Goal: Task Accomplishment & Management: Manage account settings

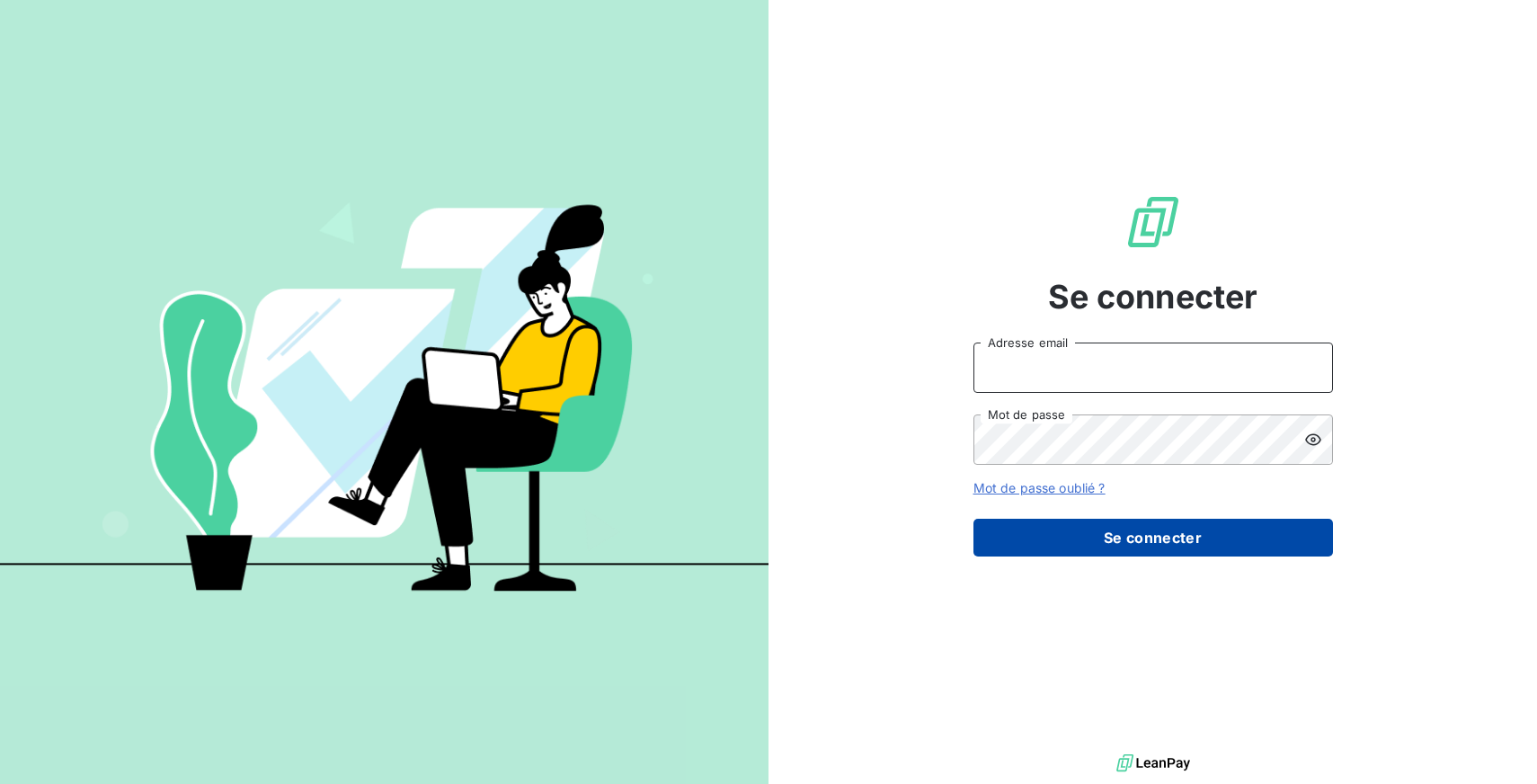
type input "[EMAIL_ADDRESS][DOMAIN_NAME]"
click at [1165, 535] on button "Se connecter" at bounding box center [1154, 538] width 359 height 38
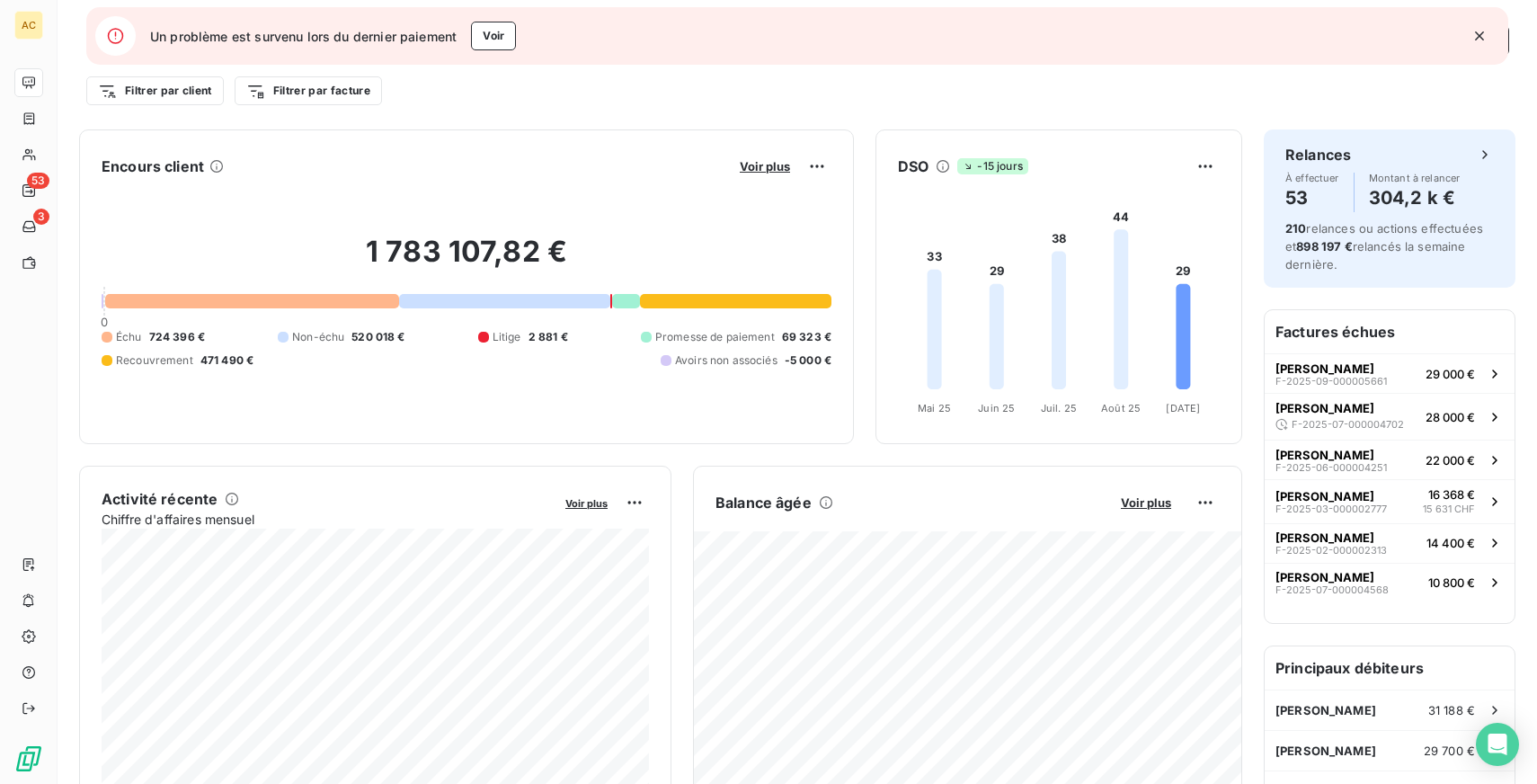
click at [1473, 32] on icon "button" at bounding box center [1480, 36] width 18 height 18
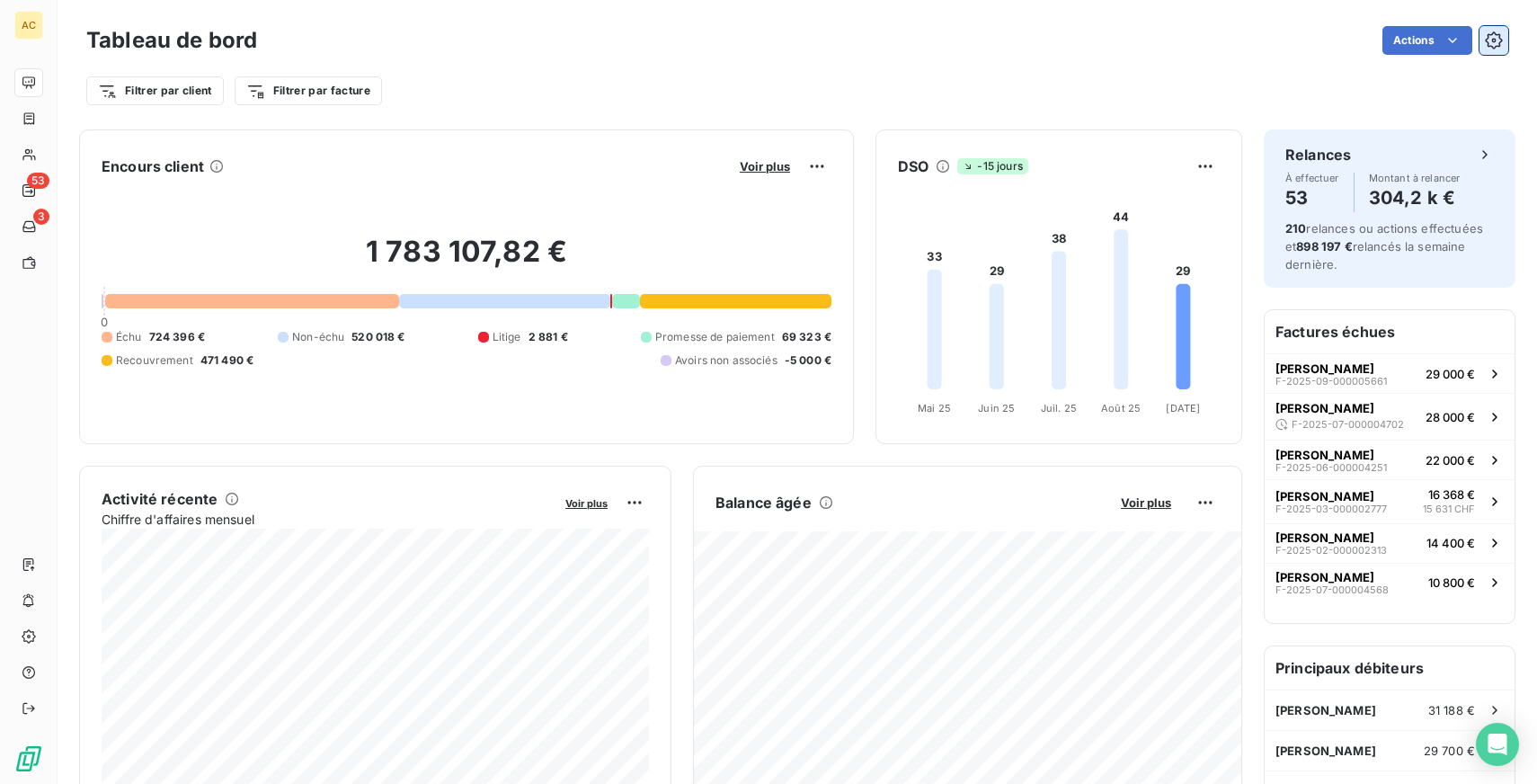
click at [1493, 41] on icon "button" at bounding box center [1494, 41] width 5 height 5
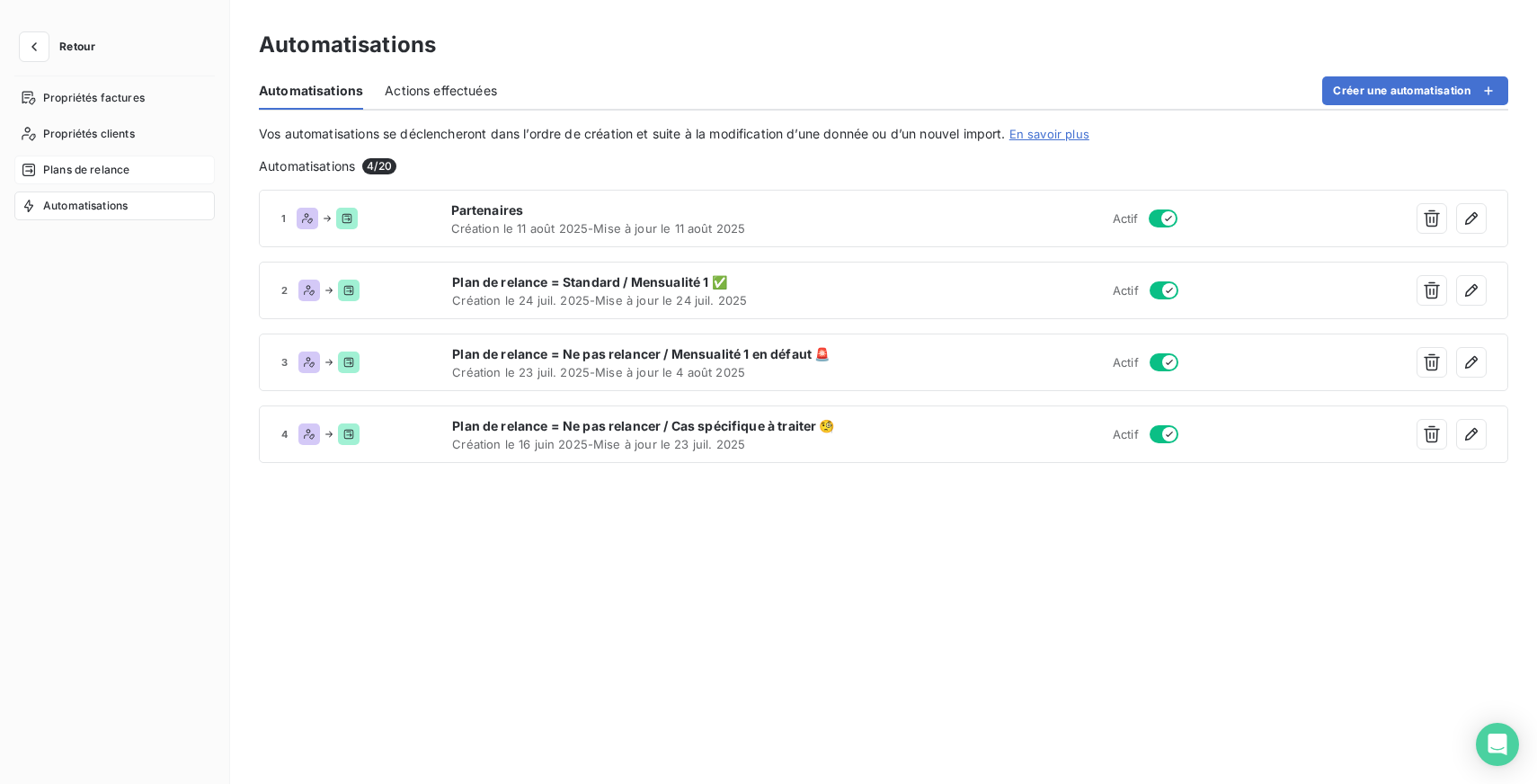
click at [96, 170] on span "Plans de relance" at bounding box center [86, 170] width 86 height 16
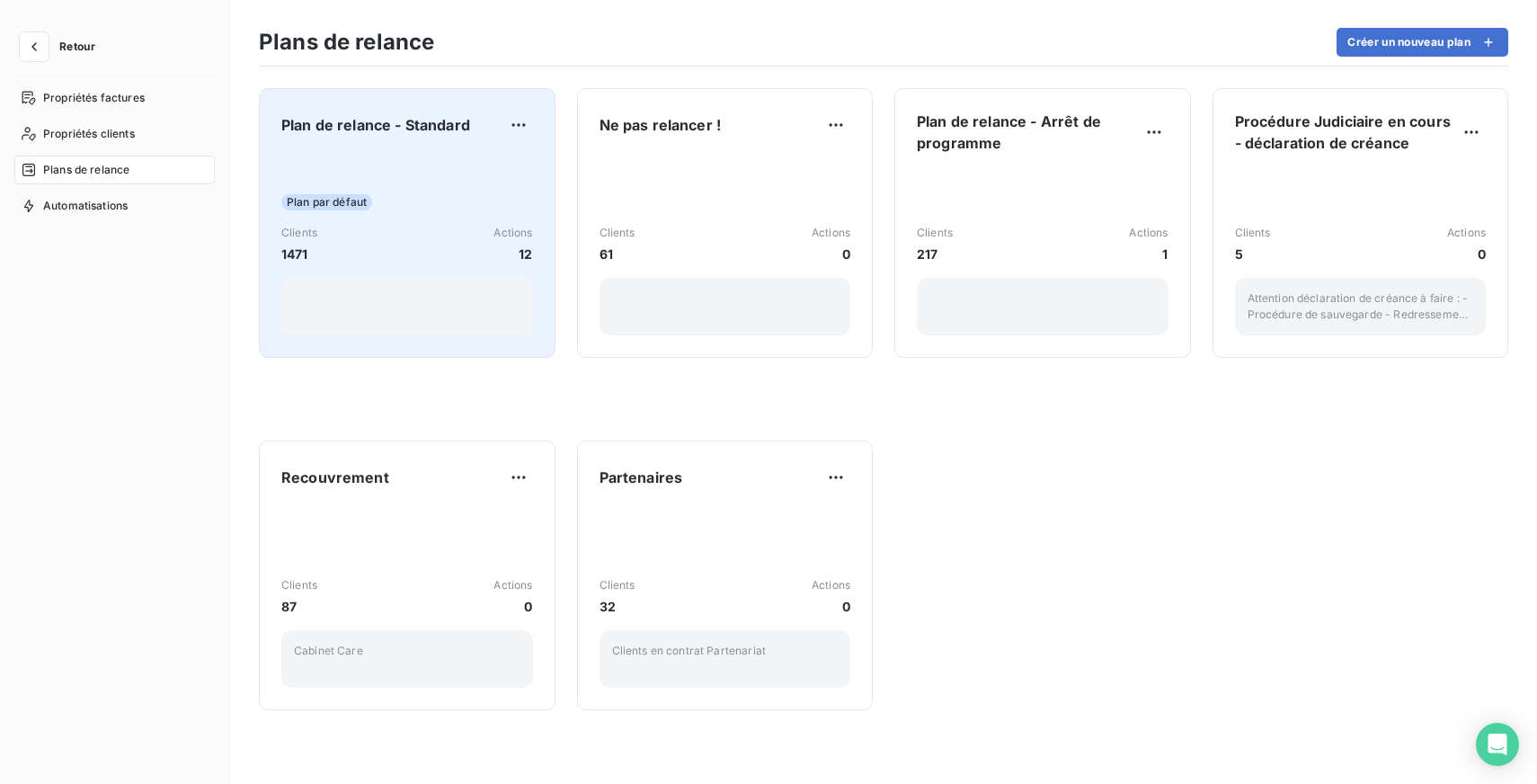
click at [390, 157] on div "Plan par défaut Clients 1471 Actions 12" at bounding box center [407, 244] width 252 height 182
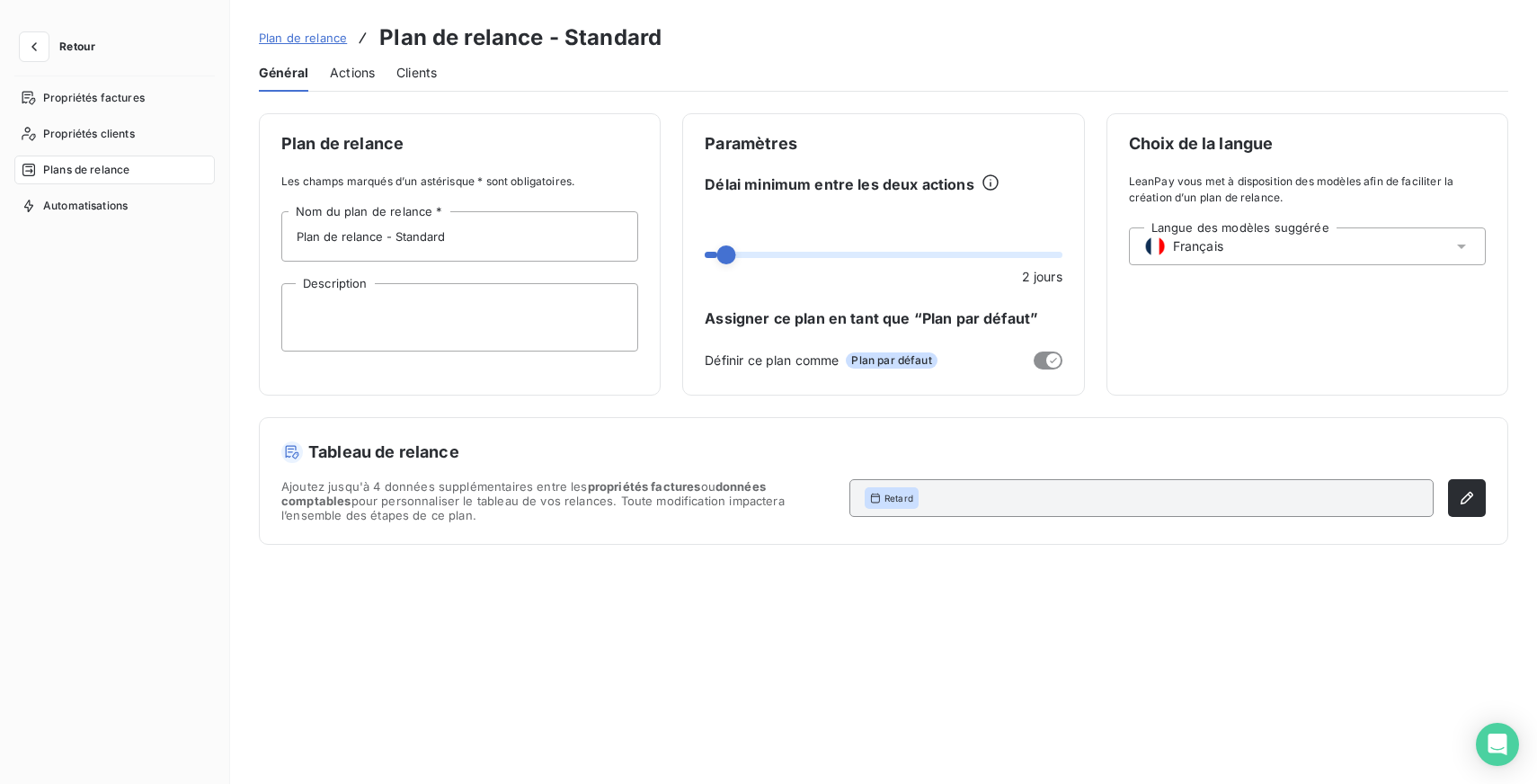
click at [340, 72] on span "Actions" at bounding box center [352, 73] width 45 height 18
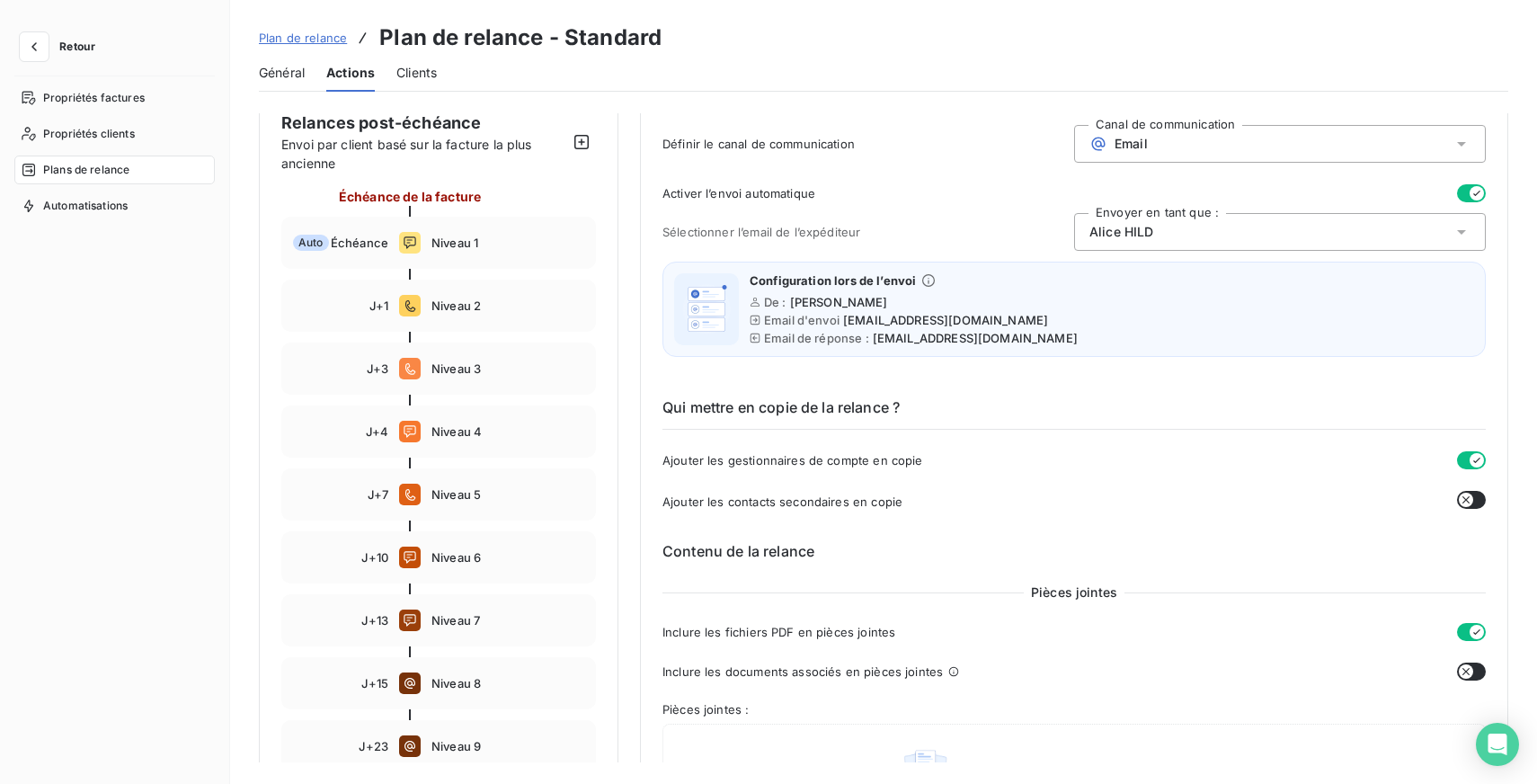
scroll to position [203, 0]
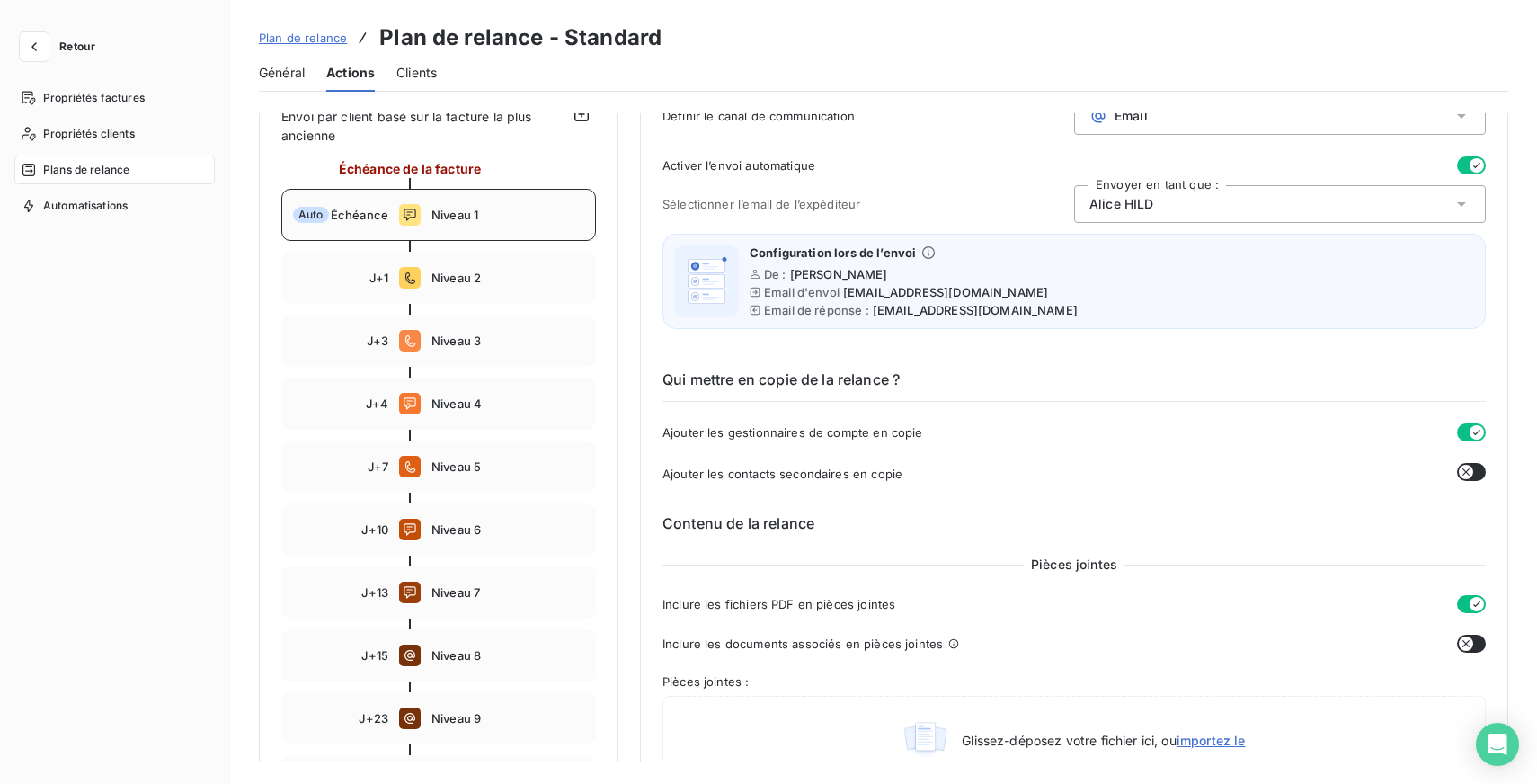
click at [503, 199] on div "Auto Échéance Niveau 1" at bounding box center [438, 214] width 314 height 52
type input "0"
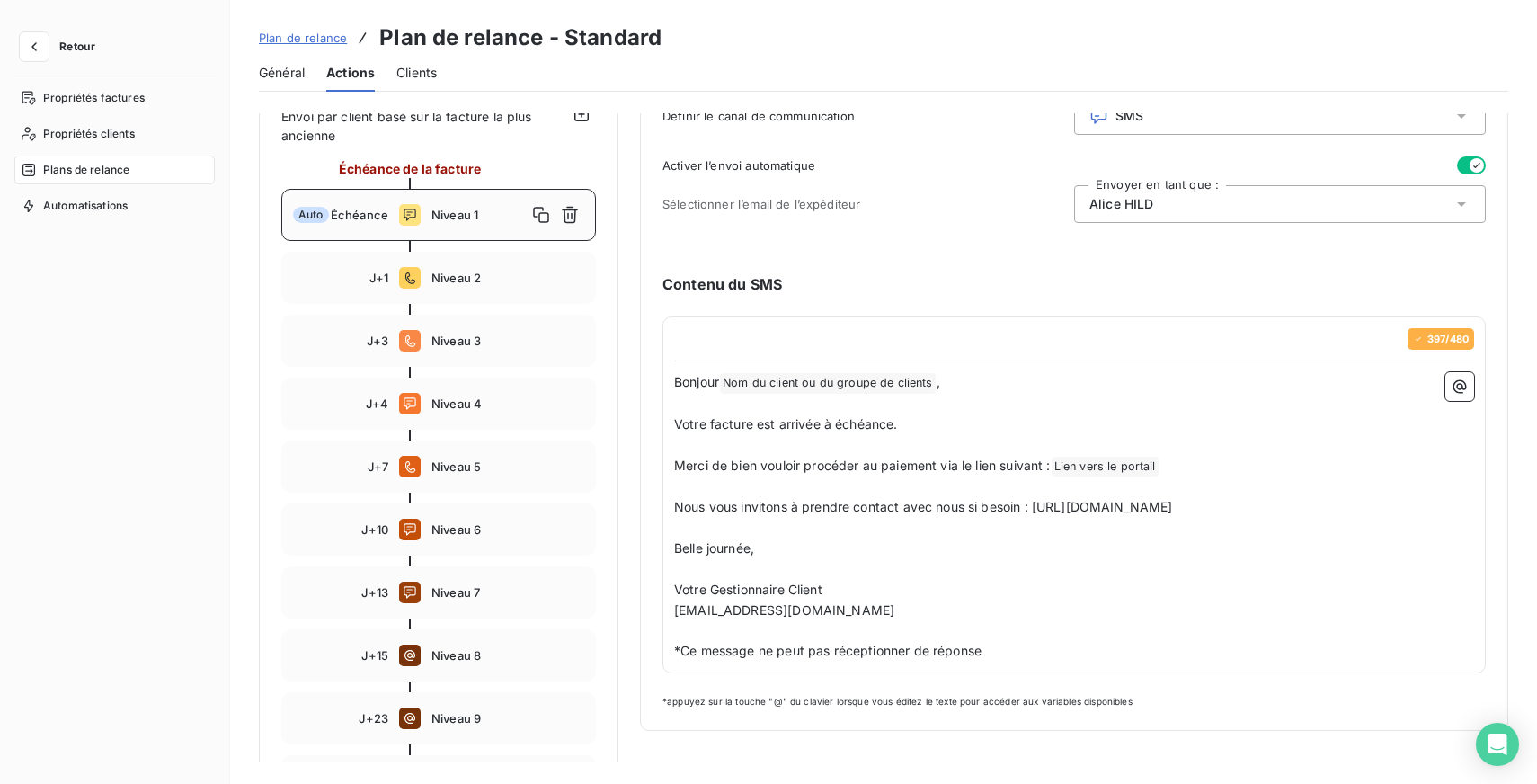
click at [924, 620] on p "[EMAIL_ADDRESS][DOMAIN_NAME]" at bounding box center [1075, 610] width 800 height 21
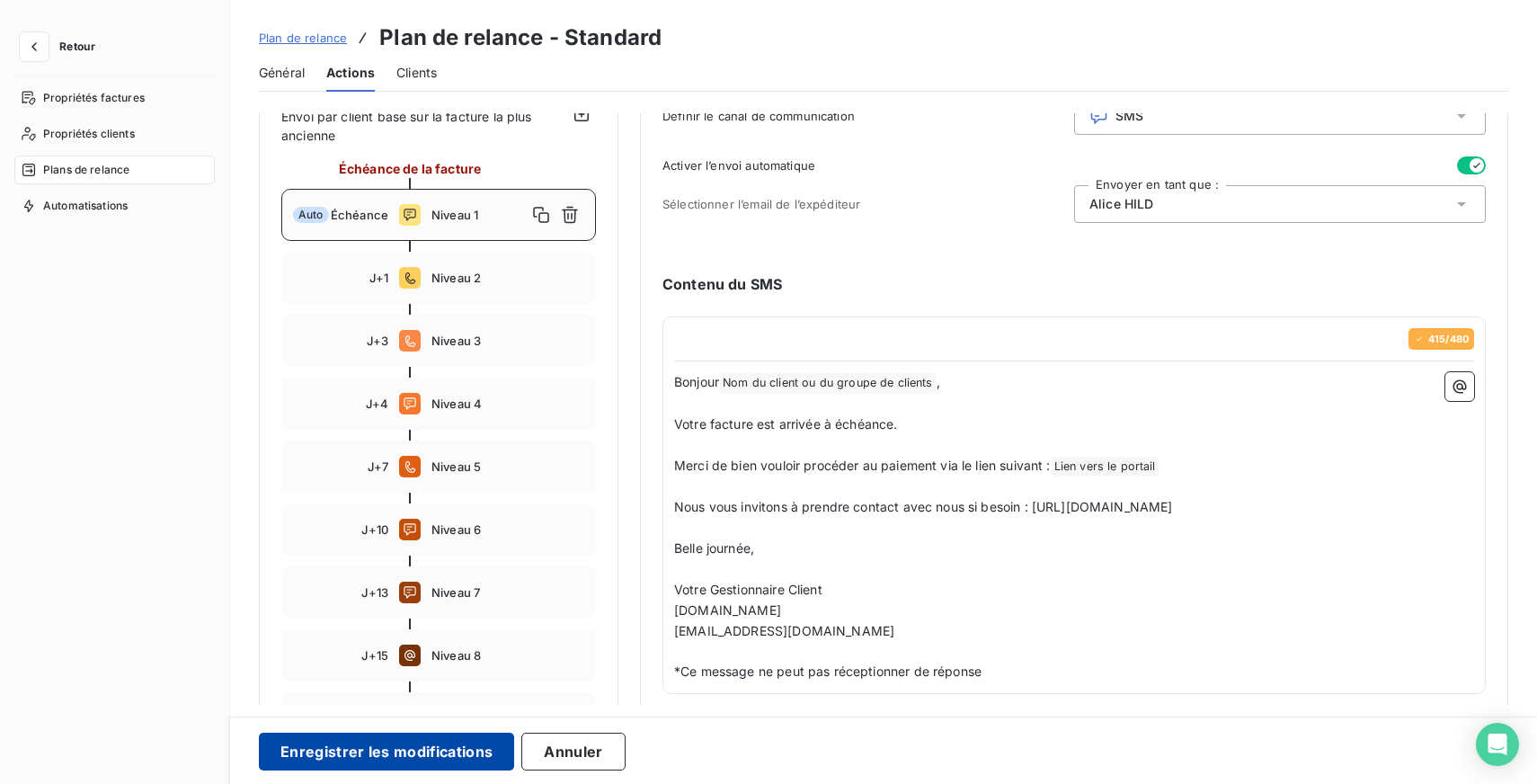
click at [358, 747] on button "Enregistrer les modifications" at bounding box center [386, 751] width 256 height 38
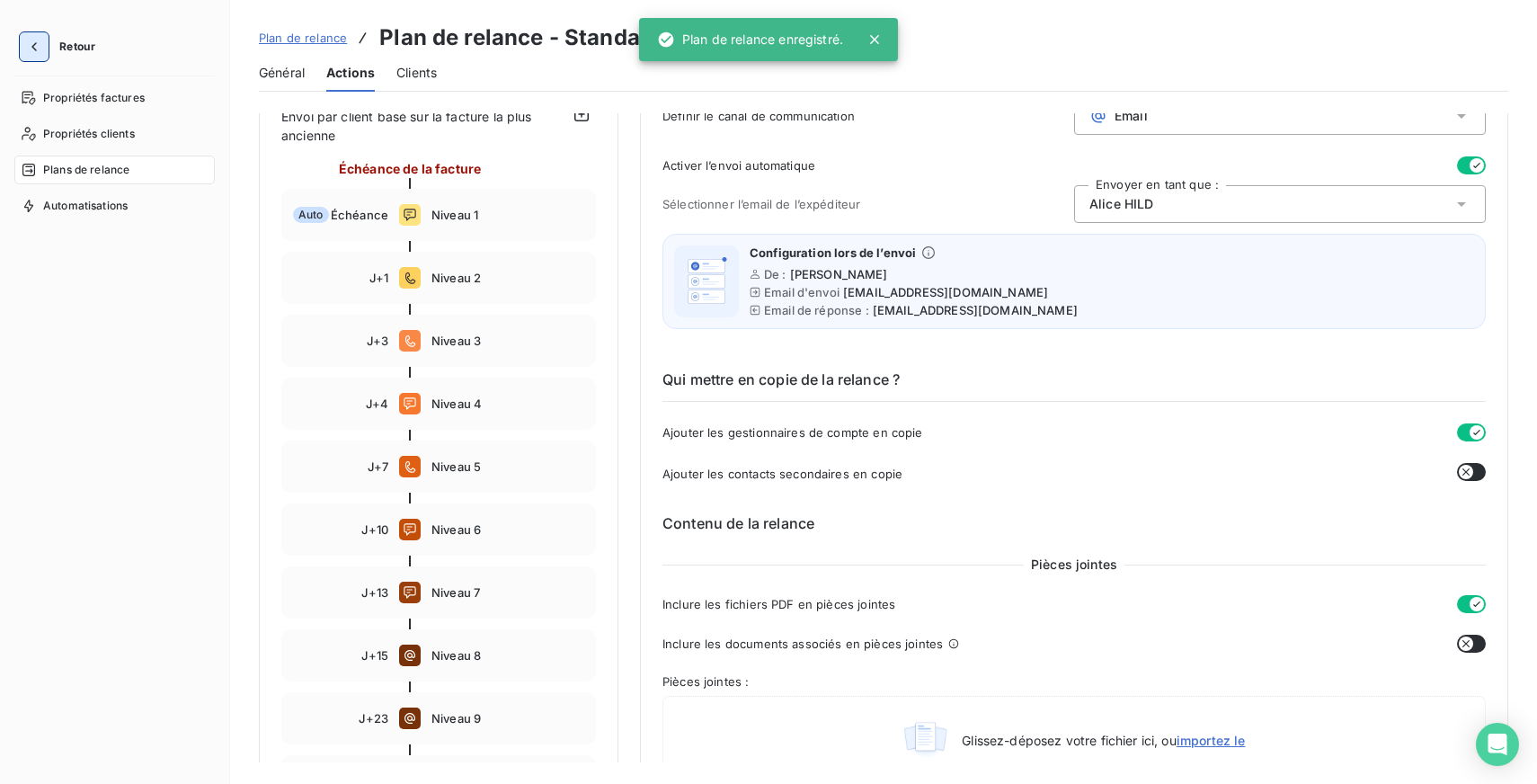
click at [20, 46] on button "button" at bounding box center [34, 46] width 29 height 29
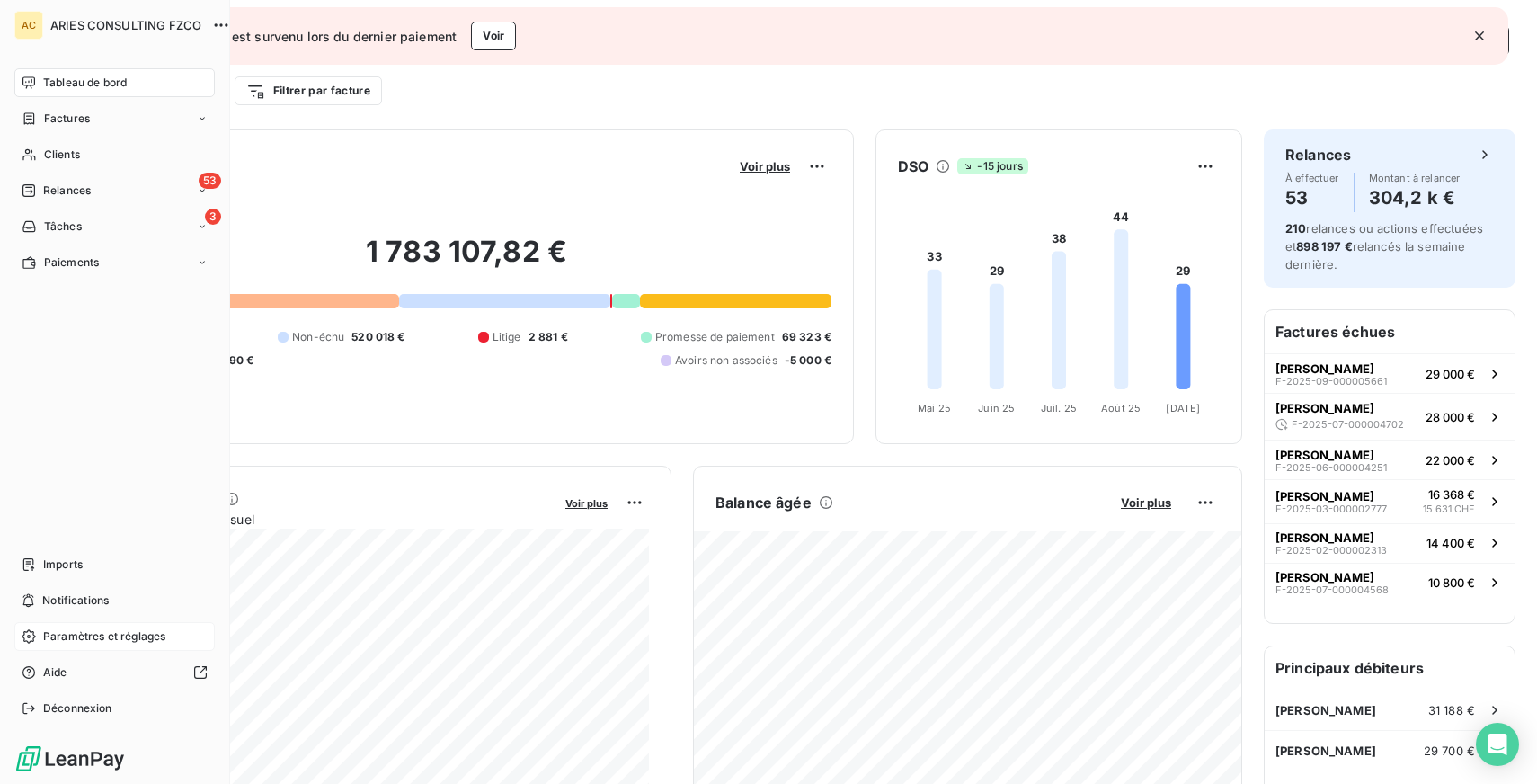
click at [92, 632] on span "Paramètres et réglages" at bounding box center [104, 636] width 123 height 16
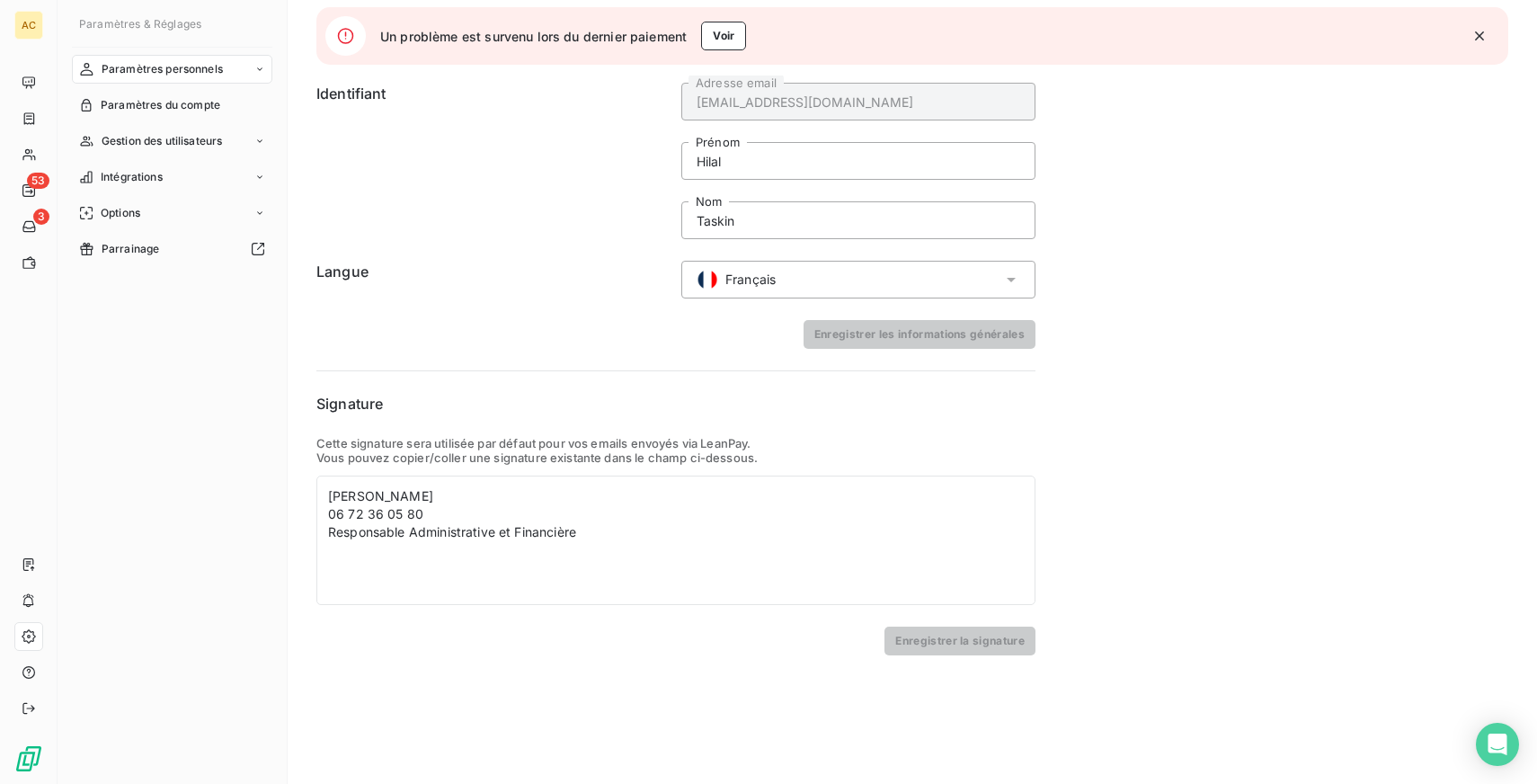
click at [1485, 33] on icon "button" at bounding box center [1480, 36] width 18 height 18
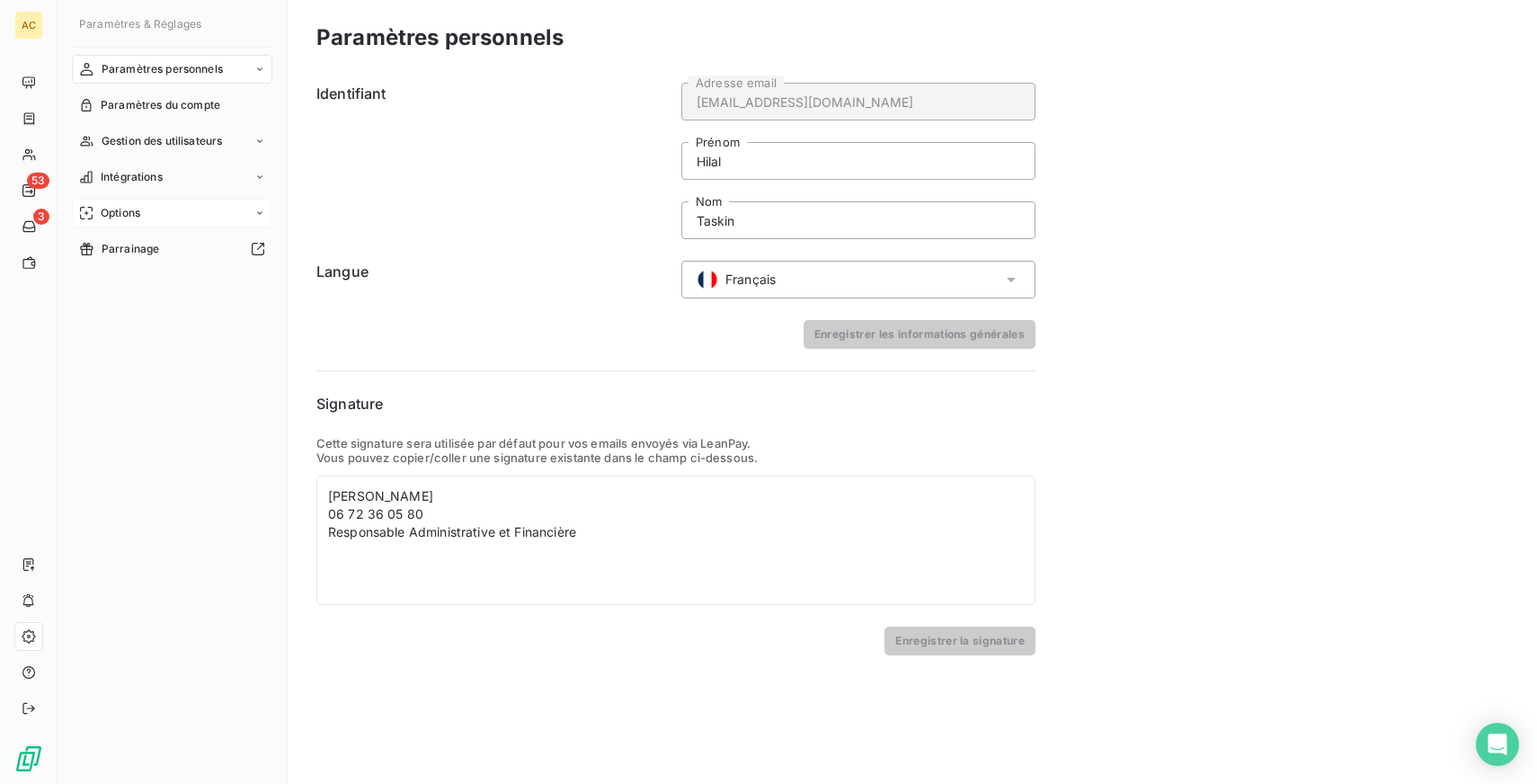
click at [131, 212] on span "Options" at bounding box center [121, 212] width 40 height 16
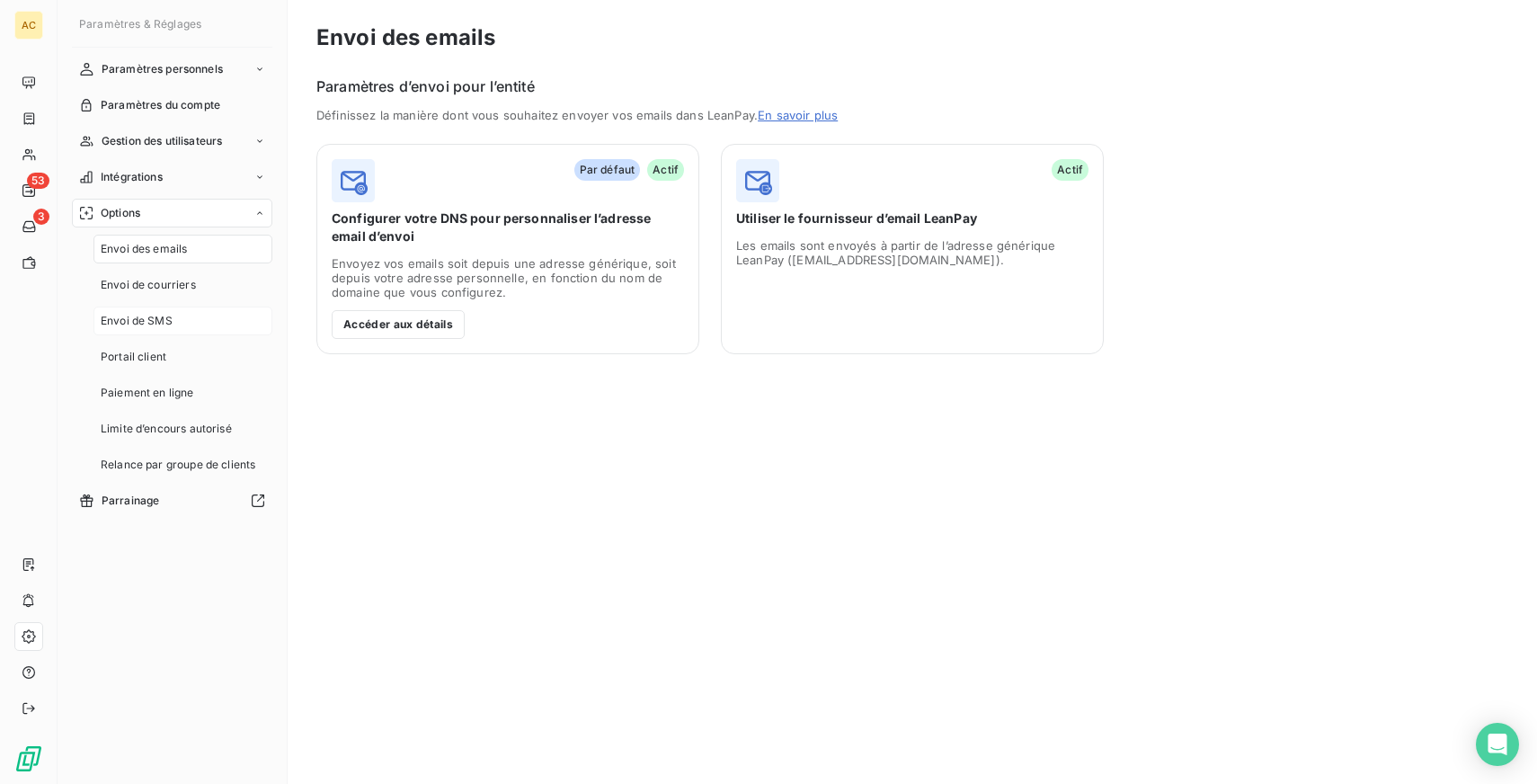
click at [153, 316] on span "Envoi de SMS" at bounding box center [137, 320] width 72 height 16
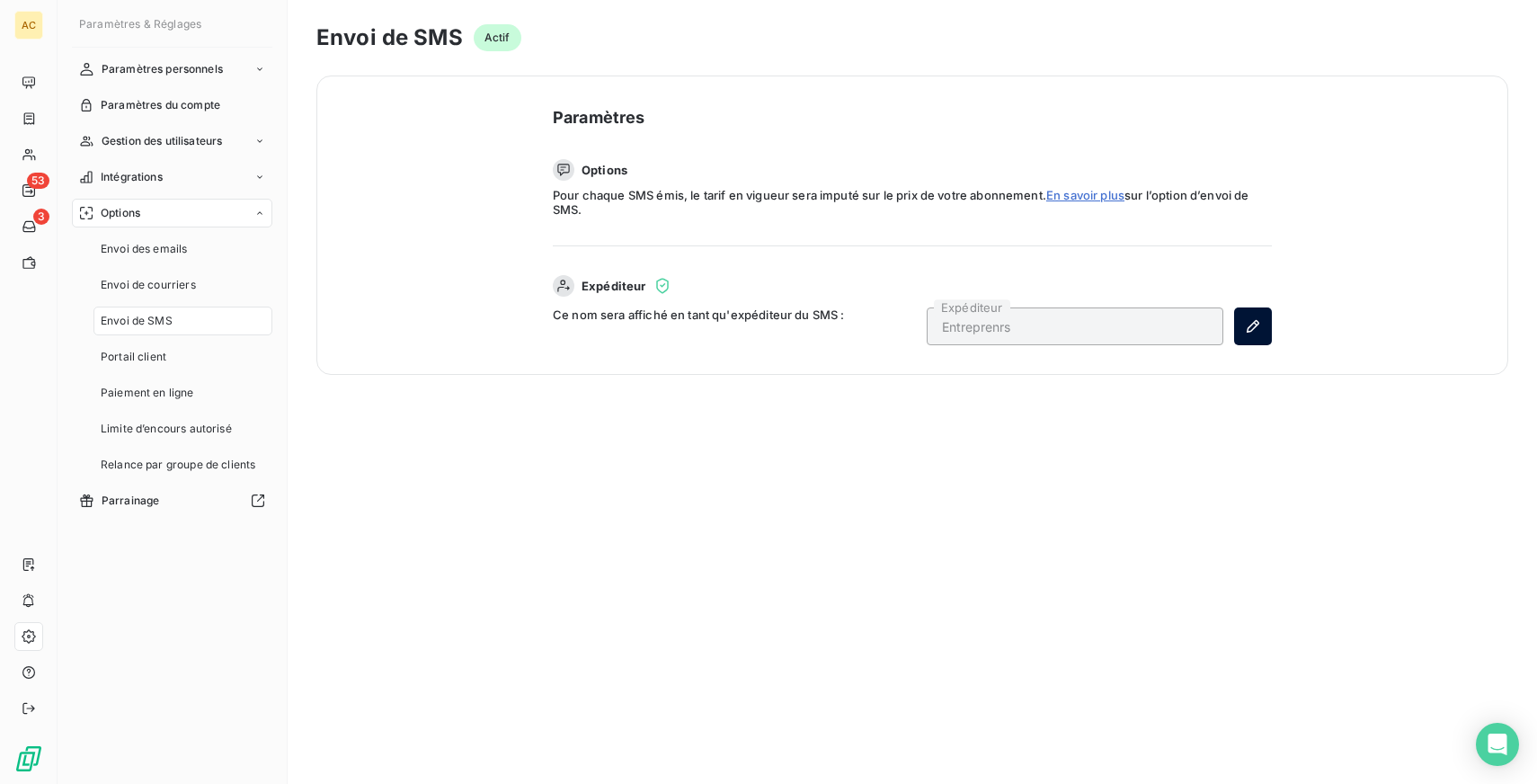
click at [1241, 323] on button "button" at bounding box center [1254, 326] width 38 height 38
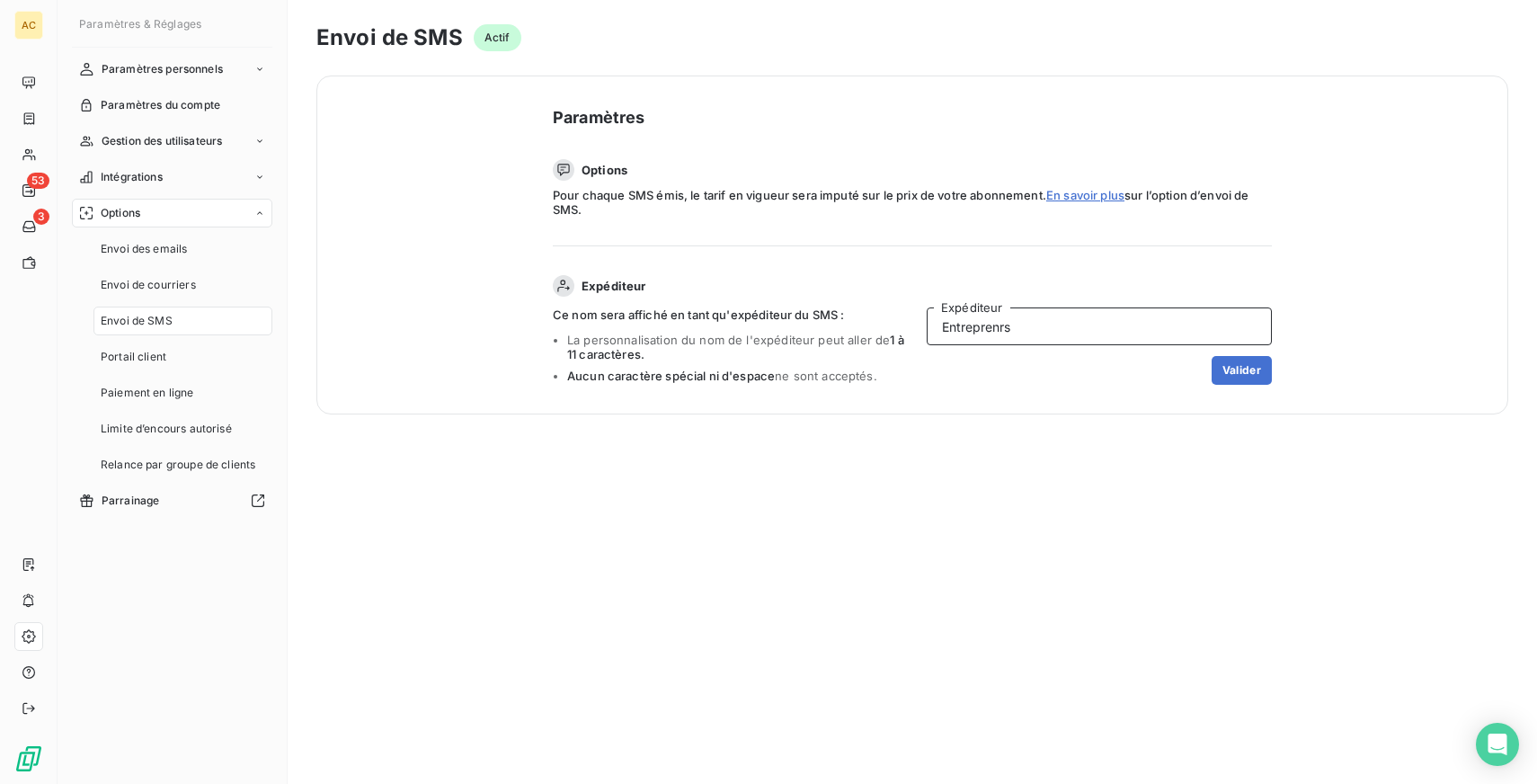
drag, startPoint x: 1083, startPoint y: 338, endPoint x: 869, endPoint y: 341, distance: 214.0
click at [869, 341] on div "Ce nom sera affiché en tant qu'expéditeur du SMS : La personnalisation du nom d…" at bounding box center [912, 345] width 720 height 77
drag, startPoint x: 1100, startPoint y: 315, endPoint x: 902, endPoint y: 312, distance: 198.0
click at [903, 312] on div "Ce nom sera affiché en tant qu'expéditeur du SMS : La personnalisation du nom d…" at bounding box center [912, 345] width 720 height 77
drag, startPoint x: 1047, startPoint y: 318, endPoint x: 877, endPoint y: 313, distance: 170.1
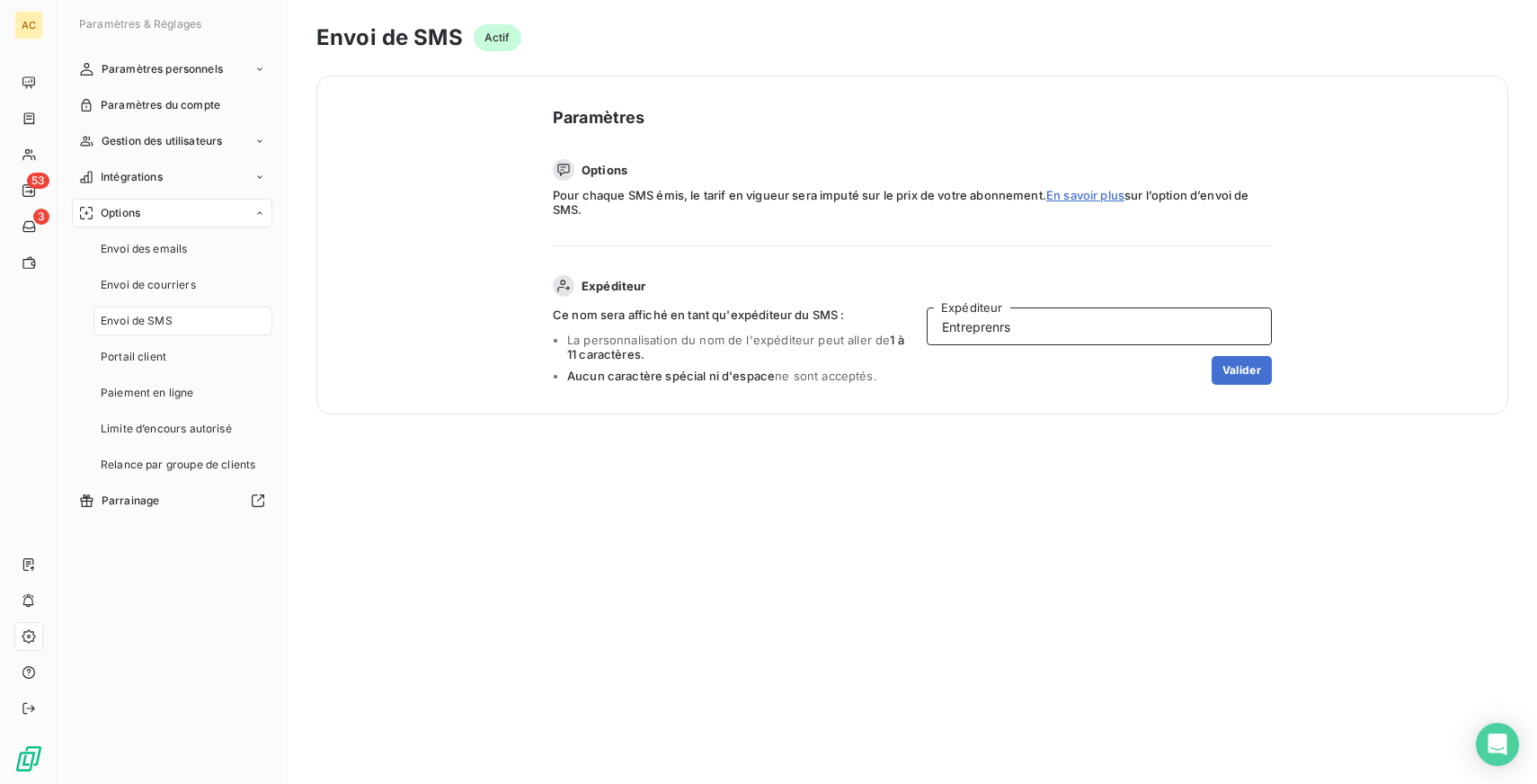
click at [877, 313] on div "Ce nom sera affiché en tant qu'expéditeur du SMS : La personnalisation du nom d…" at bounding box center [912, 345] width 720 height 77
type input "R"
type input "F"
type input "E"
type input "Facturation"
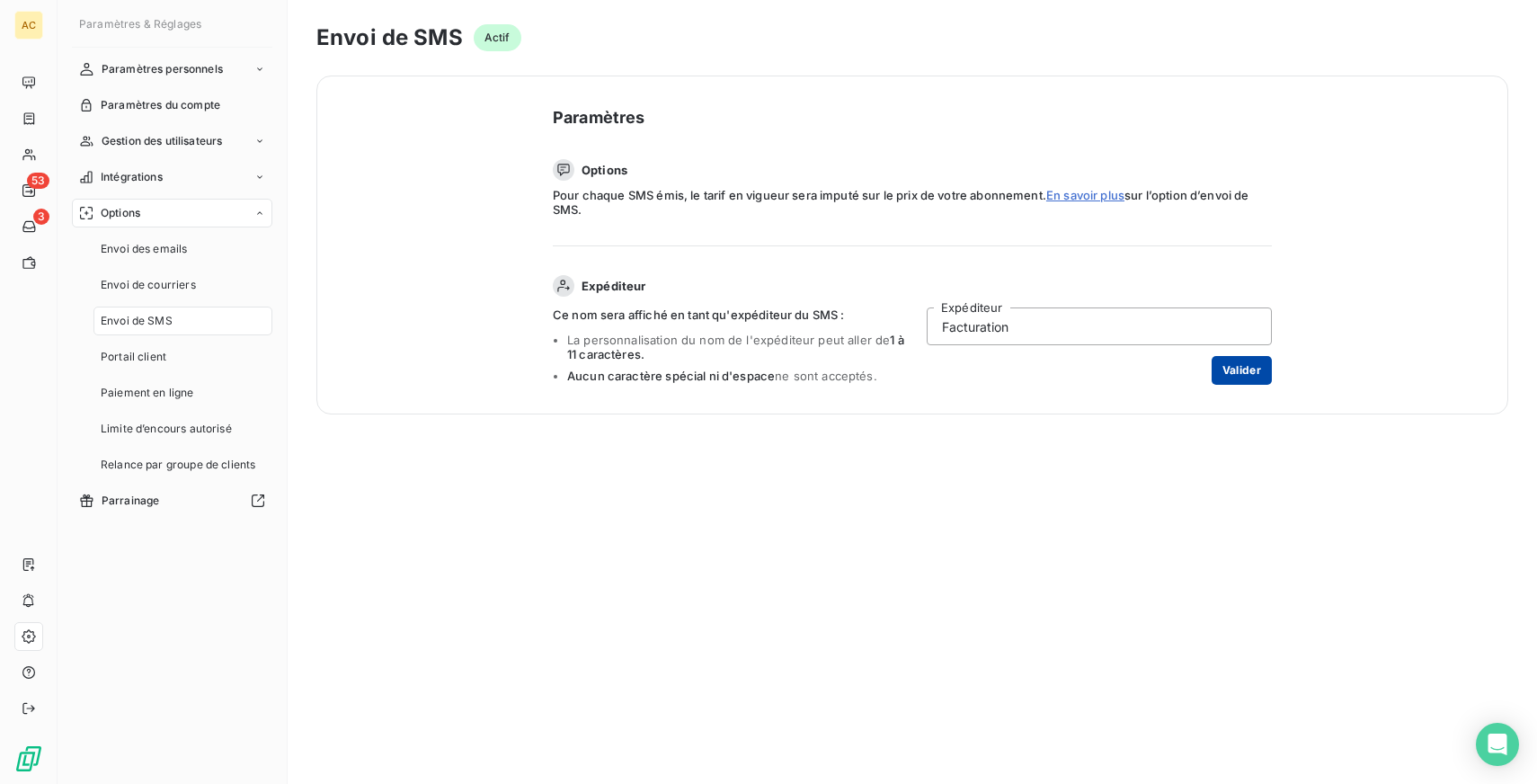
click at [1254, 372] on button "Valider" at bounding box center [1242, 370] width 60 height 29
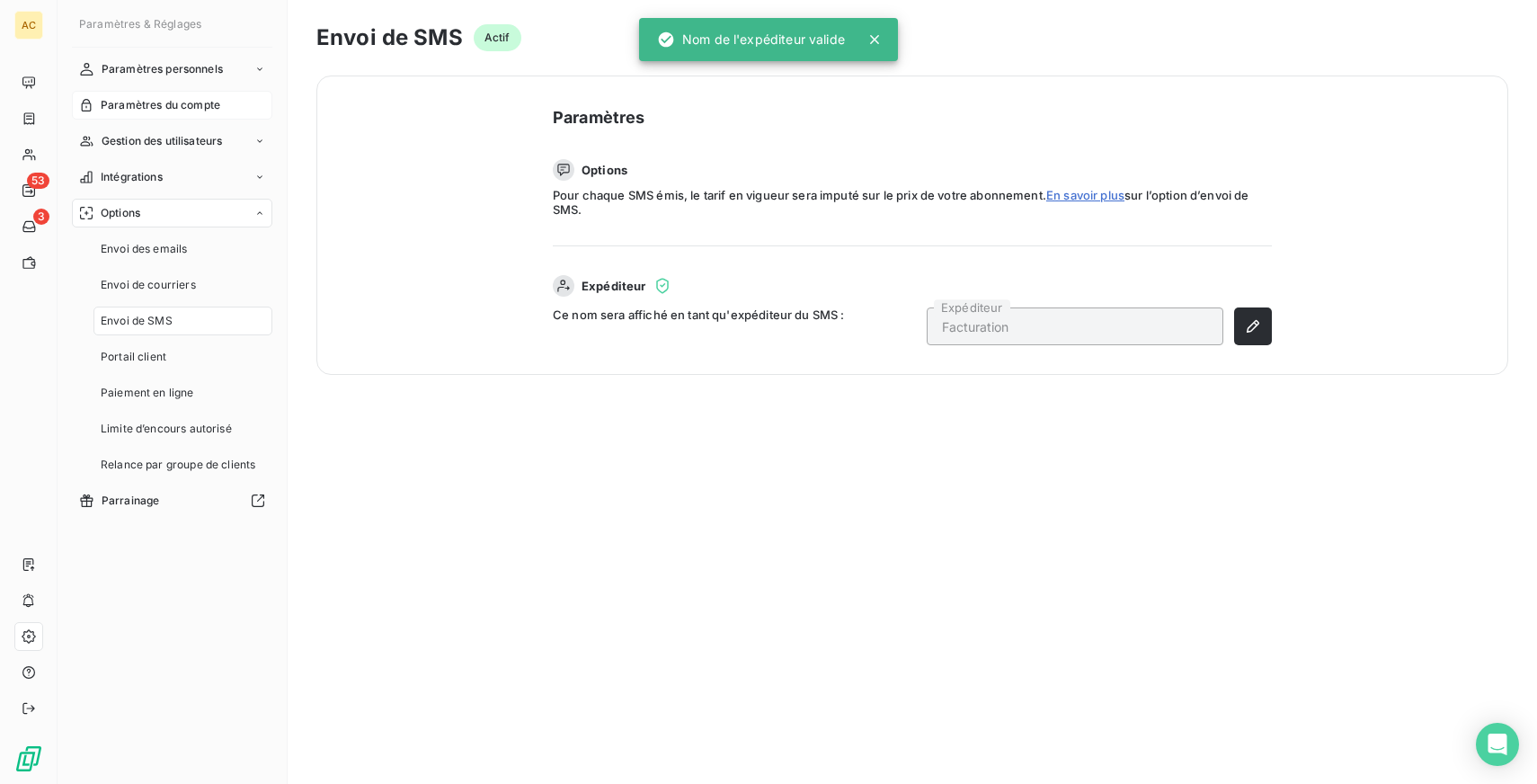
click at [160, 104] on span "Paramètres du compte" at bounding box center [161, 105] width 120 height 16
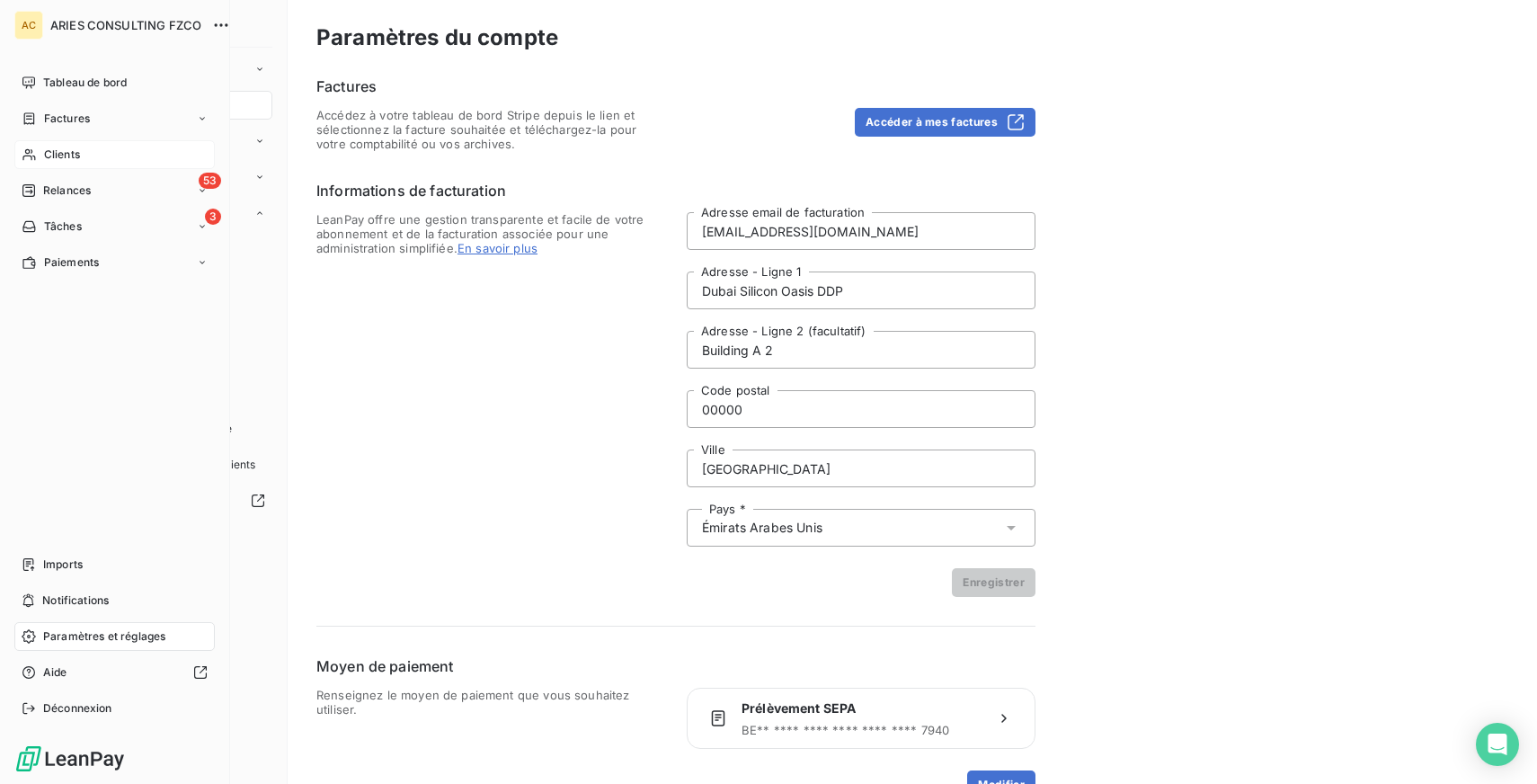
click at [63, 152] on span "Clients" at bounding box center [62, 155] width 36 height 16
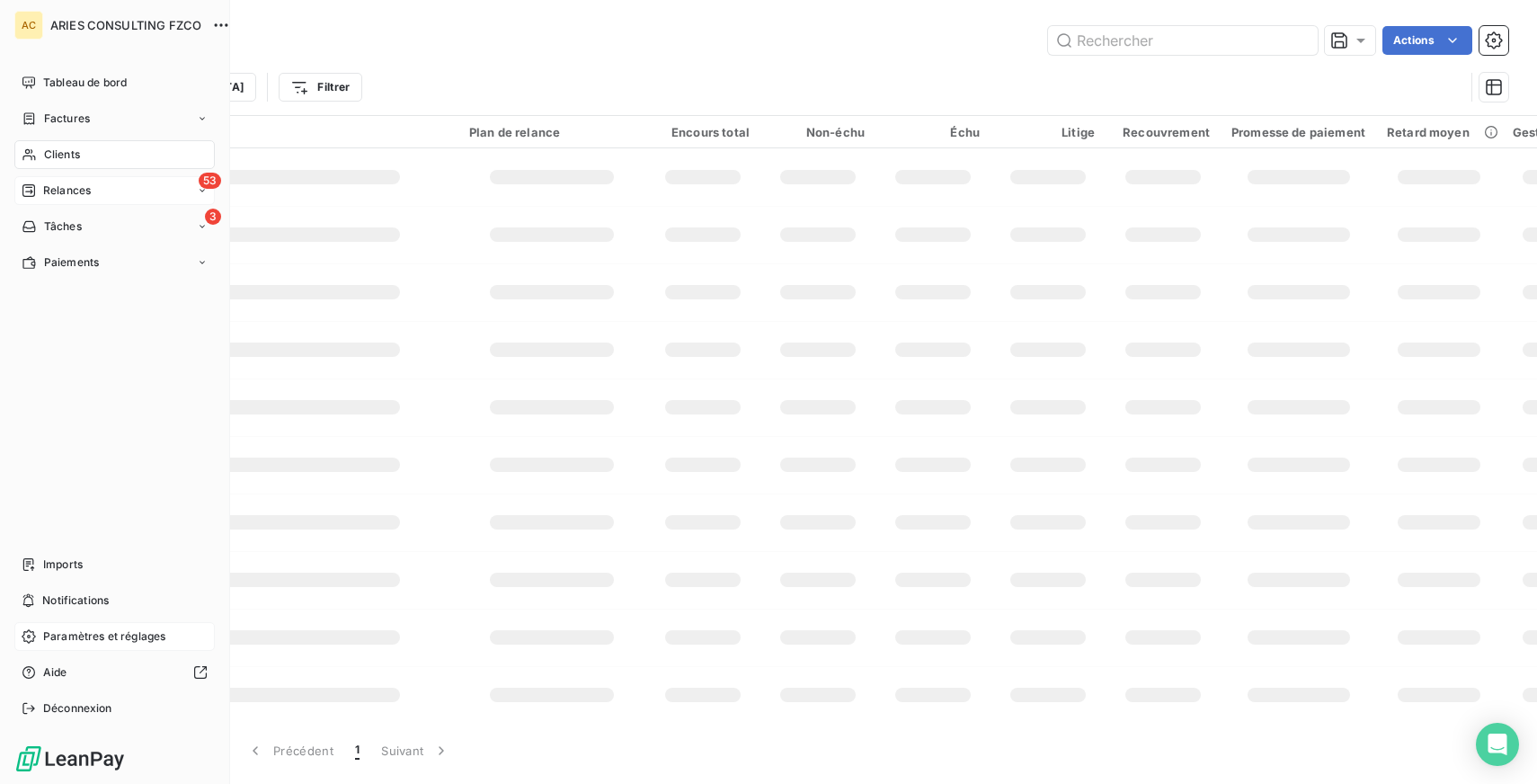
click at [63, 186] on span "Relances" at bounding box center [67, 191] width 48 height 16
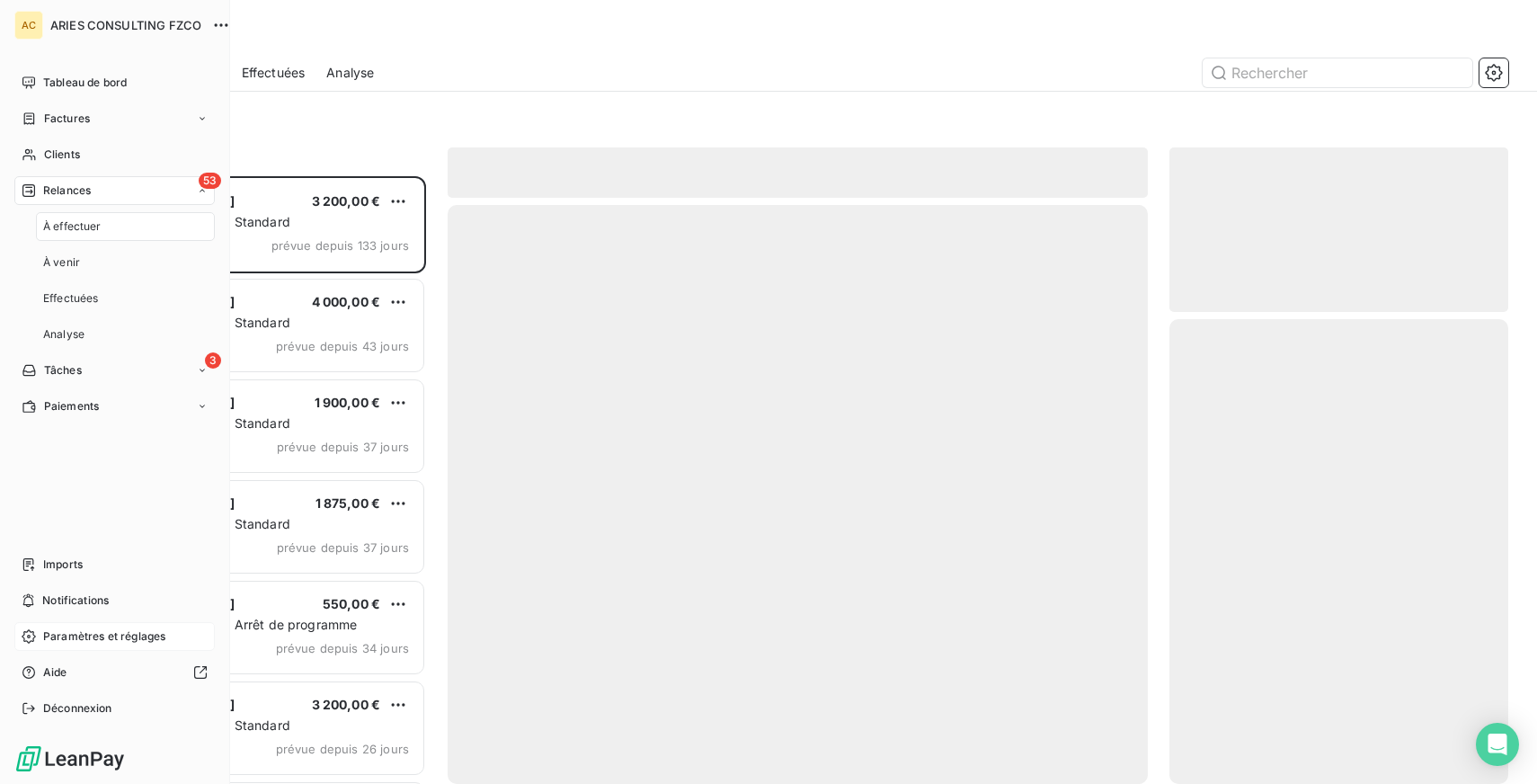
scroll to position [607, 339]
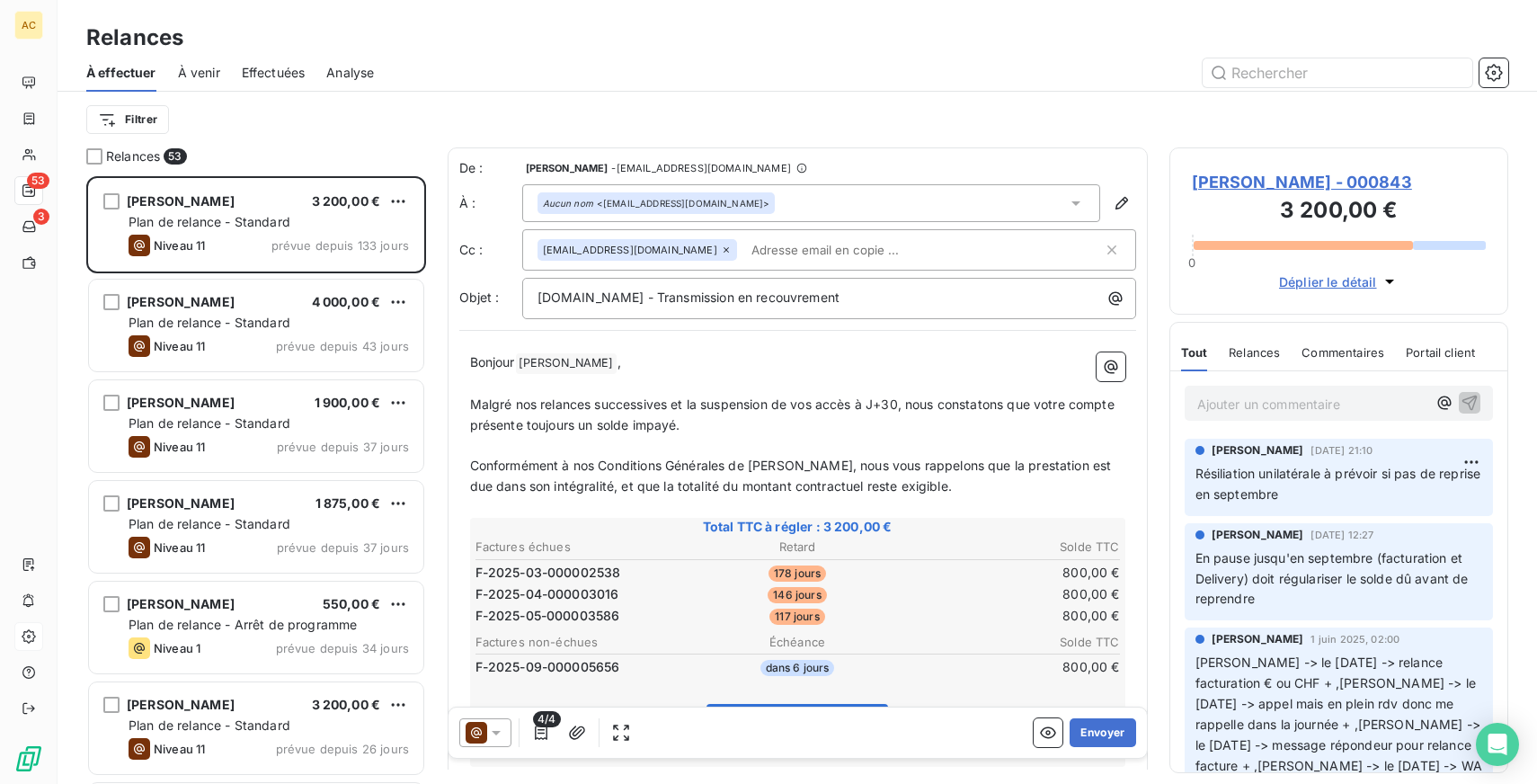
click at [270, 74] on span "Effectuées" at bounding box center [273, 73] width 64 height 18
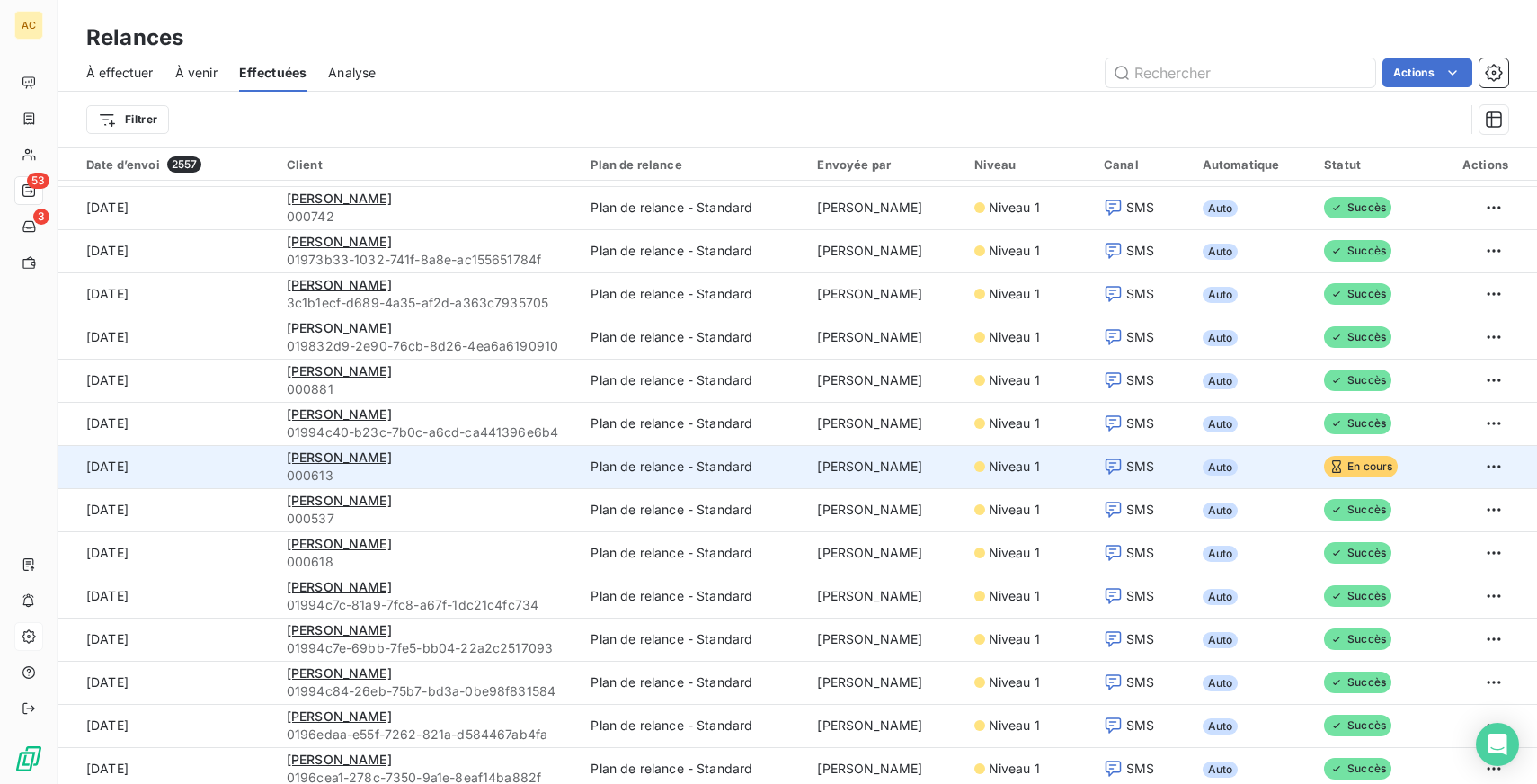
scroll to position [1344, 0]
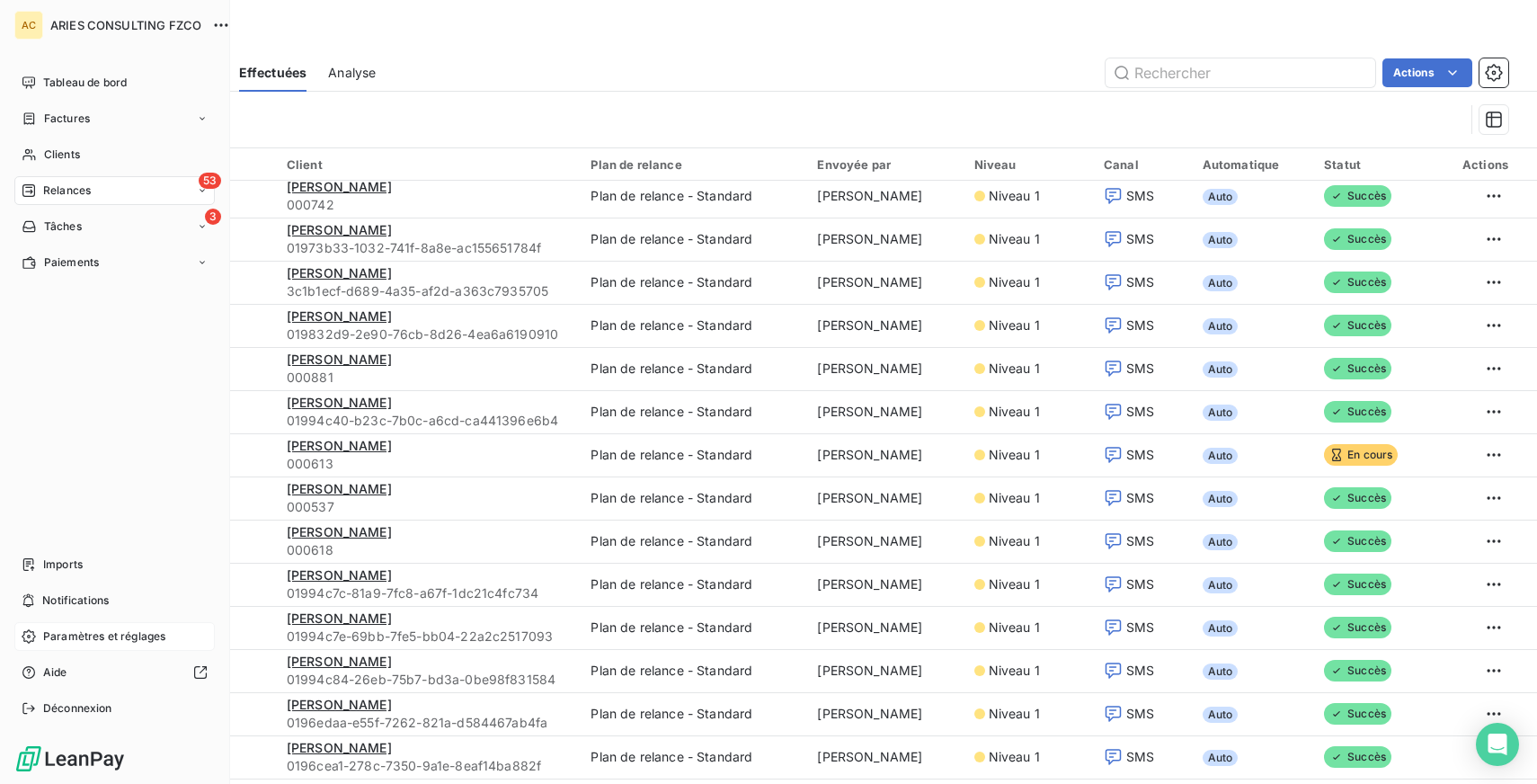
click at [28, 183] on div "Relances" at bounding box center [56, 191] width 69 height 16
click at [88, 222] on span "À effectuer" at bounding box center [72, 226] width 59 height 16
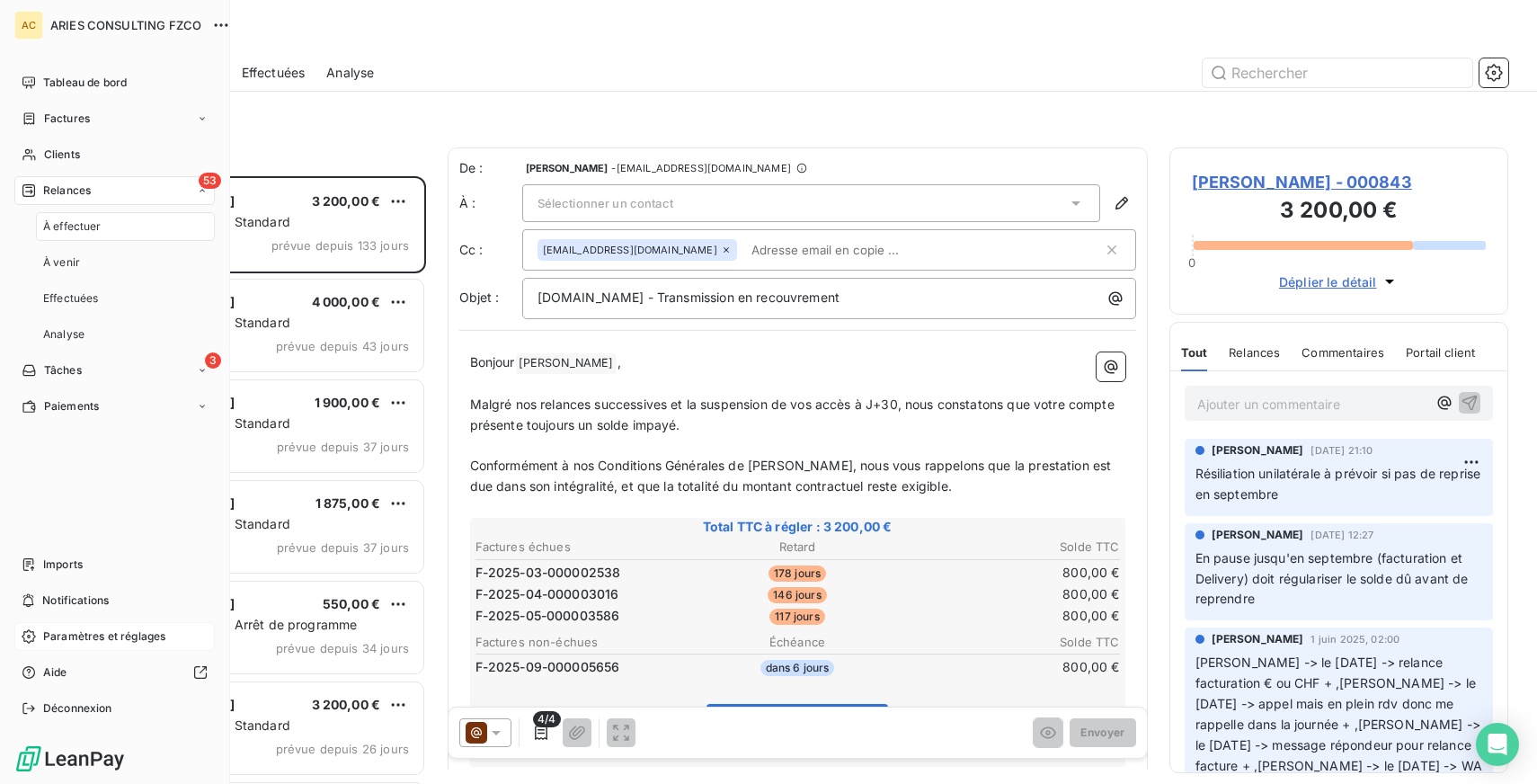
scroll to position [607, 339]
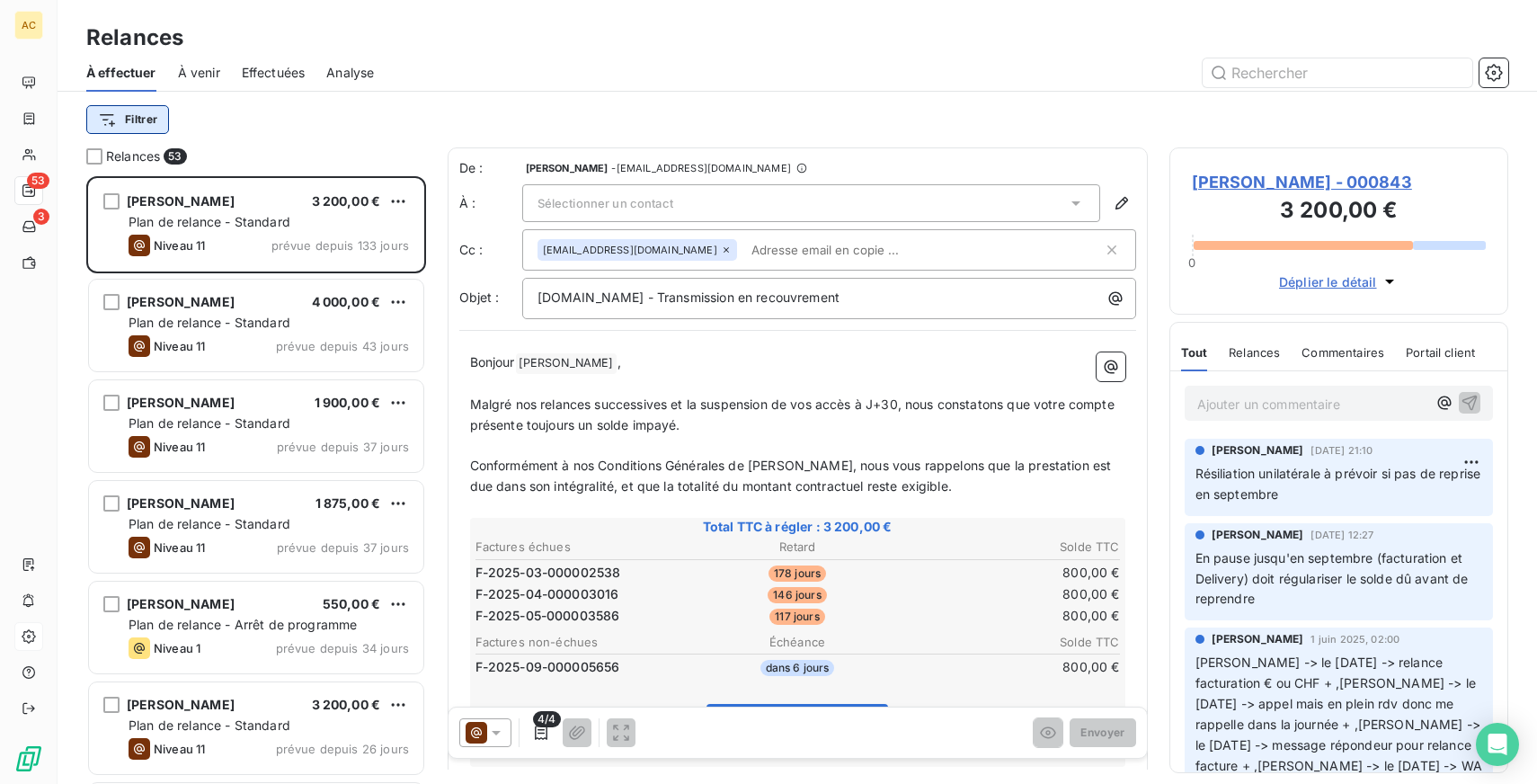
click at [143, 113] on html "AC 53 3 Relances À effectuer À venir Effectuées Analyse Filtrer Relances 53 [PE…" at bounding box center [768, 392] width 1537 height 784
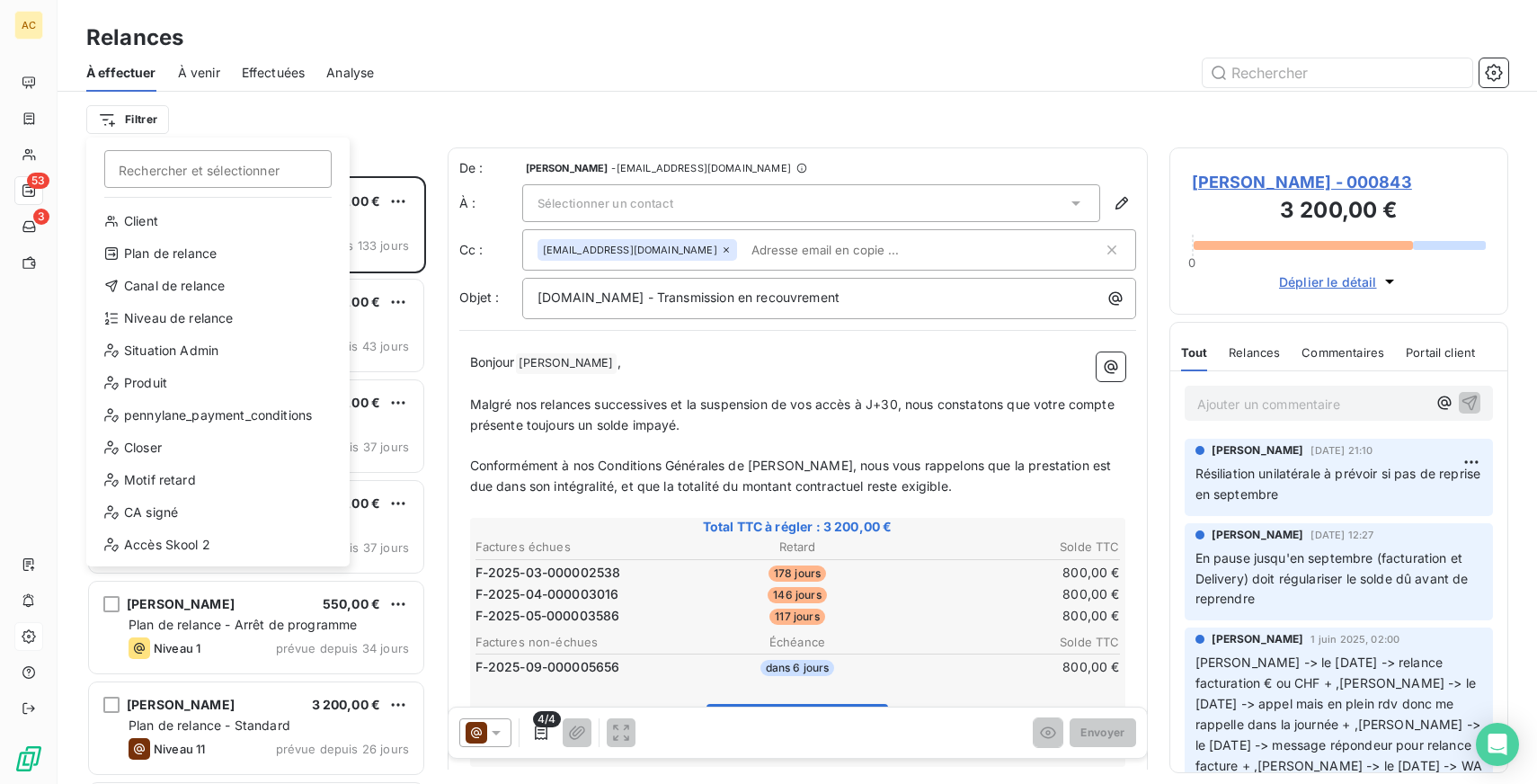
click at [471, 59] on html "AC 53 3 Relances À effectuer À venir Effectuées Analyse Filtrer Rechercher et s…" at bounding box center [768, 392] width 1537 height 784
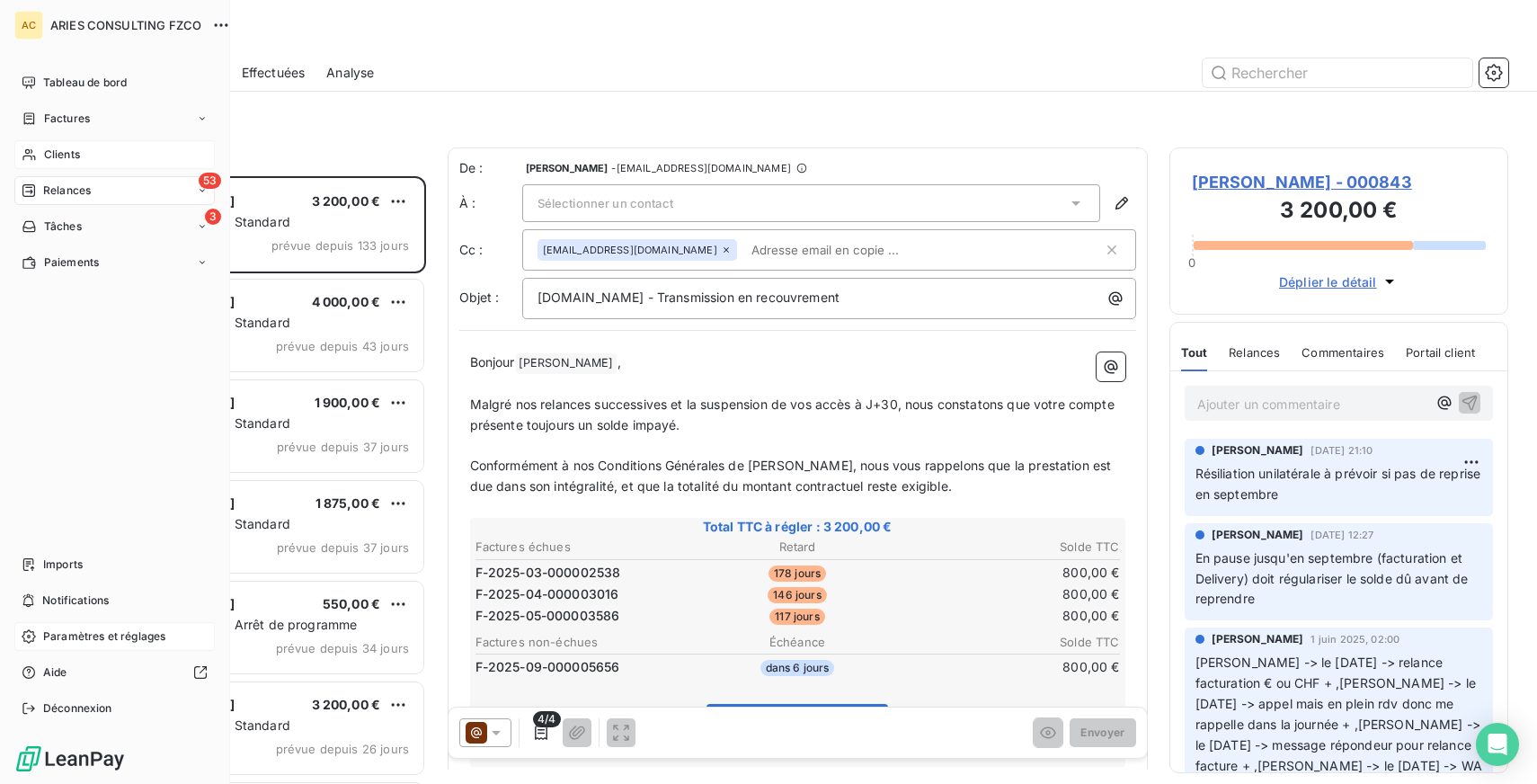
click at [33, 149] on icon at bounding box center [29, 155] width 15 height 14
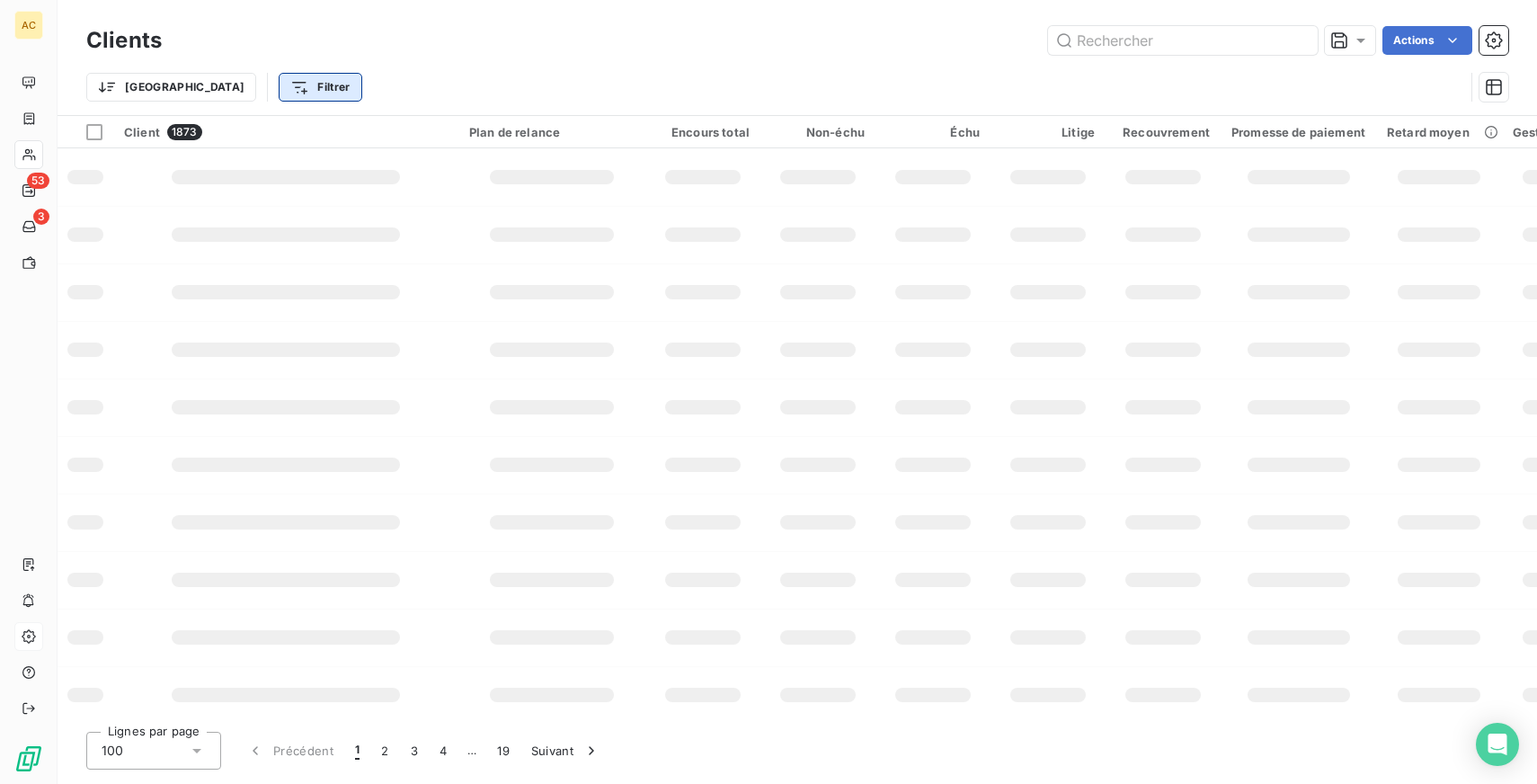
click at [213, 90] on html "AC 53 3 Clients Actions Trier Filtrer Client 1873 Plan de relance Encours total…" at bounding box center [768, 392] width 1537 height 784
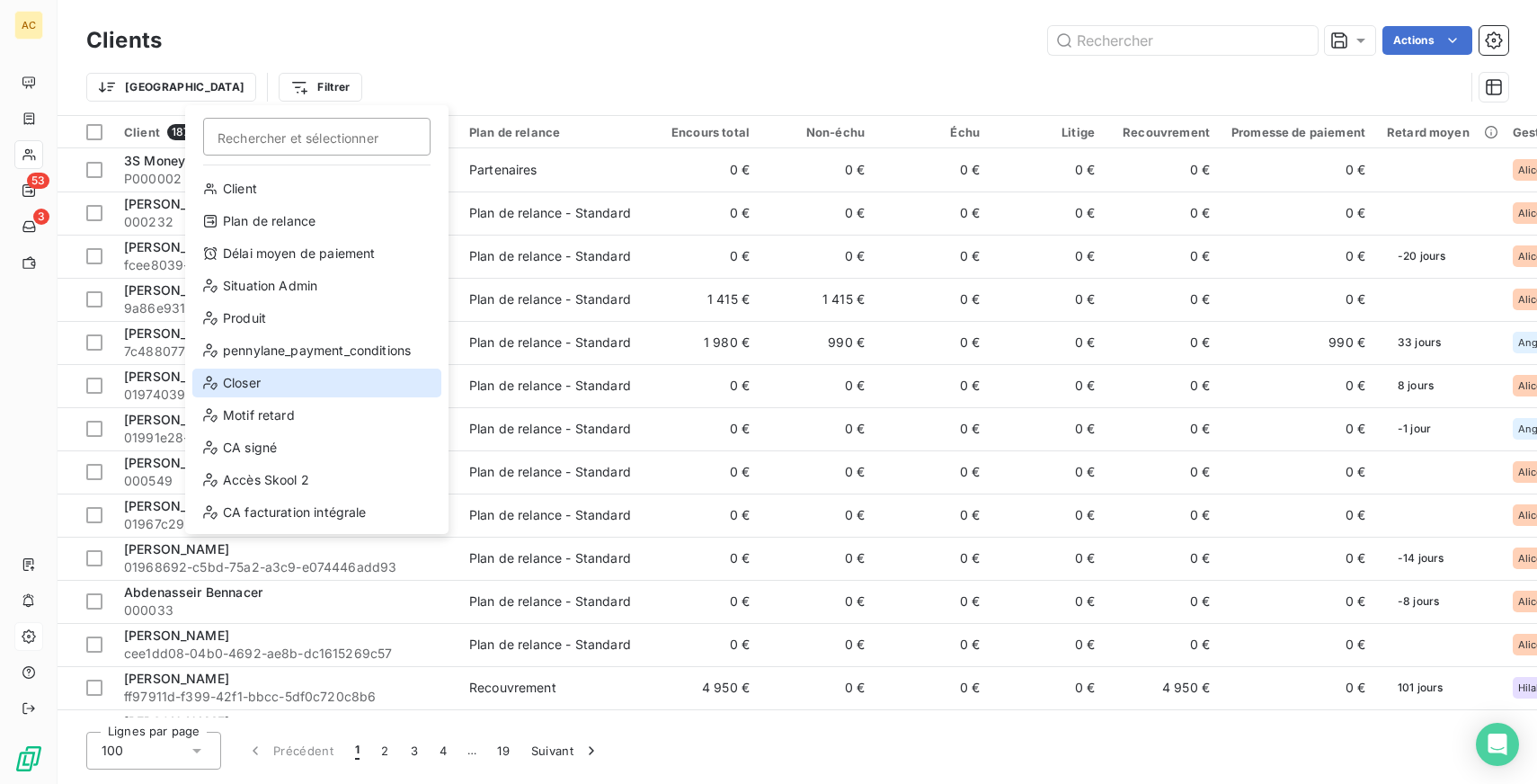
scroll to position [195, 0]
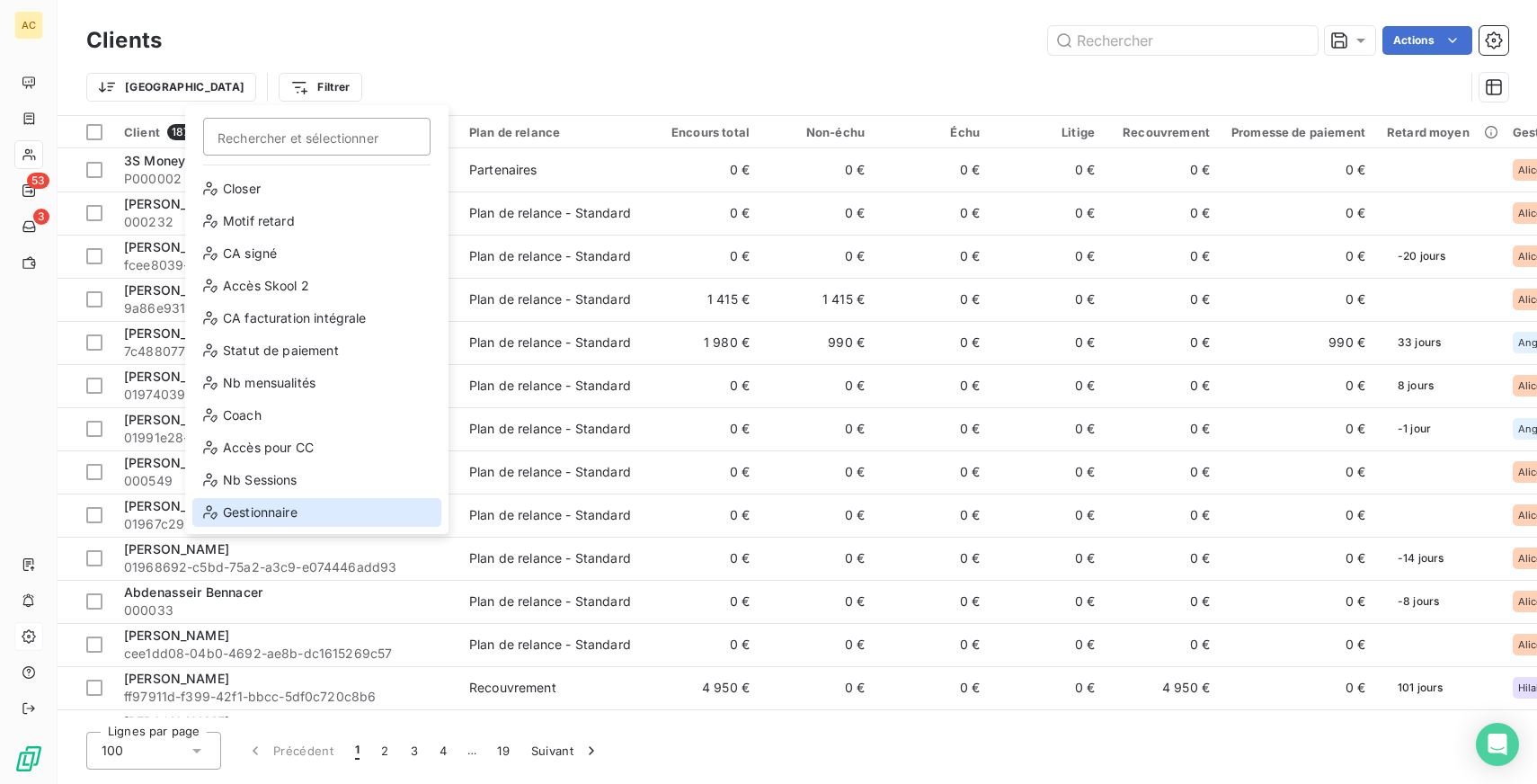
click at [245, 503] on div "Gestionnaire" at bounding box center [317, 512] width 250 height 29
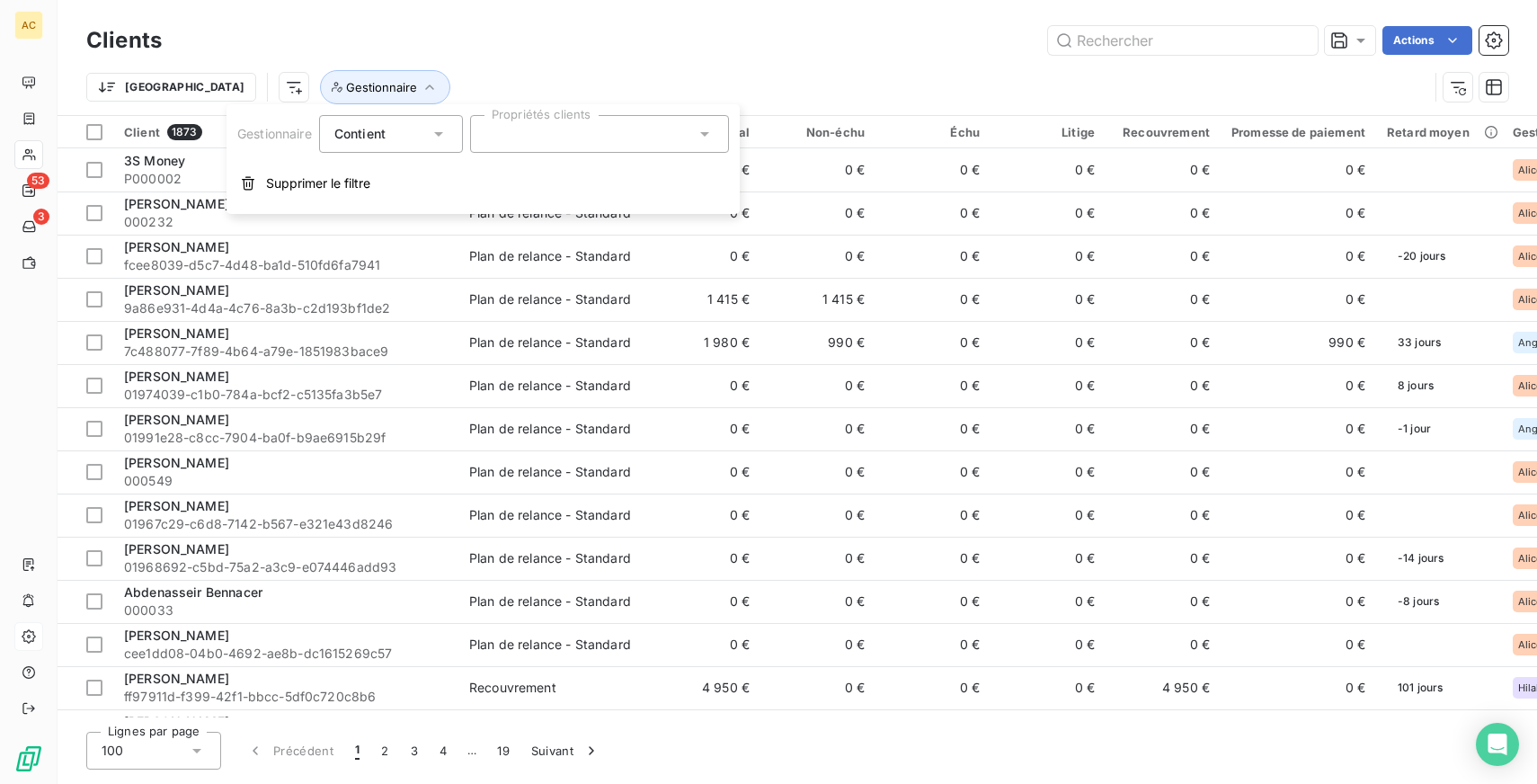
click at [427, 132] on div "Contient" at bounding box center [381, 134] width 95 height 25
click at [429, 217] on li "Ne contient pas" at bounding box center [393, 208] width 148 height 32
click at [583, 136] on div at bounding box center [599, 134] width 258 height 38
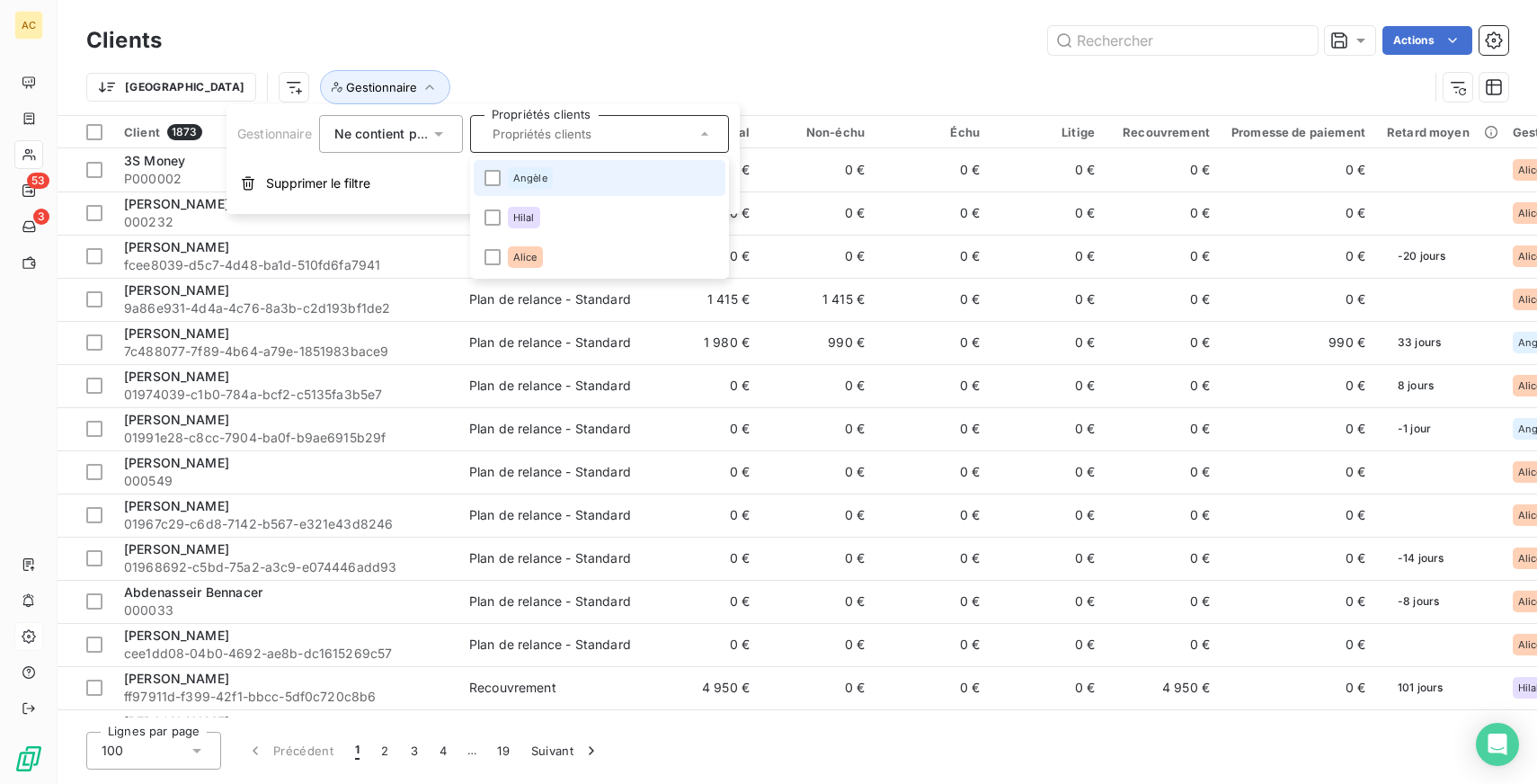
click at [581, 186] on li "Angèle" at bounding box center [600, 178] width 252 height 36
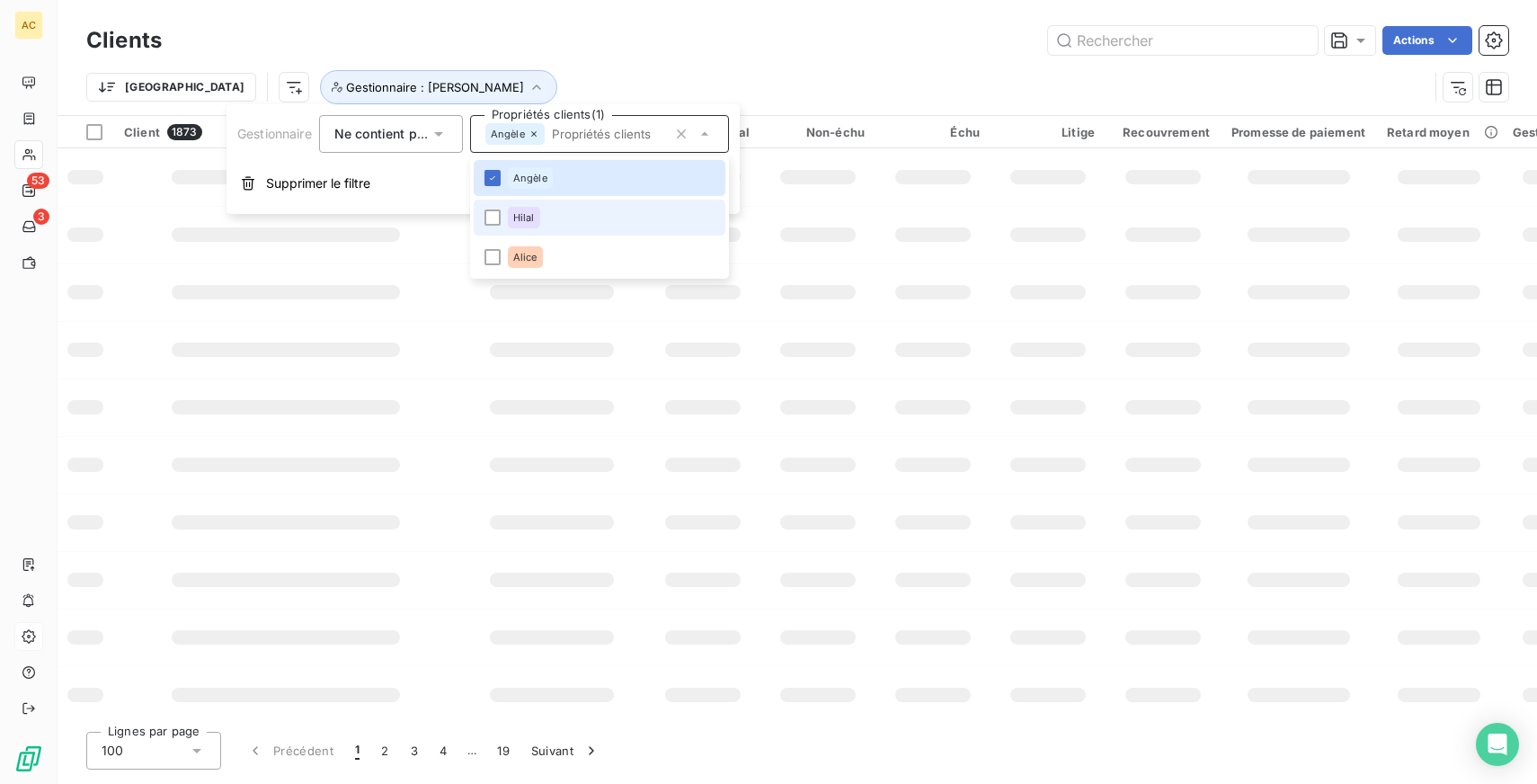
click at [568, 214] on li "Hilal" at bounding box center [600, 217] width 252 height 36
click at [558, 249] on li "Alice" at bounding box center [600, 257] width 252 height 36
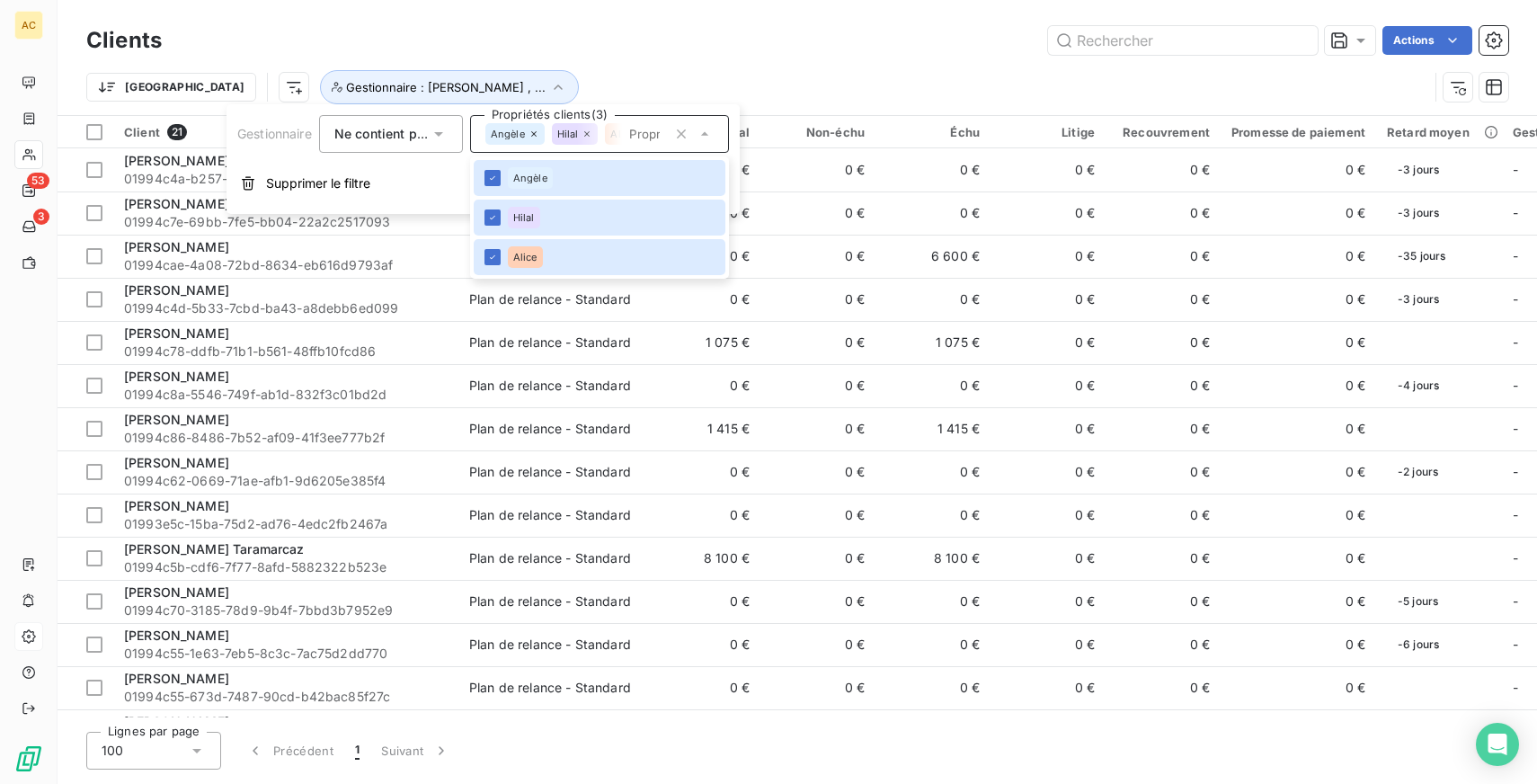
click at [549, 30] on div "Actions" at bounding box center [846, 40] width 1325 height 29
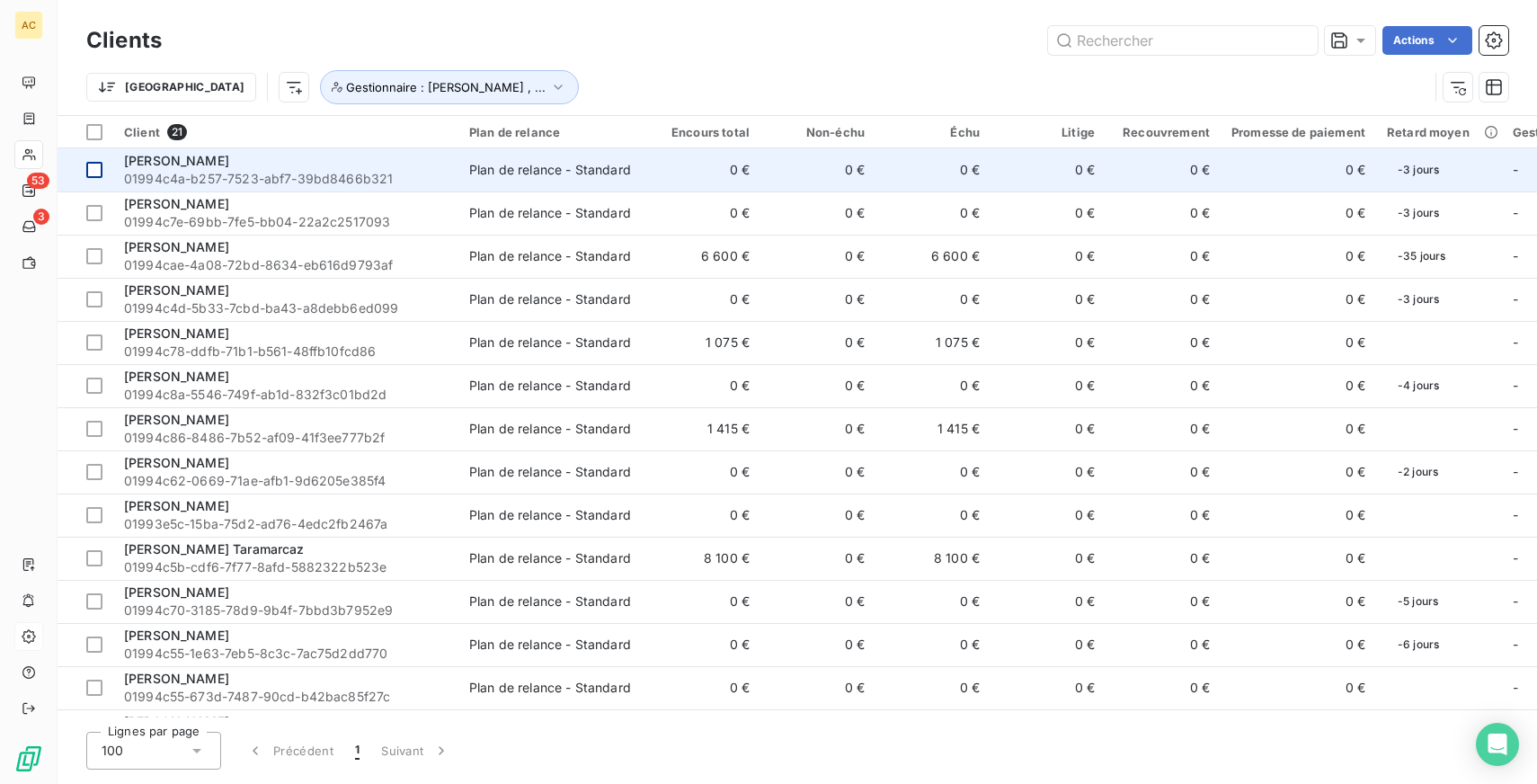
click at [94, 168] on div at bounding box center [94, 170] width 16 height 16
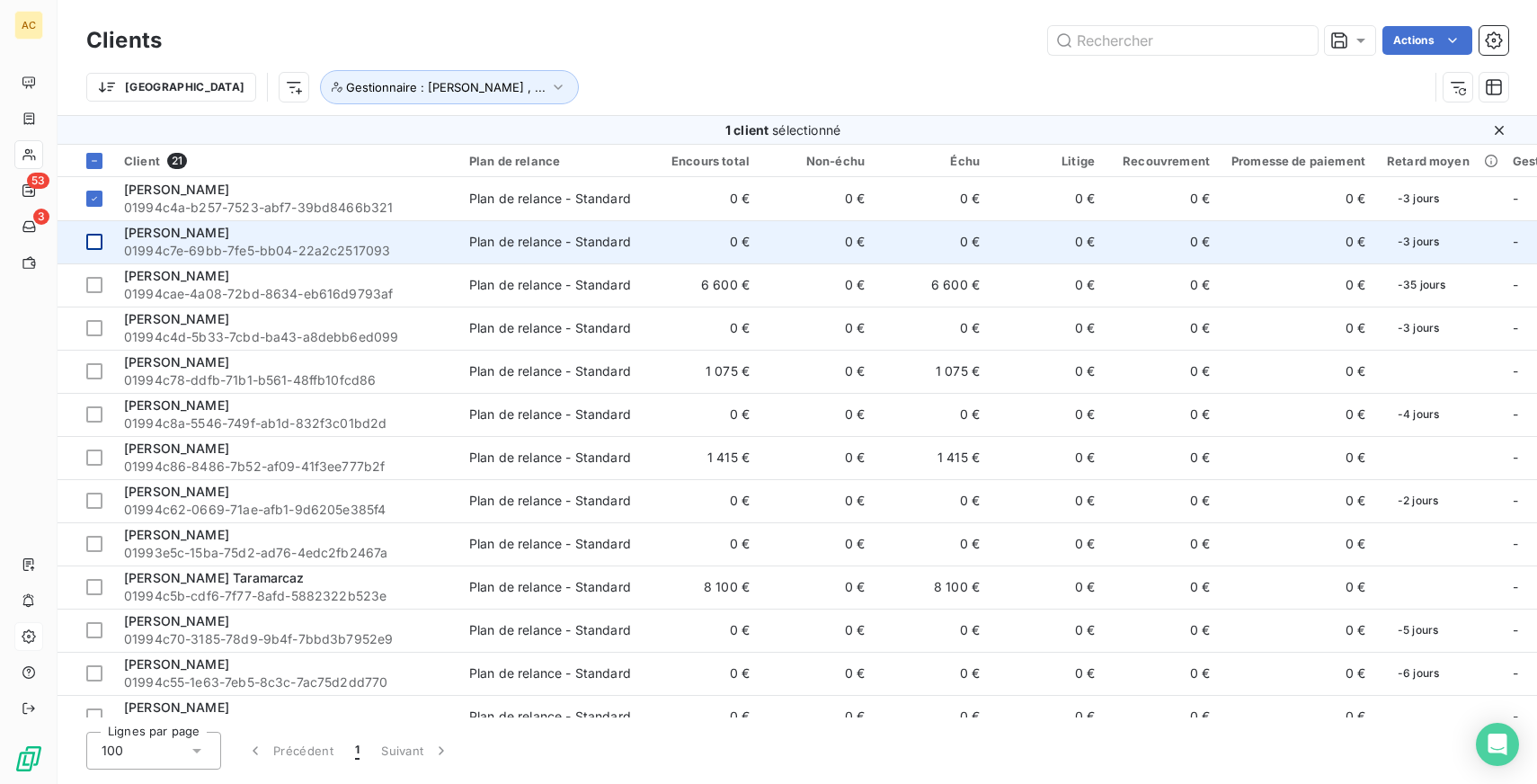
click at [91, 241] on div at bounding box center [94, 241] width 16 height 16
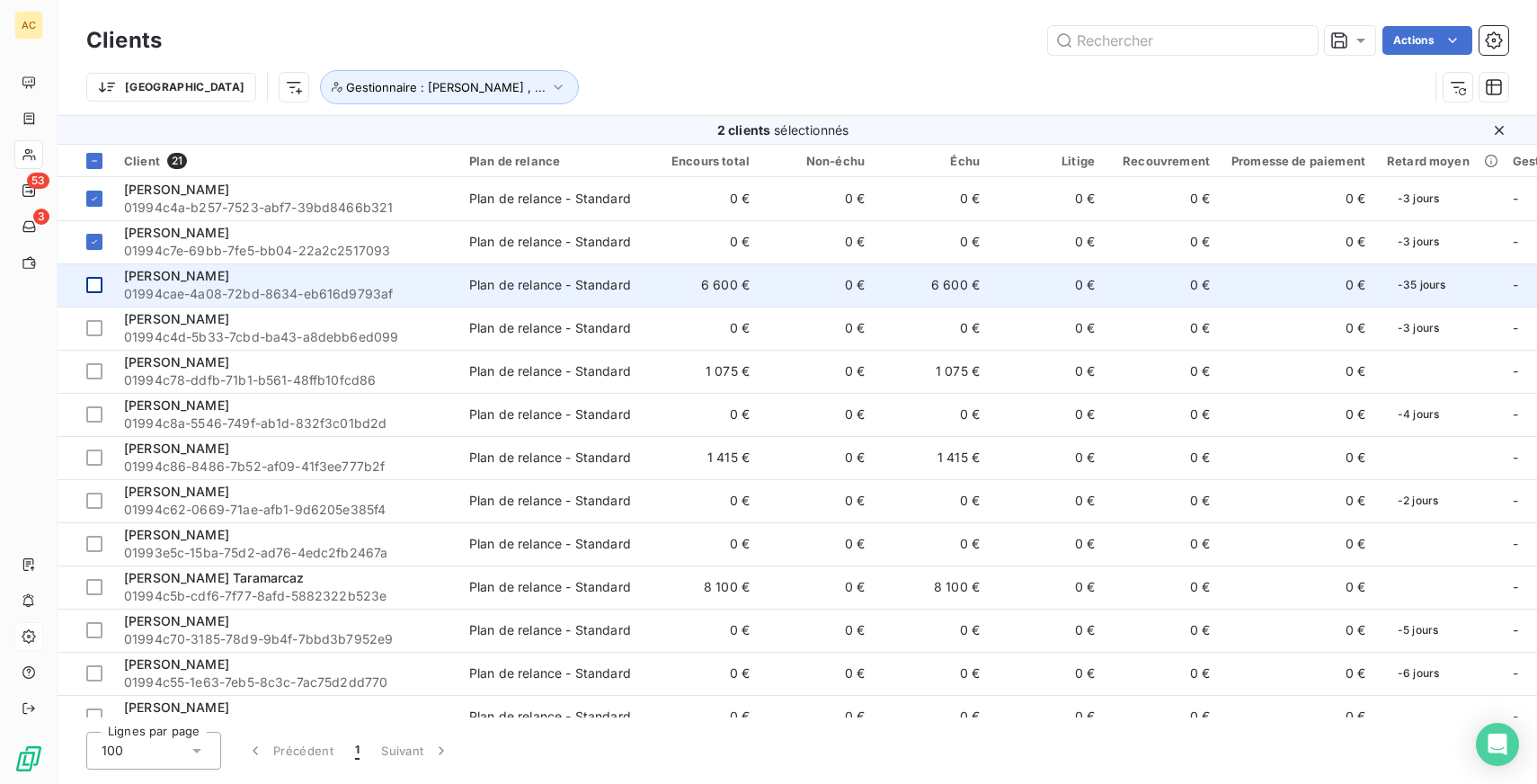
click at [94, 294] on td at bounding box center [86, 284] width 56 height 43
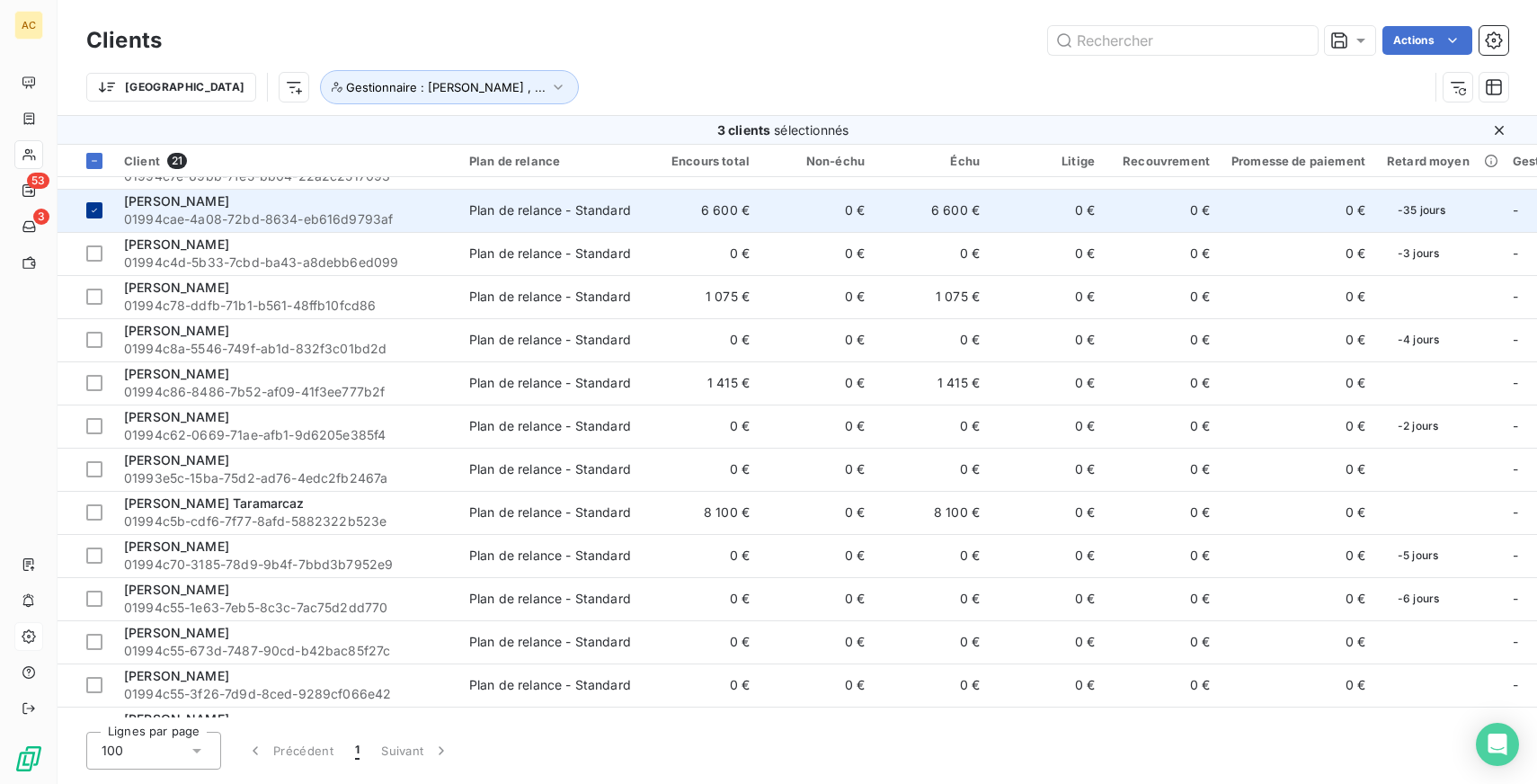
scroll to position [67, 0]
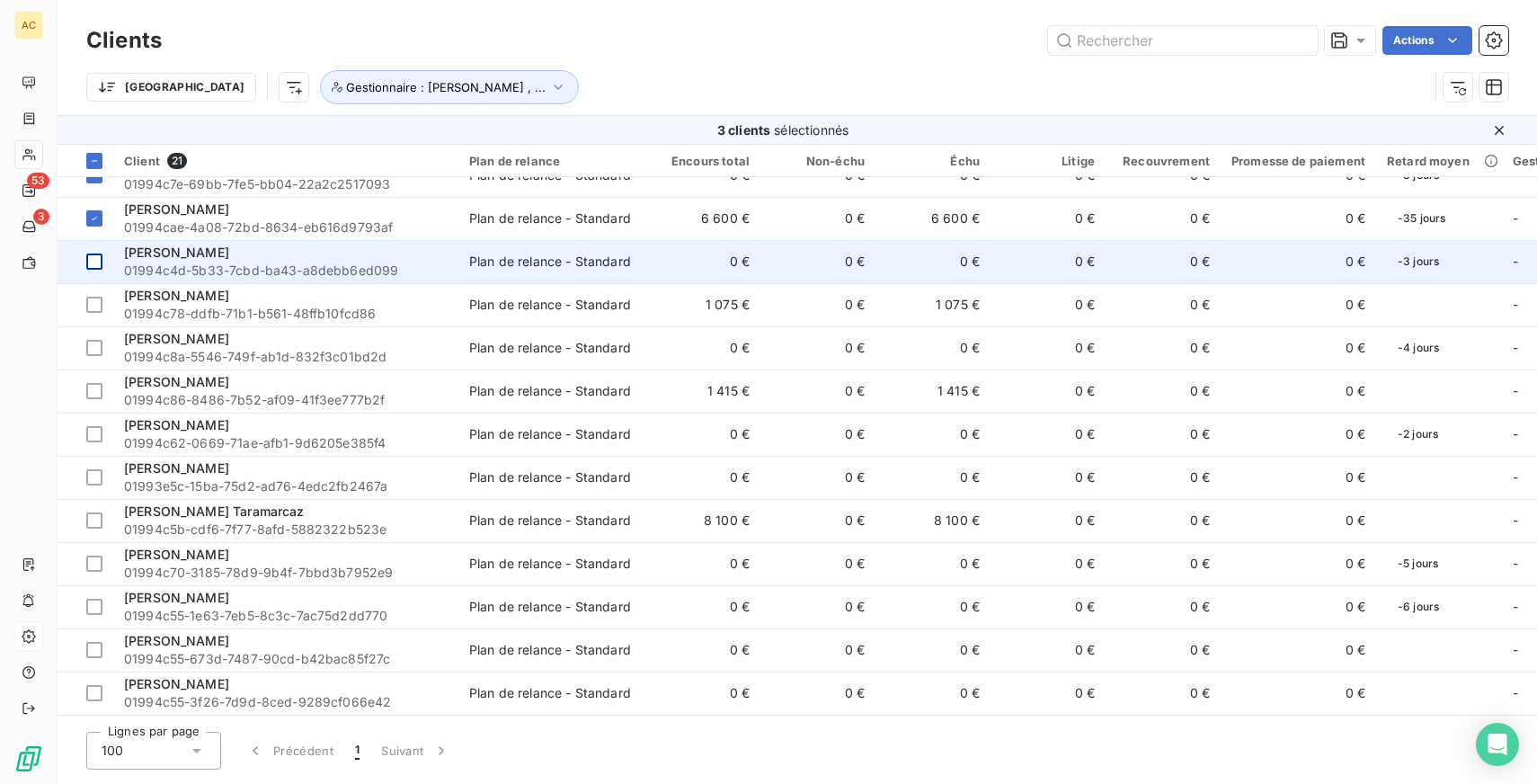
click at [95, 266] on div at bounding box center [94, 261] width 16 height 16
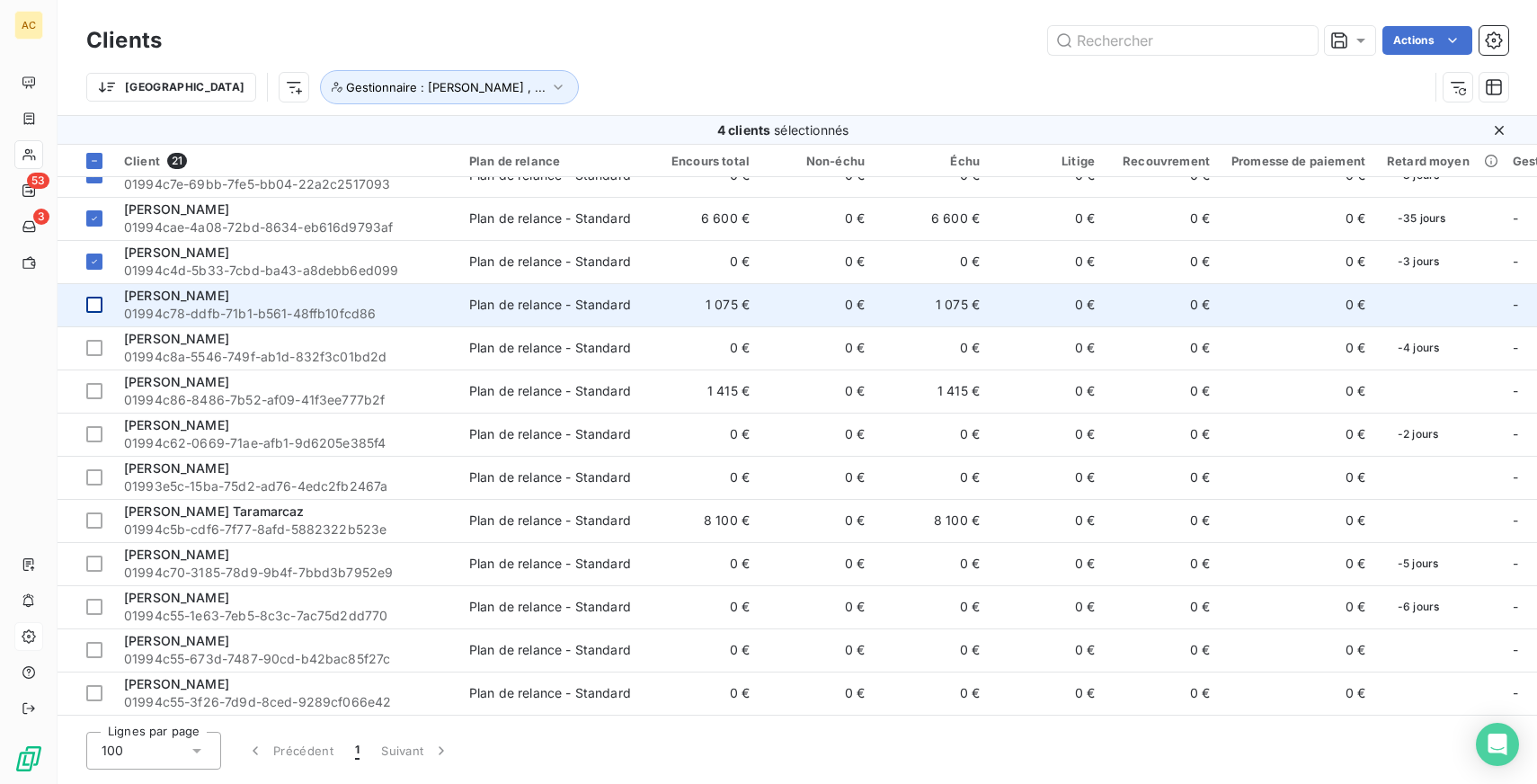
click at [98, 304] on div at bounding box center [94, 304] width 16 height 16
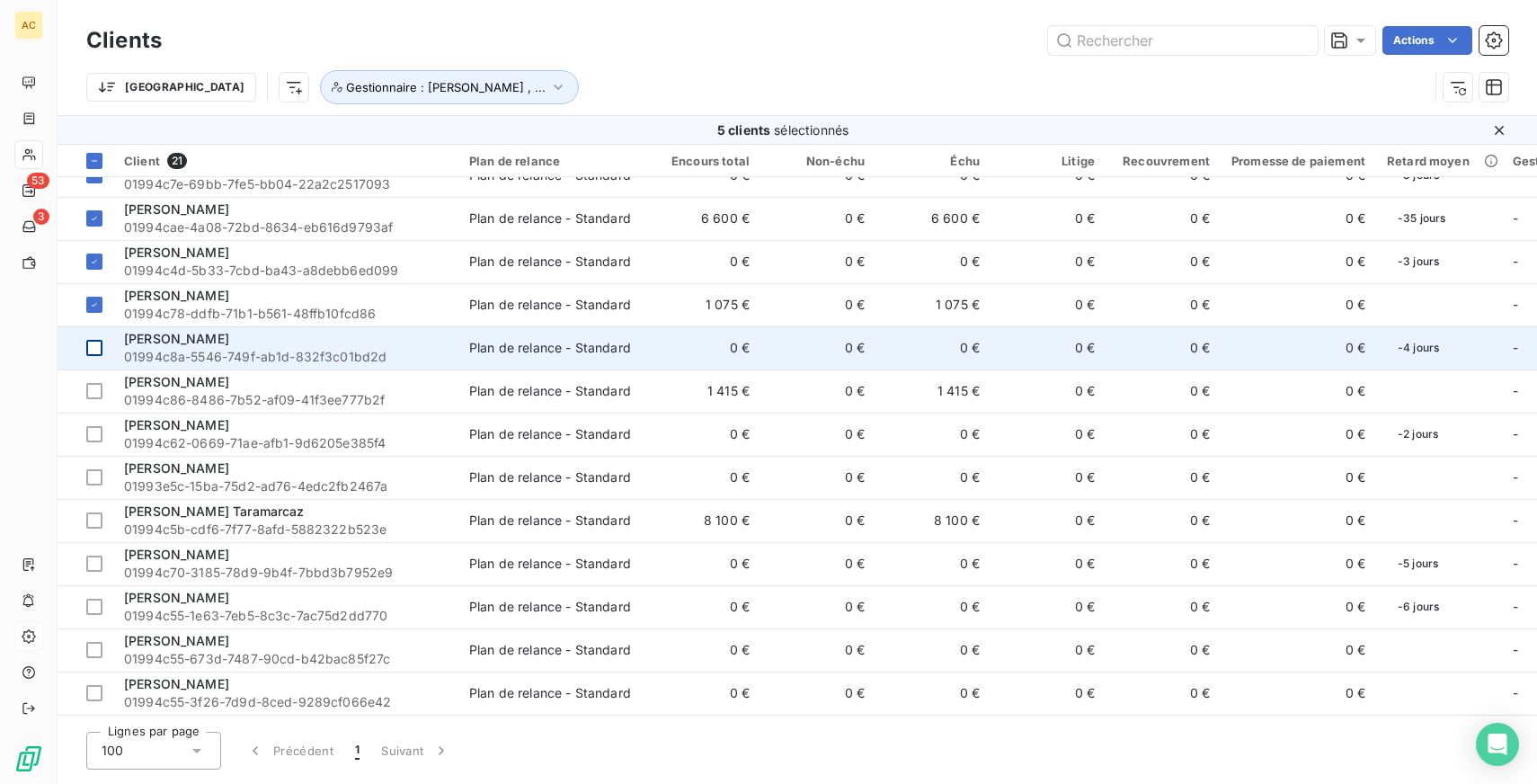
click at [98, 353] on div at bounding box center [94, 348] width 16 height 16
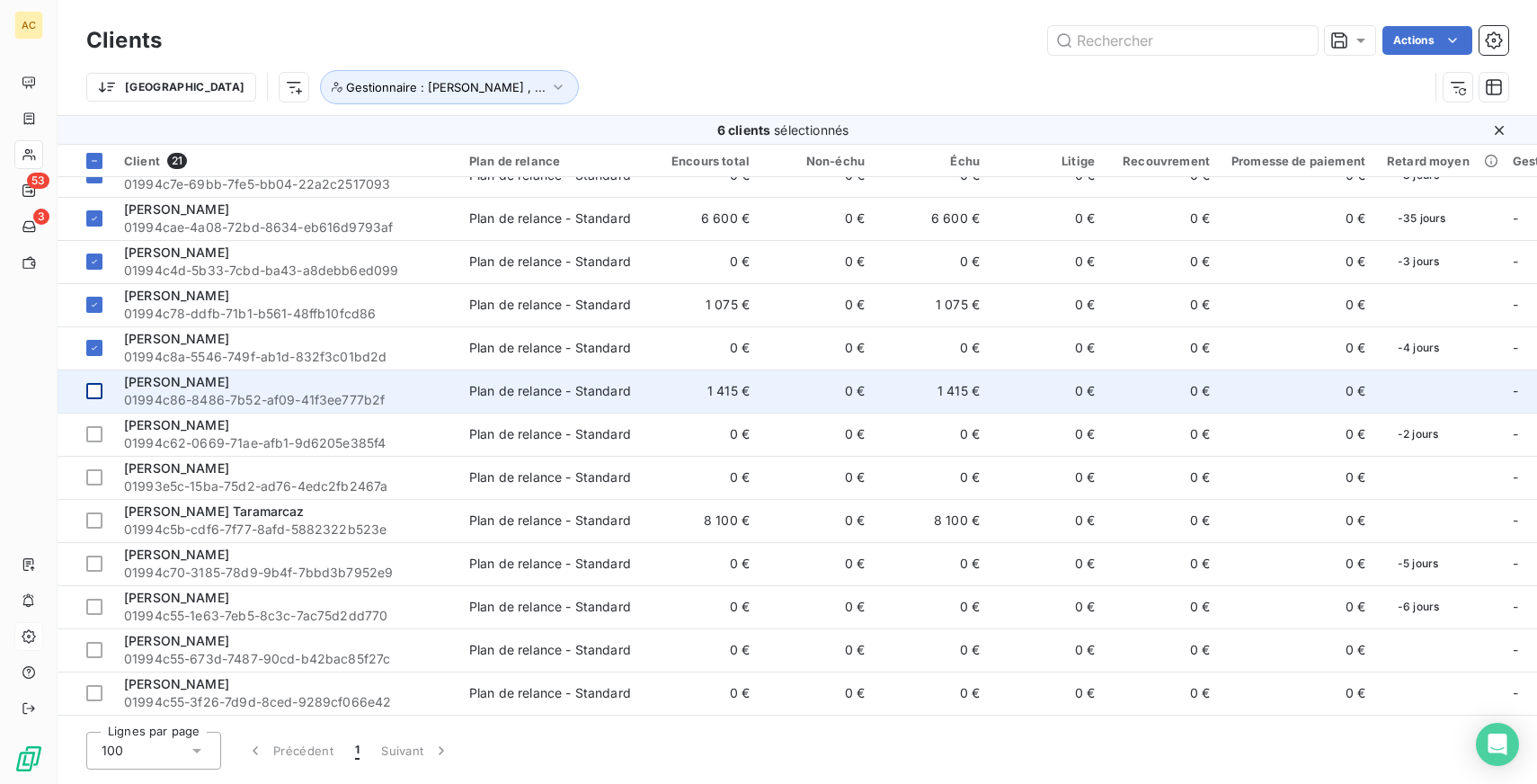
click at [98, 391] on div at bounding box center [94, 391] width 16 height 16
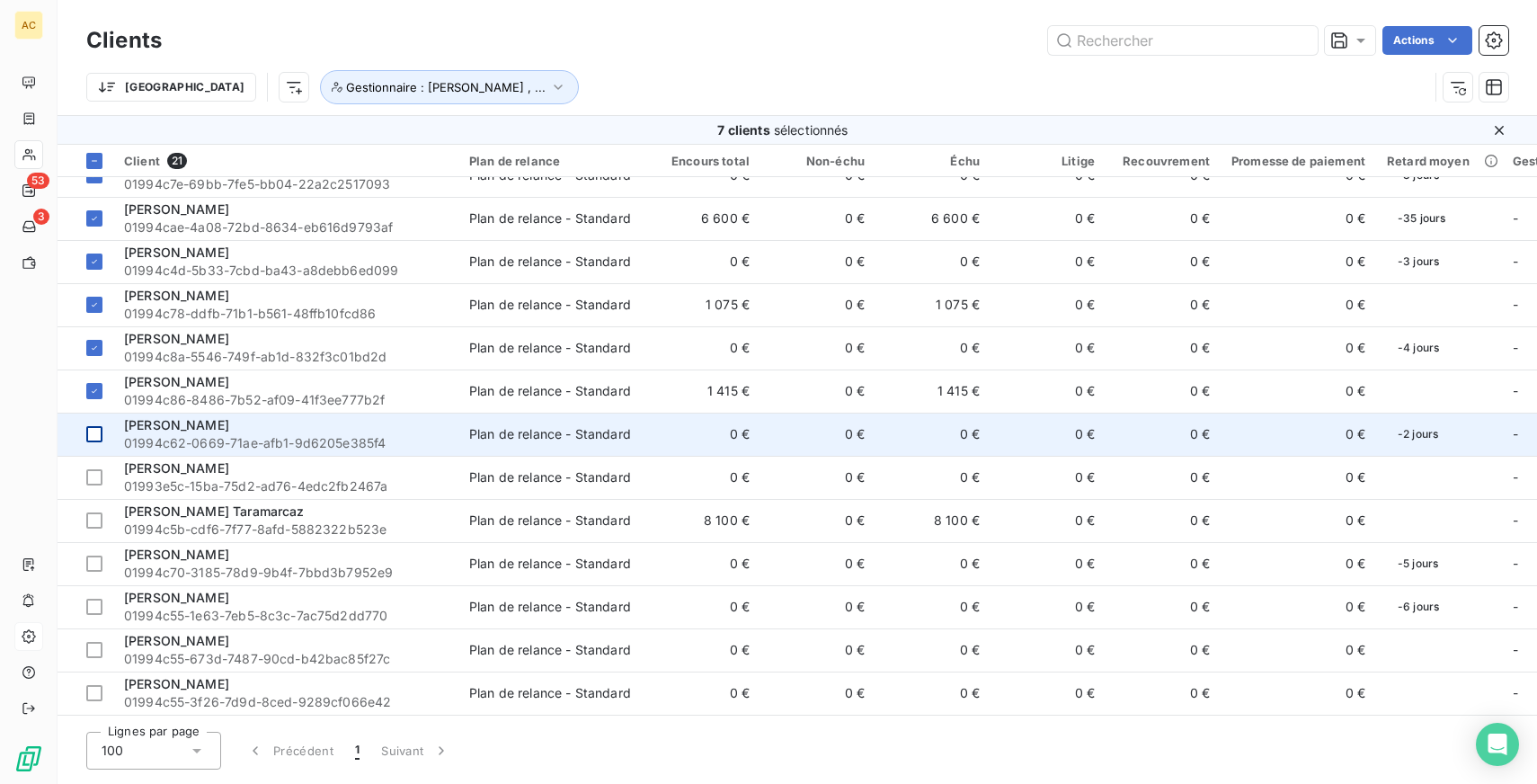
click at [100, 440] on div at bounding box center [94, 434] width 16 height 16
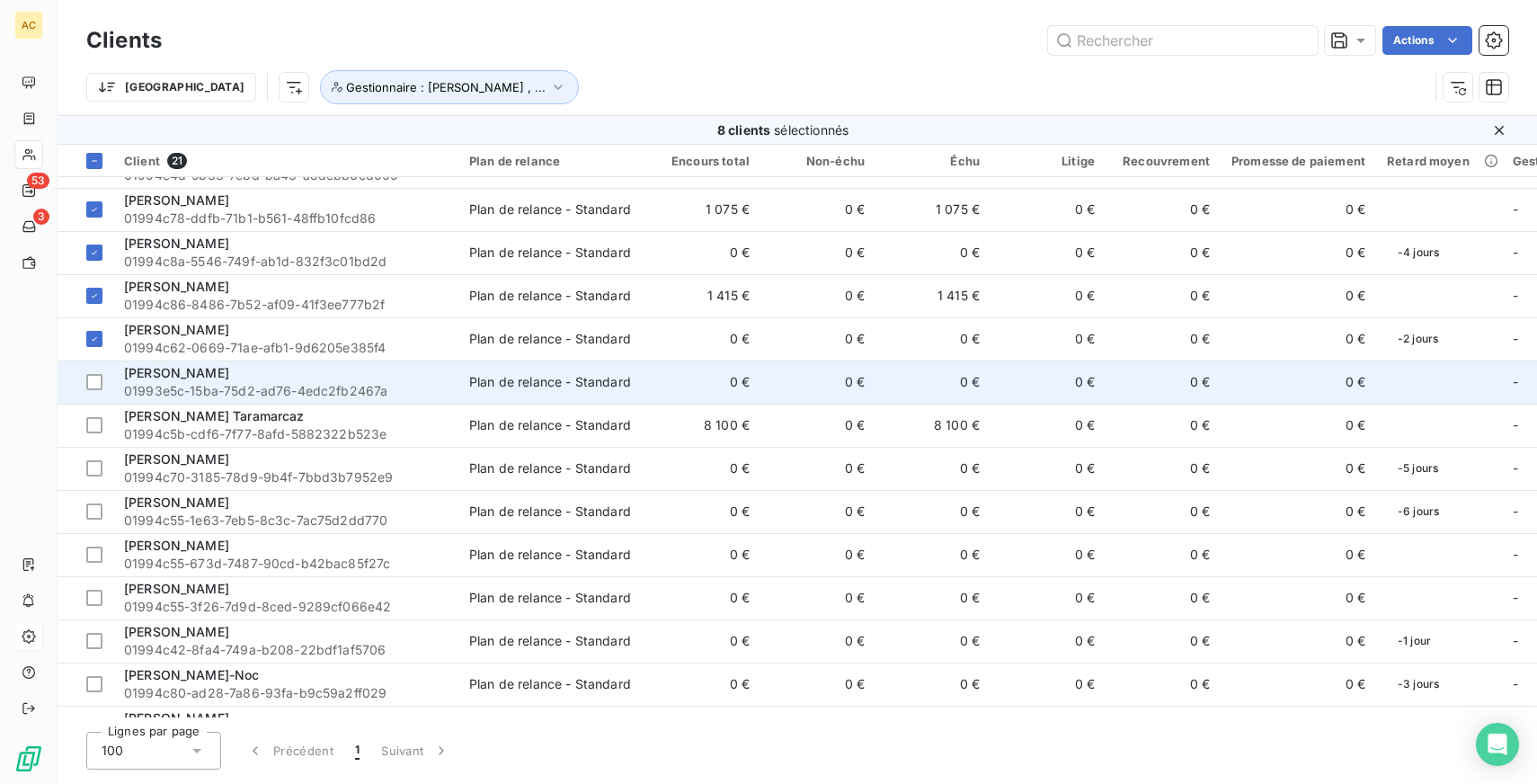
scroll to position [203, 0]
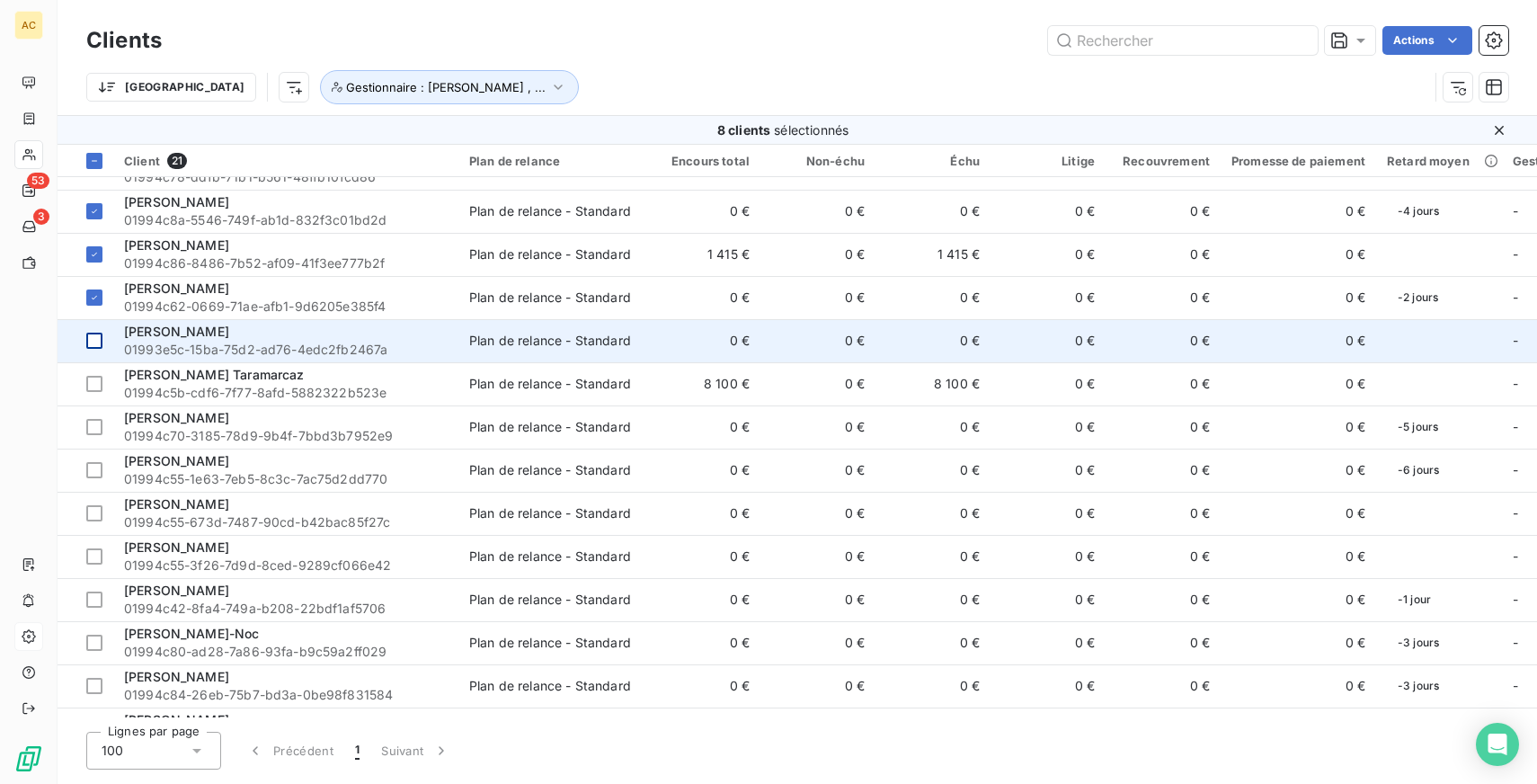
click at [88, 331] on td at bounding box center [86, 340] width 56 height 43
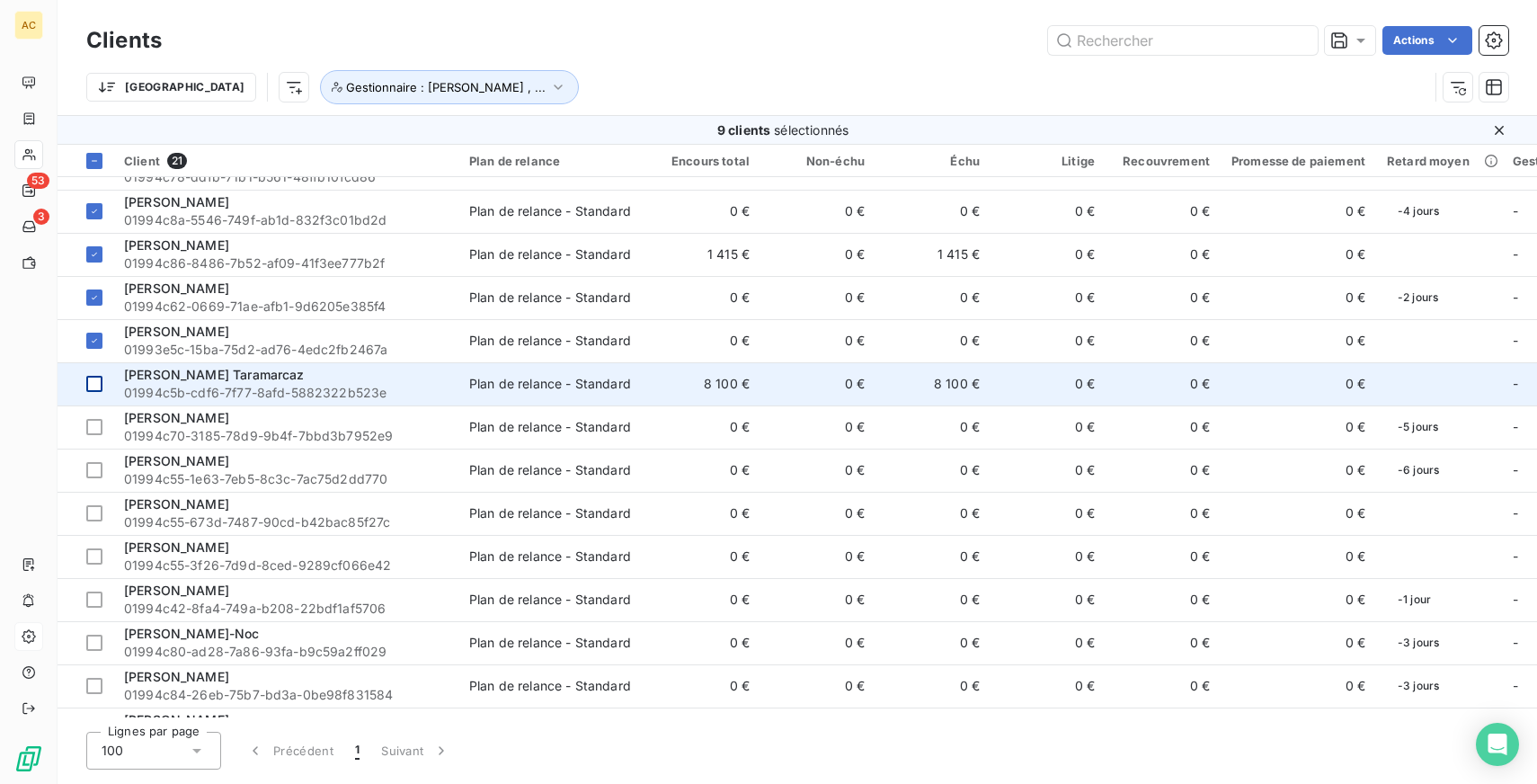
click at [106, 387] on td at bounding box center [86, 383] width 56 height 43
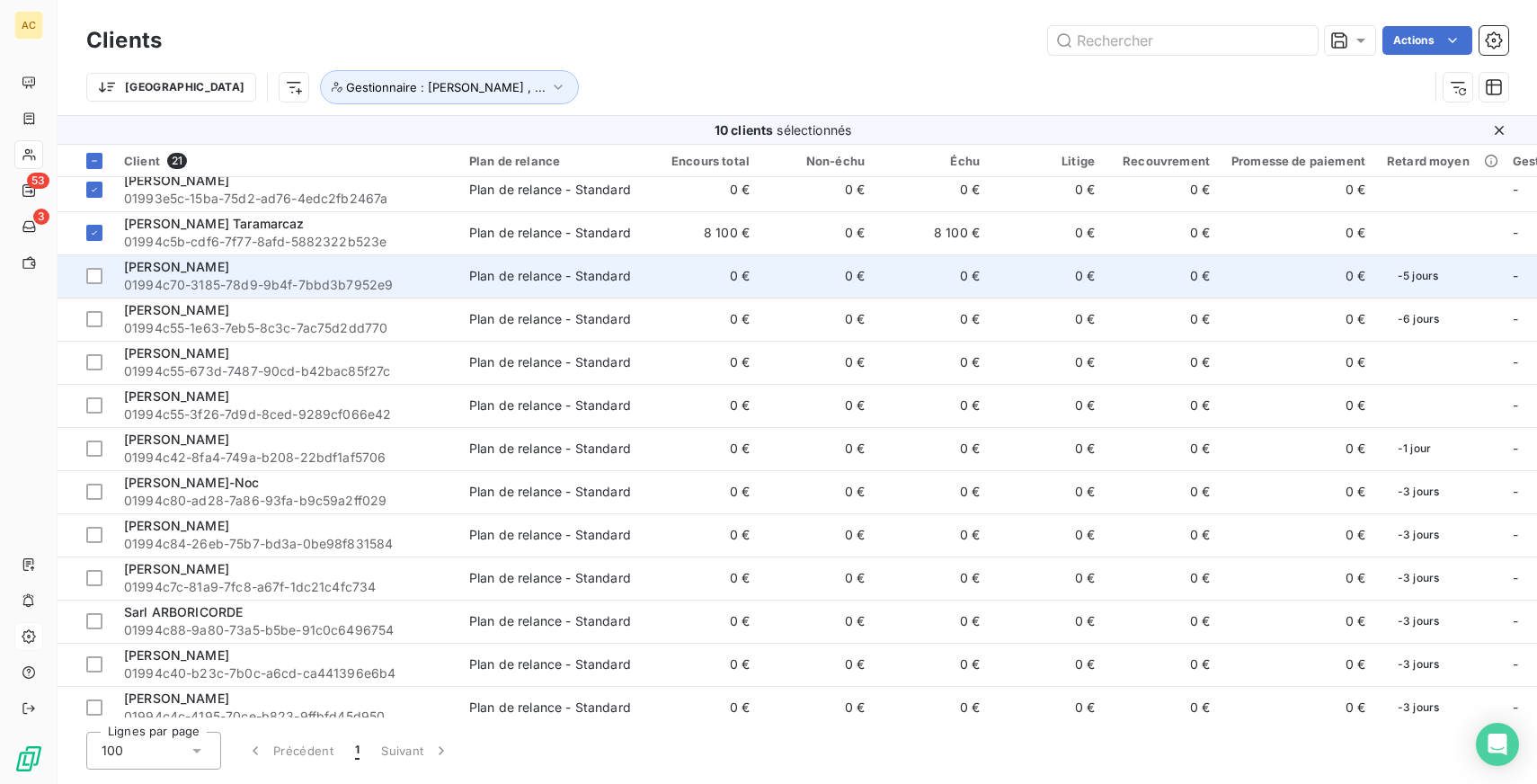
scroll to position [373, 0]
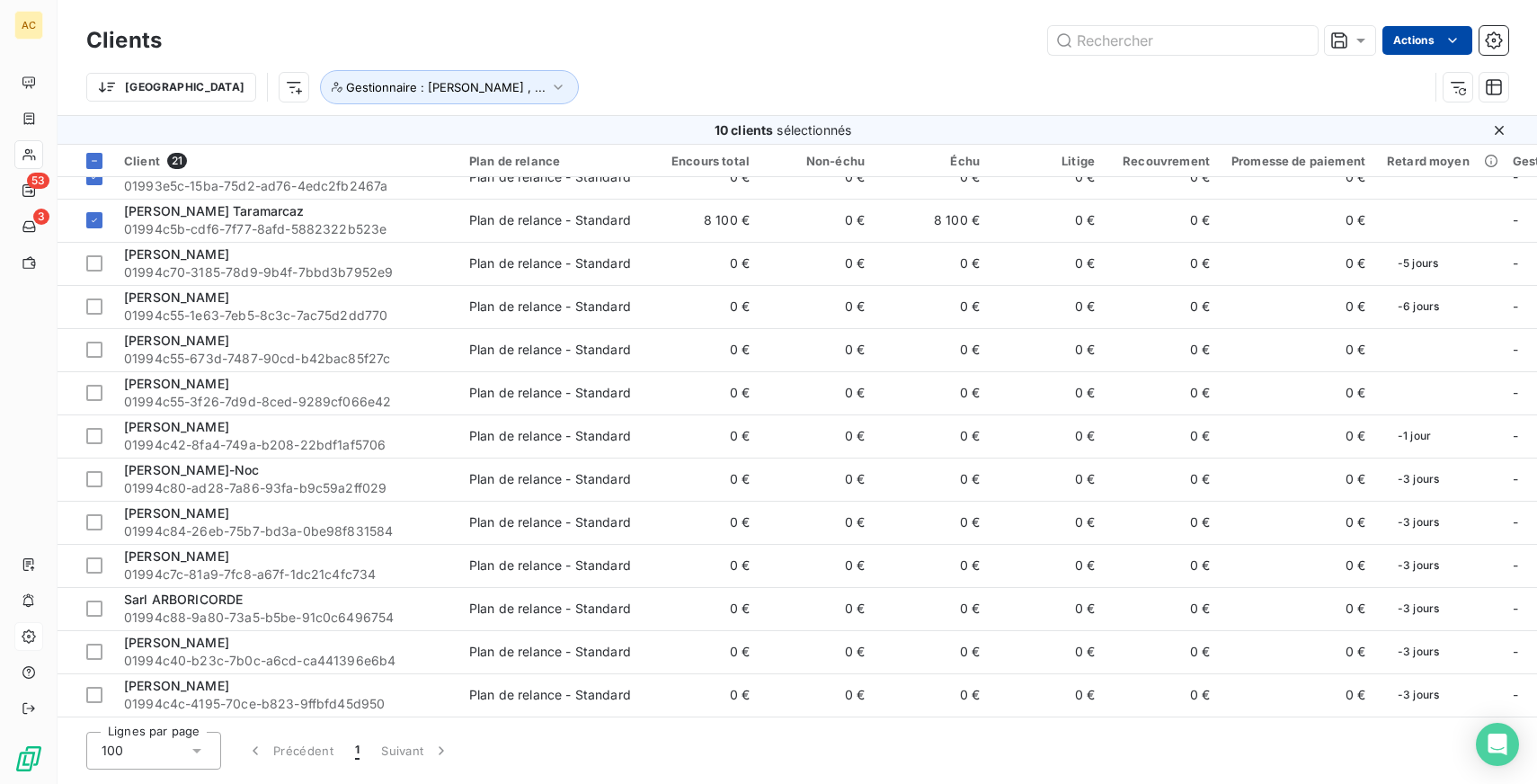
click at [1429, 37] on html "AC 53 3 Clients Actions Trier Gestionnaire : [PERSON_NAME] , ... 10 clients sél…" at bounding box center [768, 392] width 1537 height 784
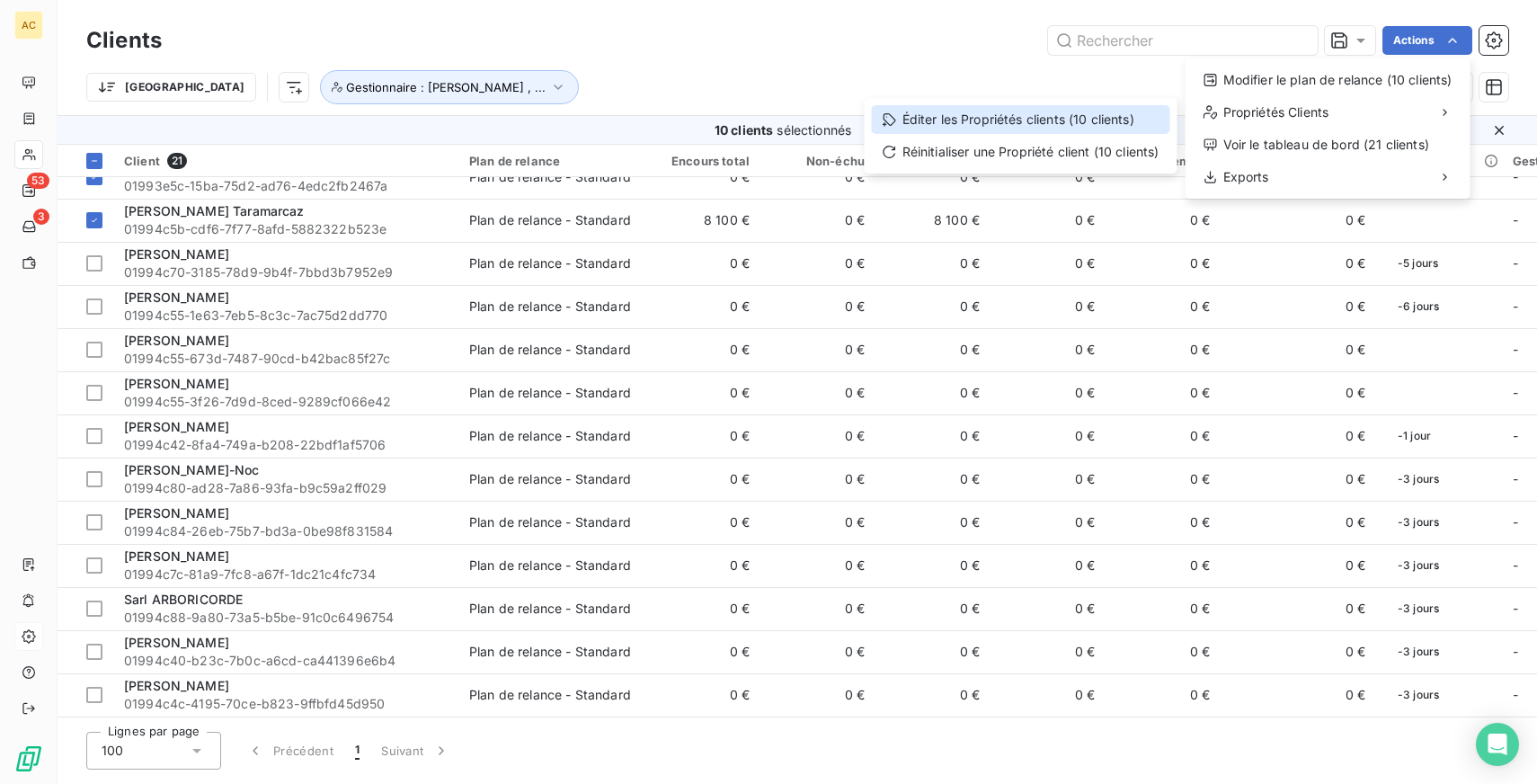
click at [1034, 126] on div "Éditer les Propriétés clients (10 clients)" at bounding box center [1021, 119] width 298 height 29
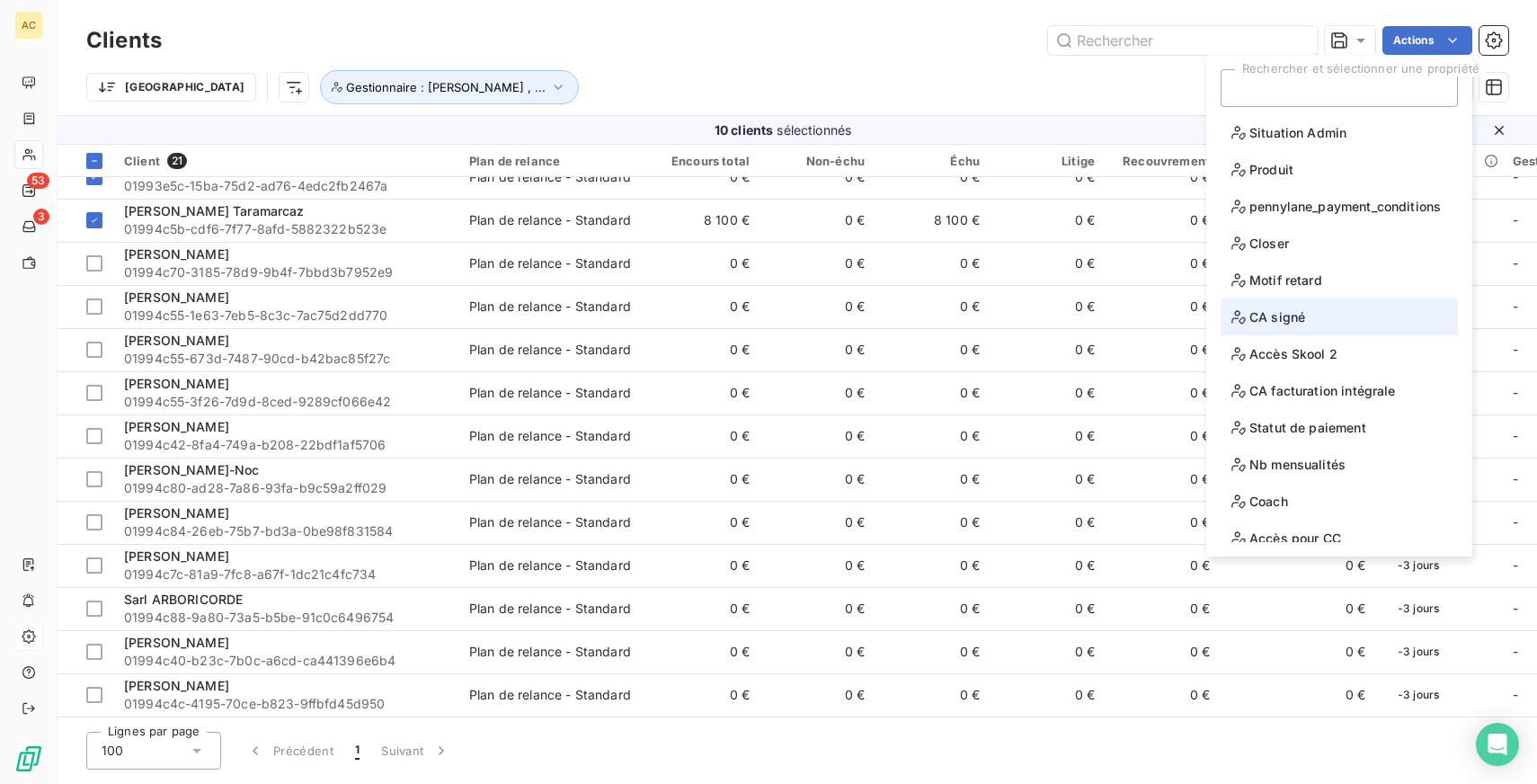
scroll to position [88, 0]
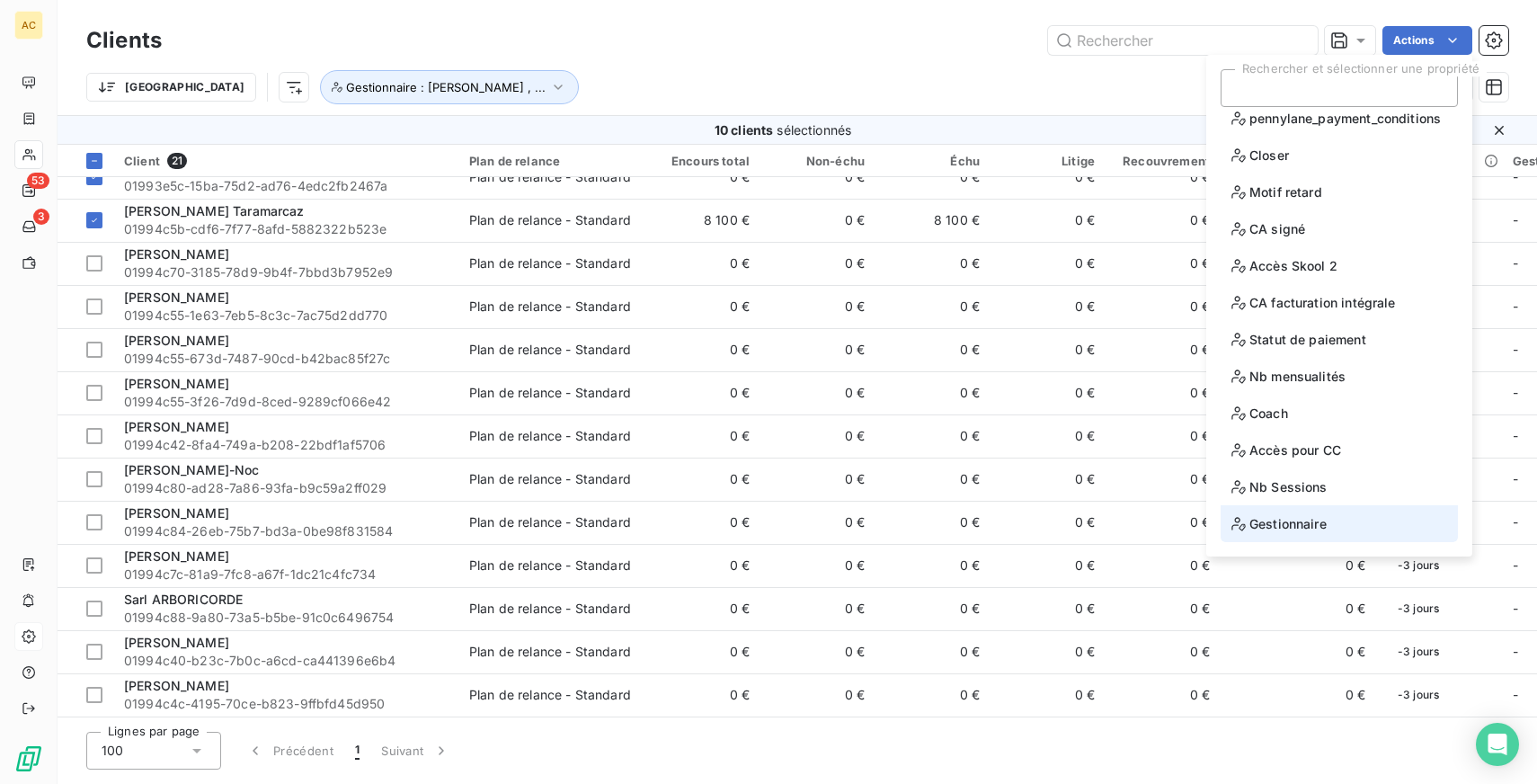
click at [1301, 520] on span "Gestionnaire" at bounding box center [1279, 523] width 95 height 23
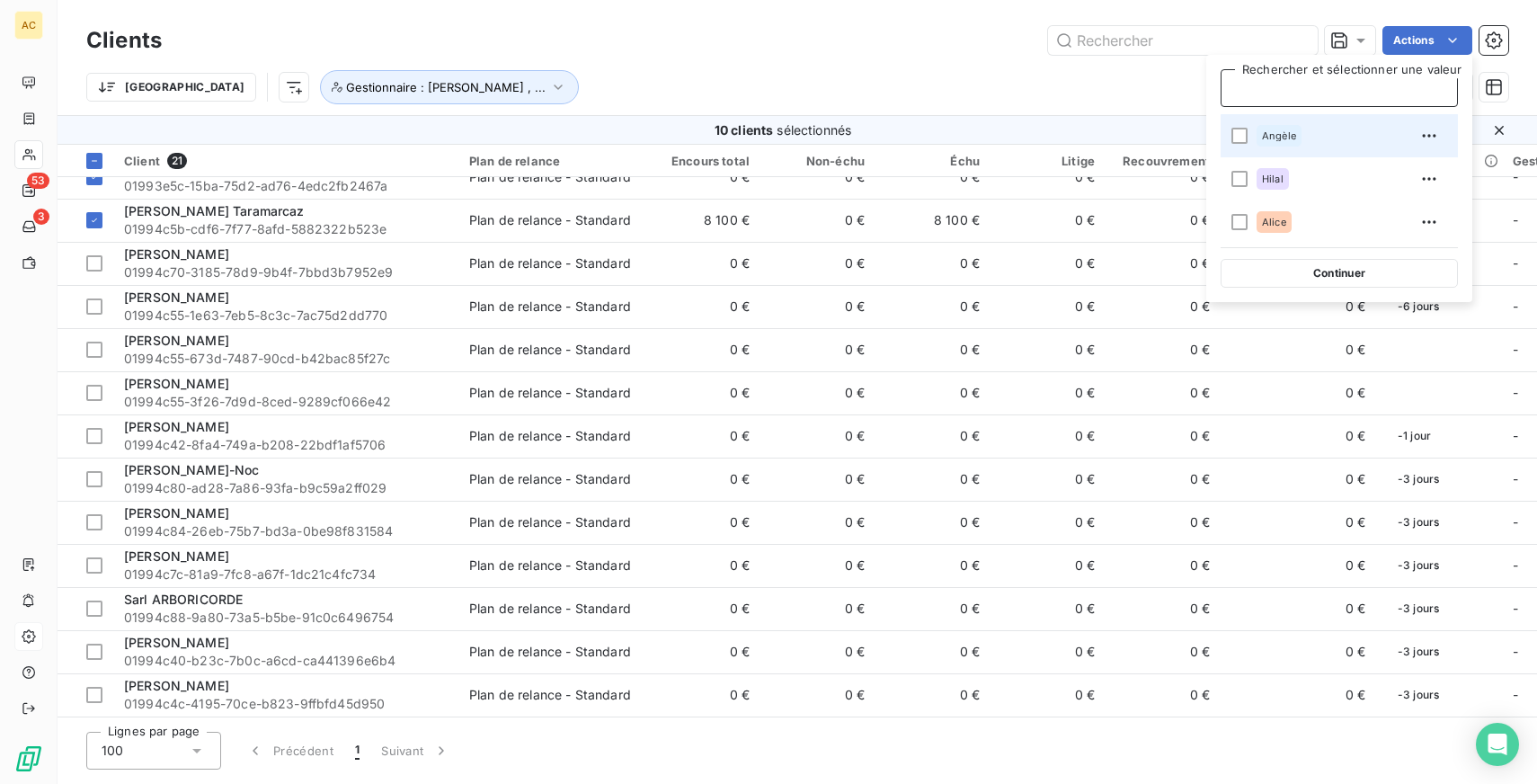
click at [1276, 128] on div "Angèle" at bounding box center [1279, 136] width 45 height 22
click at [904, 54] on div "Actions" at bounding box center [846, 40] width 1325 height 29
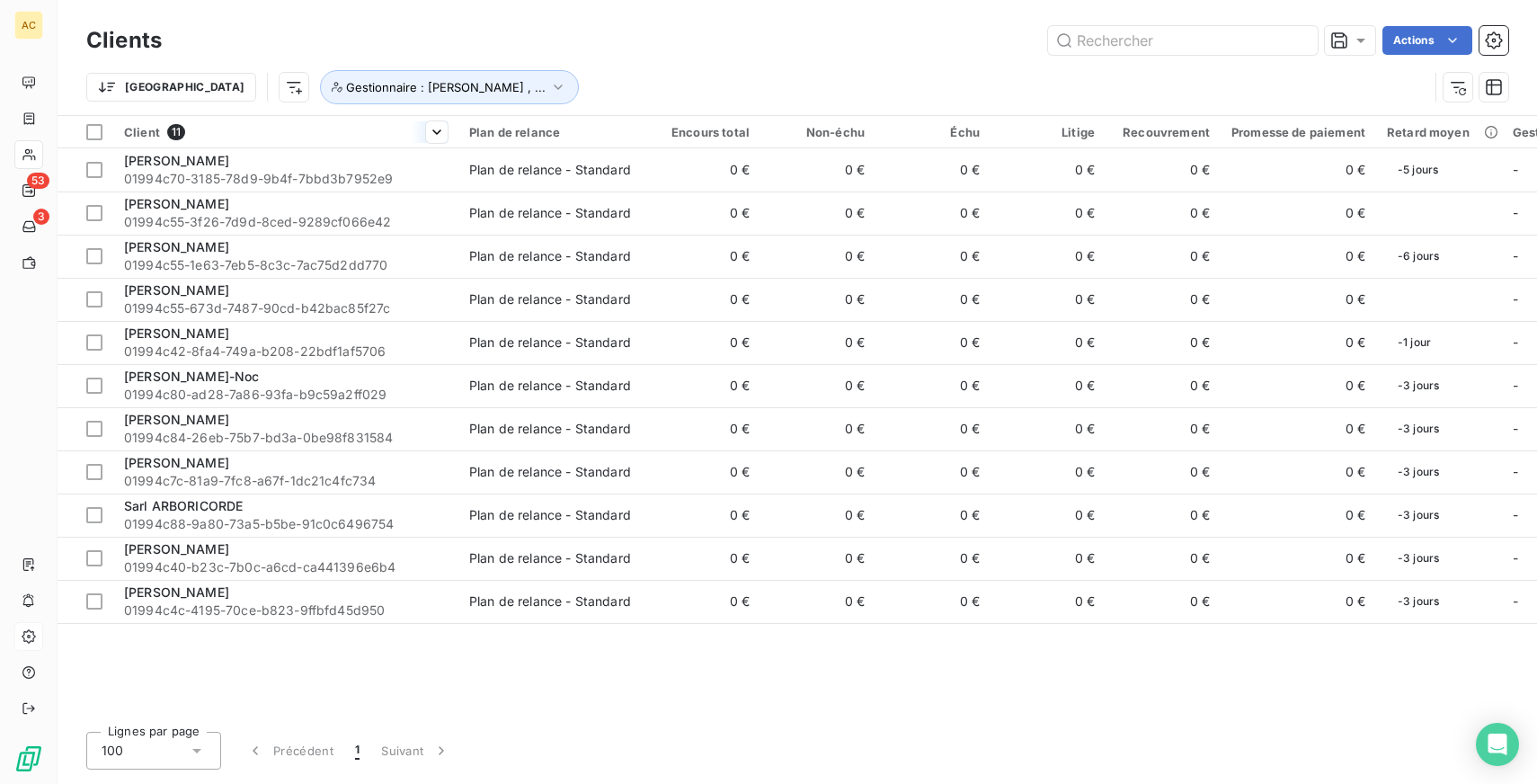
scroll to position [0, 0]
click at [88, 133] on div at bounding box center [94, 132] width 16 height 16
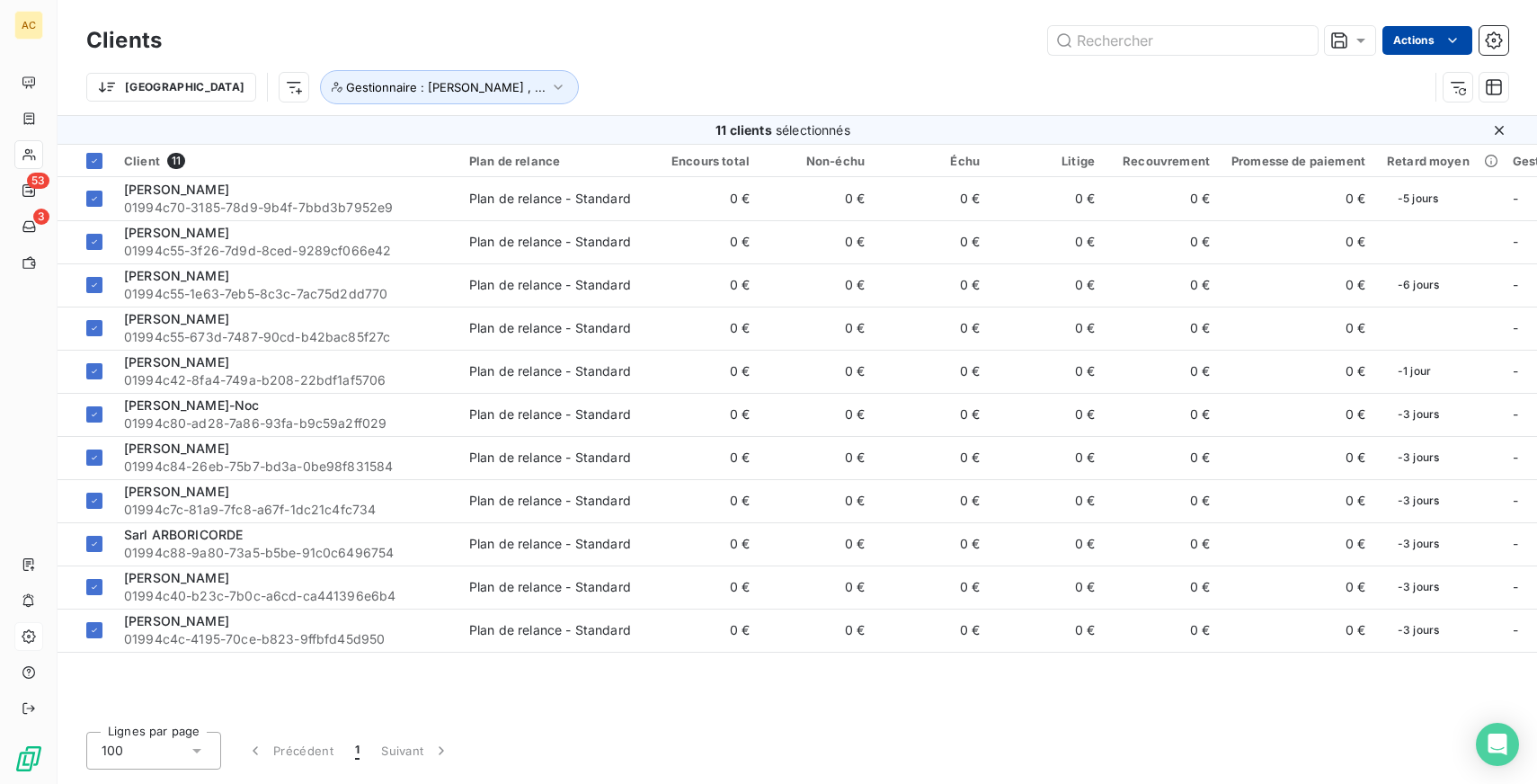
click at [1409, 36] on html "AC 53 3 Clients Actions Trier Gestionnaire : [PERSON_NAME] , ... 11 clients sél…" at bounding box center [768, 392] width 1537 height 784
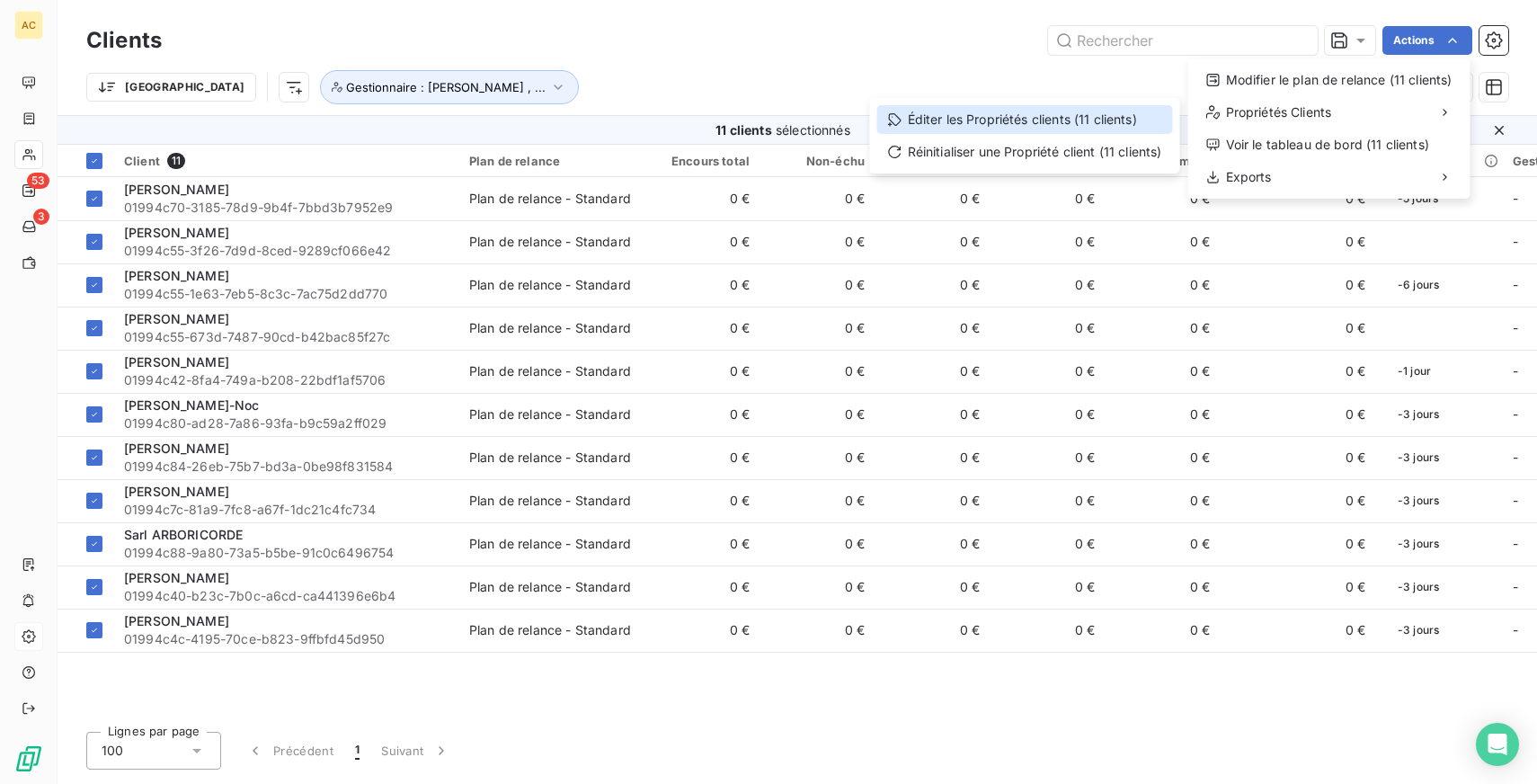
click at [1074, 119] on div "Éditer les Propriétés clients (11 clients)" at bounding box center [1025, 119] width 295 height 29
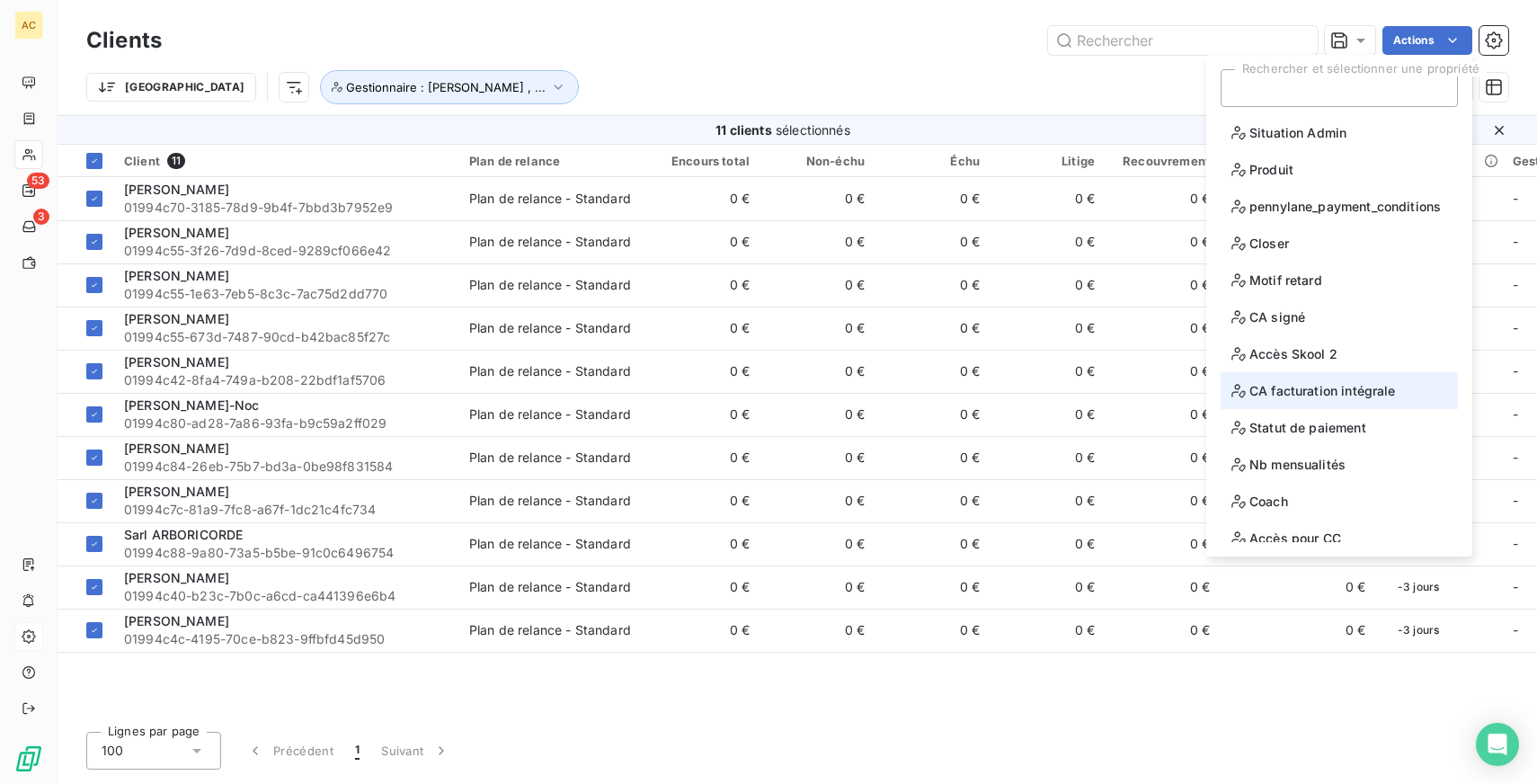
scroll to position [88, 0]
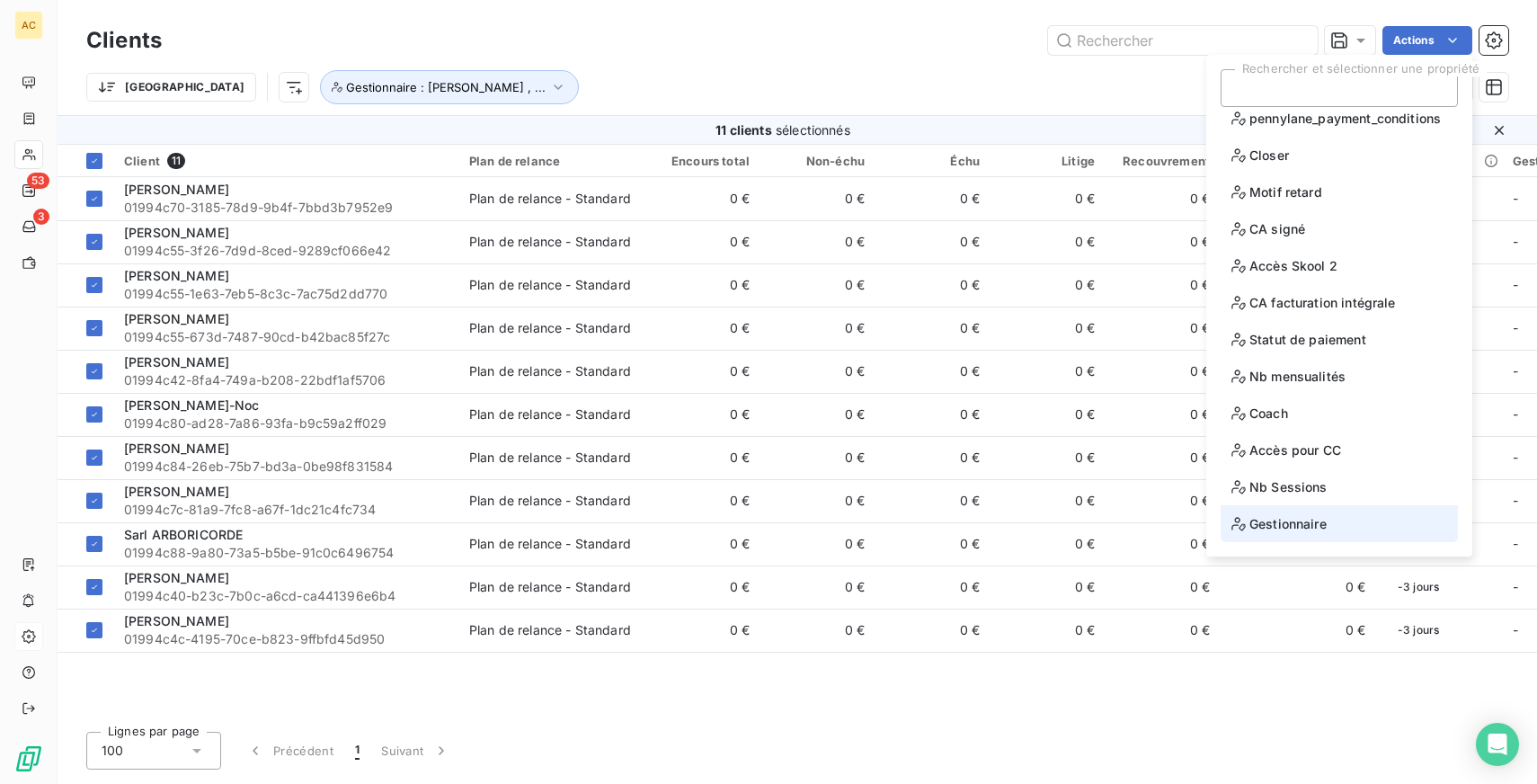
click at [1319, 529] on span "Gestionnaire" at bounding box center [1279, 523] width 95 height 23
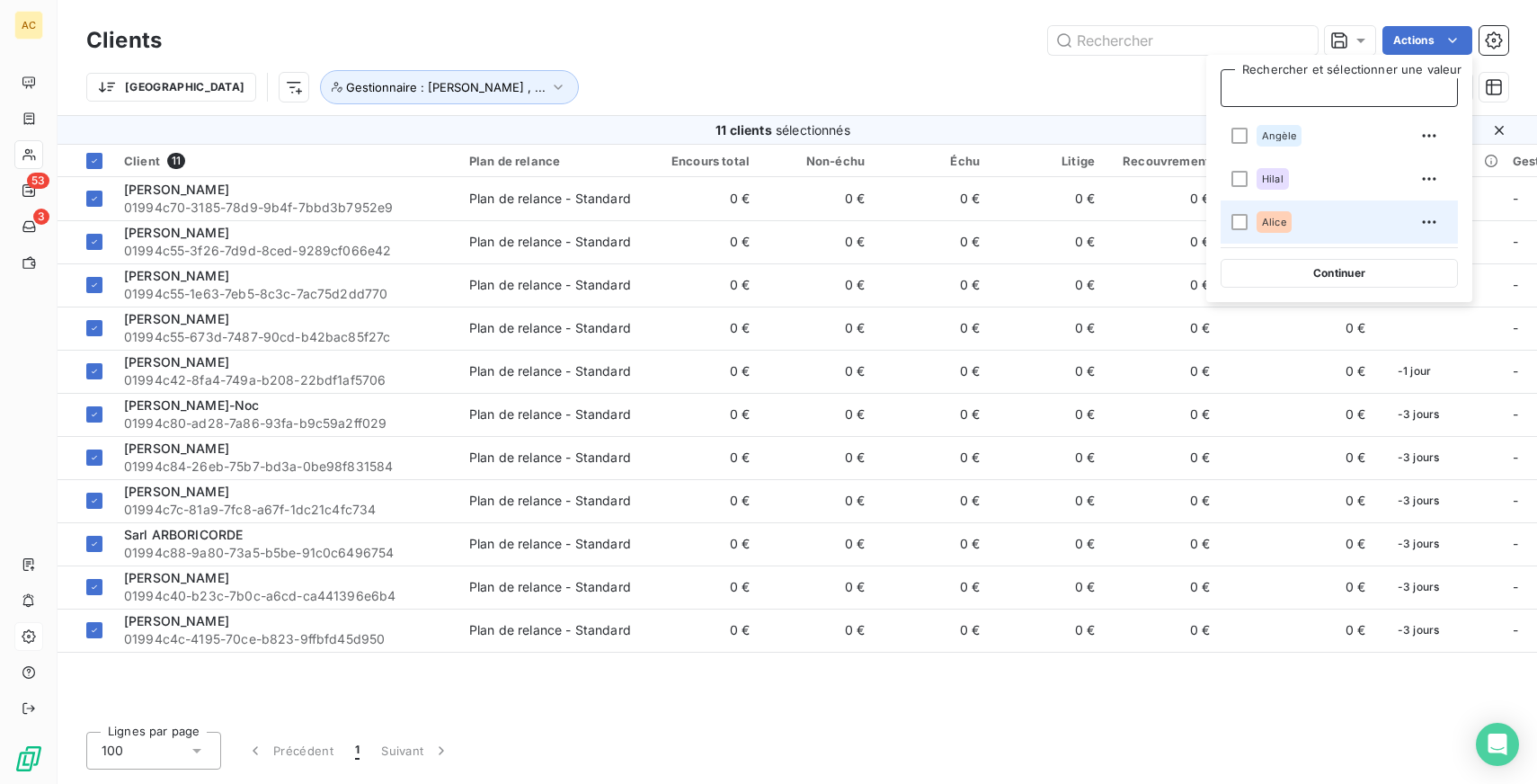
click at [1285, 216] on div "Alice" at bounding box center [1274, 222] width 35 height 22
click at [898, 40] on div "Actions" at bounding box center [846, 40] width 1325 height 29
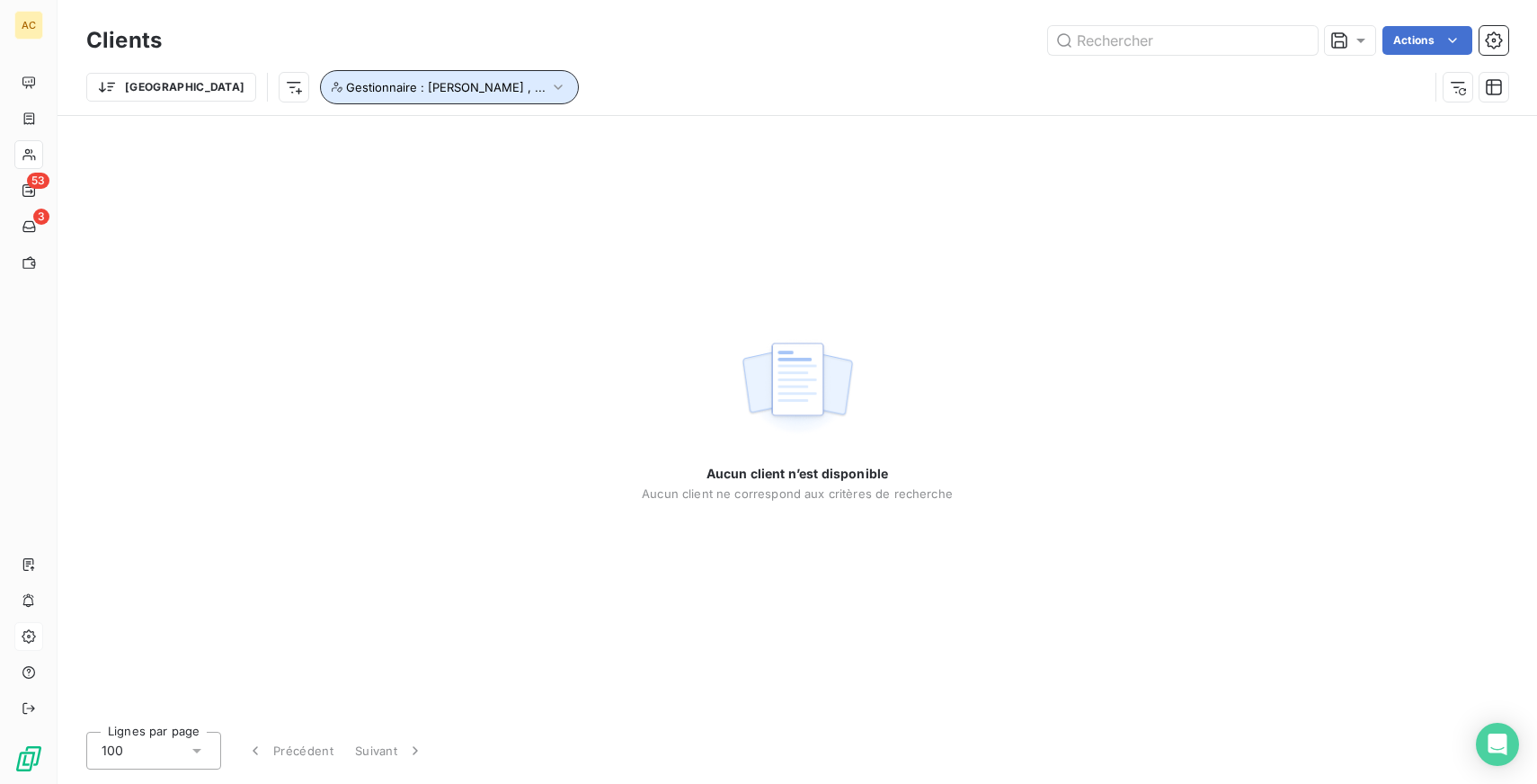
click at [355, 91] on span "Gestionnaire : [PERSON_NAME] , ..." at bounding box center [446, 87] width 200 height 14
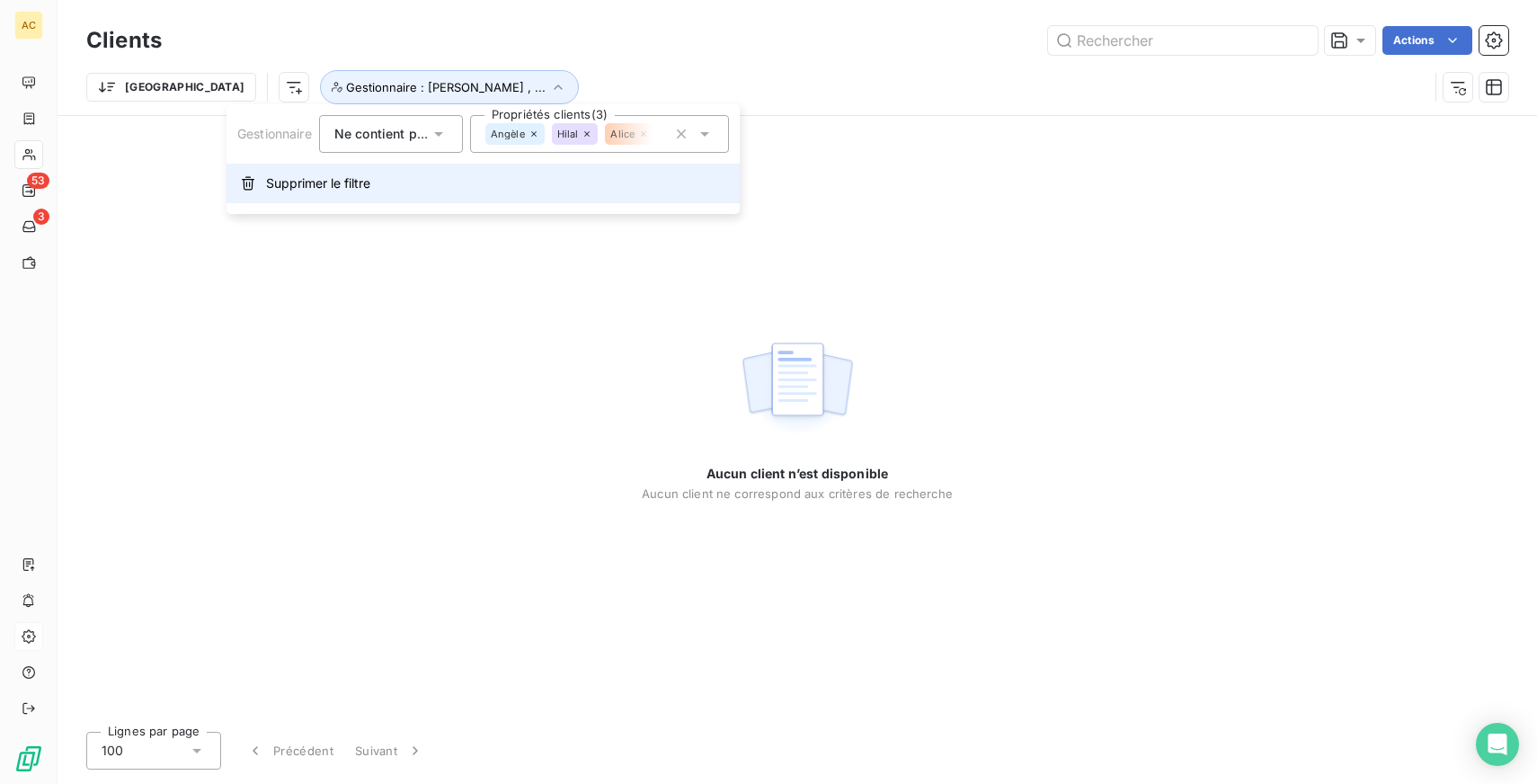
click at [321, 187] on span "Supprimer le filtre" at bounding box center [318, 184] width 104 height 18
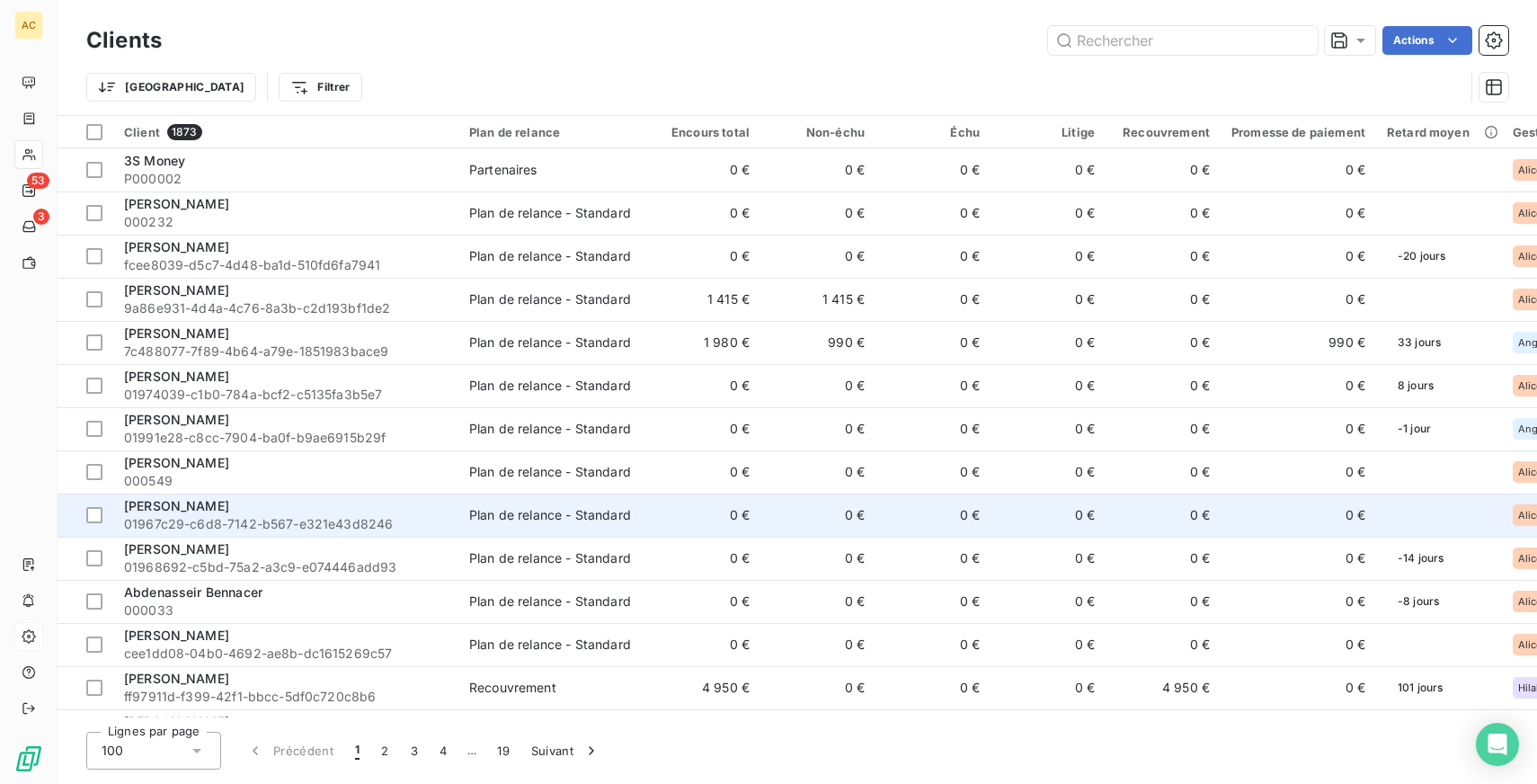
scroll to position [43, 0]
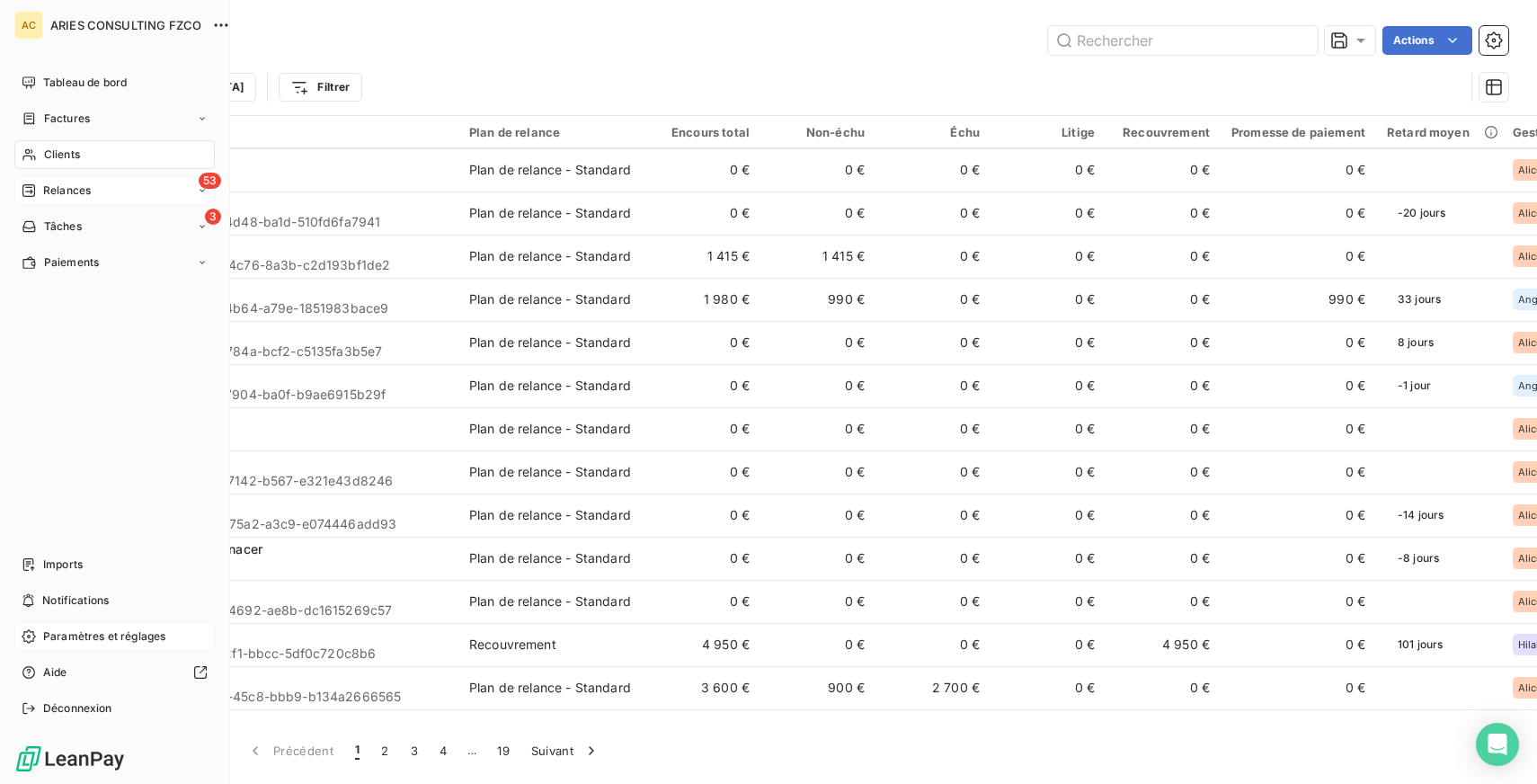
click at [64, 186] on span "Relances" at bounding box center [67, 191] width 48 height 16
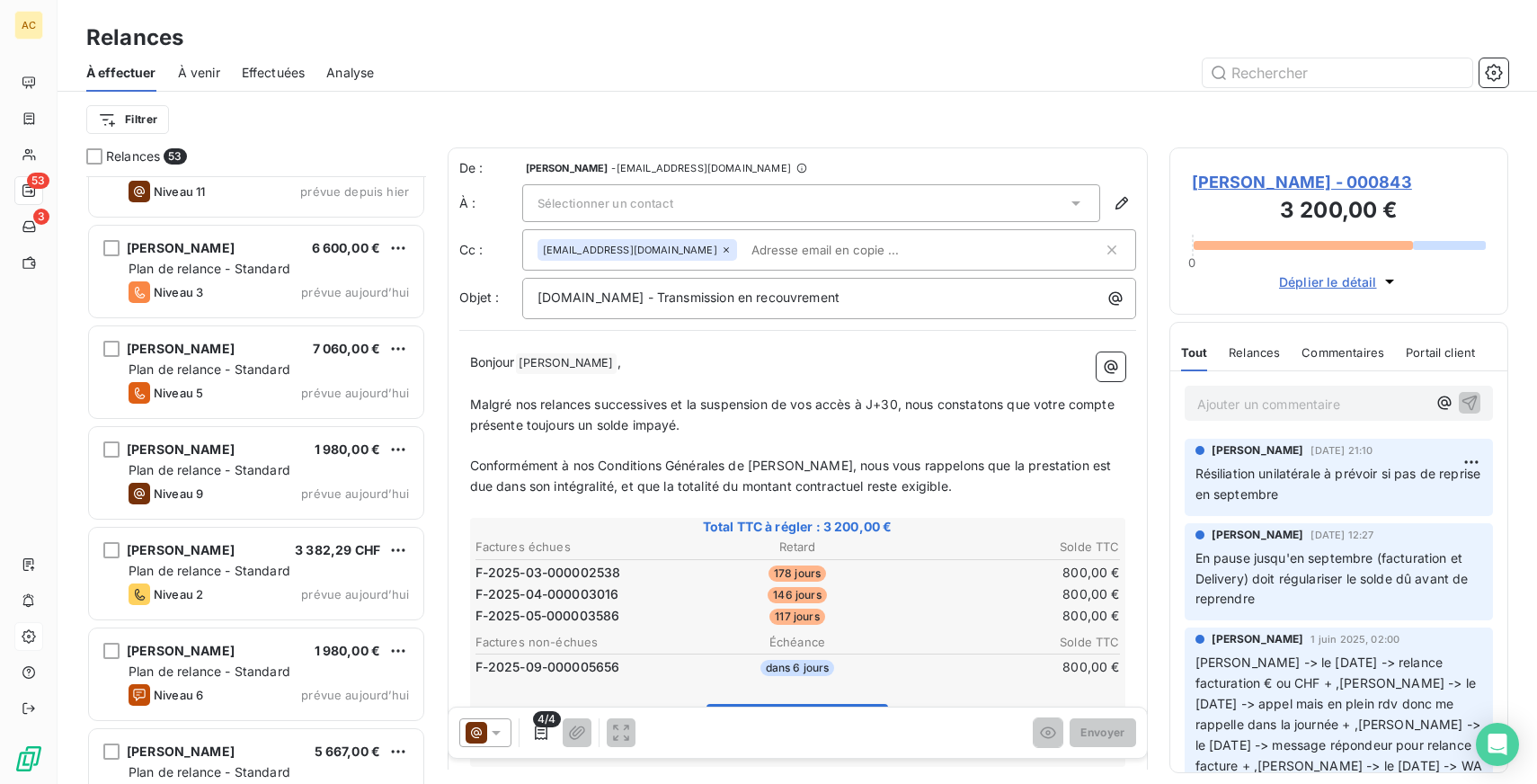
scroll to position [4727, 0]
